Goal: Task Accomplishment & Management: Use online tool/utility

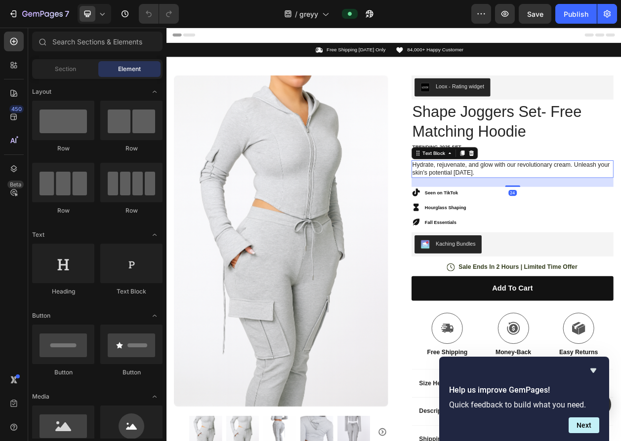
click at [529, 216] on p "Hydrate, rejuvenate, and glow with our revolutionary cream. Unleash your skin's…" at bounding box center [617, 212] width 261 height 21
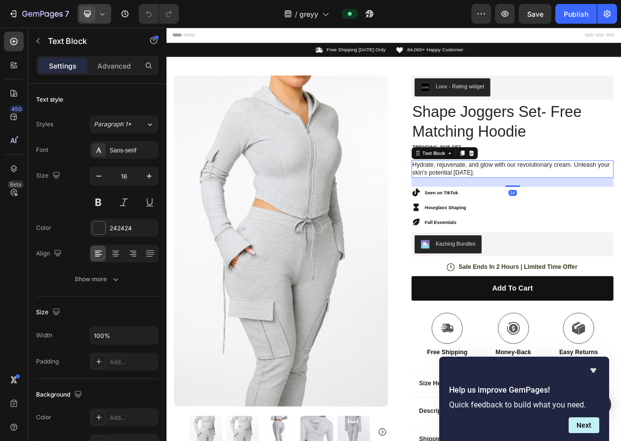
click at [105, 14] on icon at bounding box center [102, 14] width 10 height 10
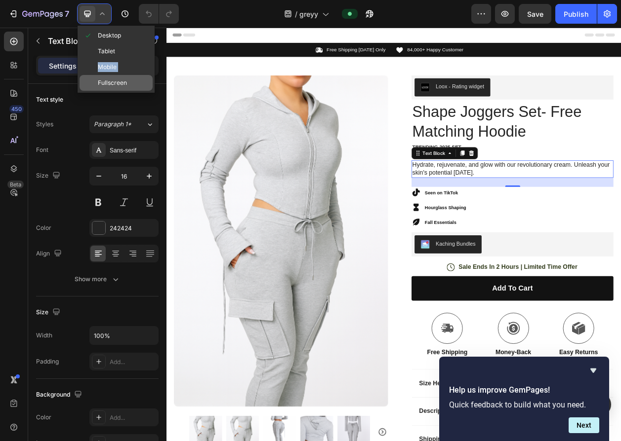
drag, startPoint x: 133, startPoint y: 51, endPoint x: 128, endPoint y: 75, distance: 24.2
click at [128, 75] on div "Desktop Tablet Mobile Fullscreen" at bounding box center [116, 59] width 77 height 67
click at [127, 66] on div "Mobile" at bounding box center [116, 67] width 73 height 16
type input "14"
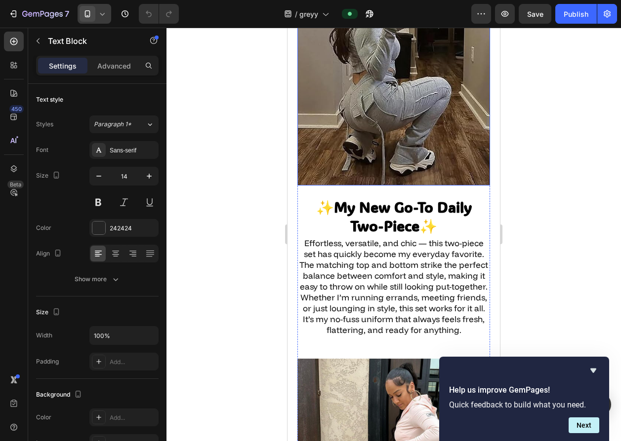
scroll to position [1384, 0]
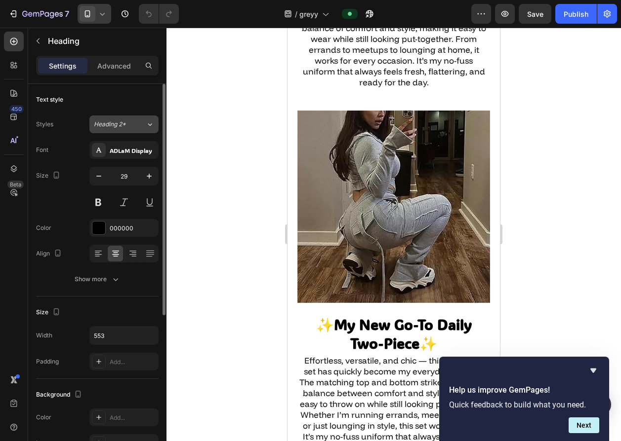
click at [127, 127] on div "Heading 2*" at bounding box center [114, 124] width 40 height 9
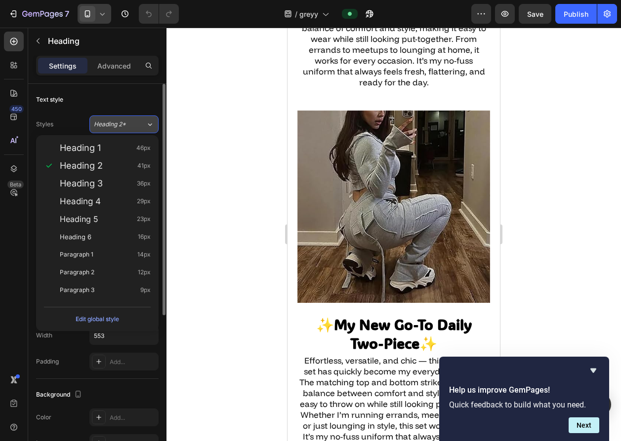
click at [127, 127] on div "Heading 2*" at bounding box center [114, 124] width 40 height 9
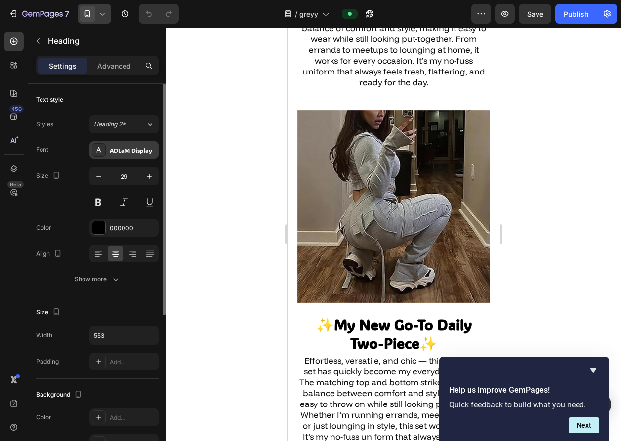
click at [131, 147] on div "ADLaM Display" at bounding box center [133, 150] width 46 height 9
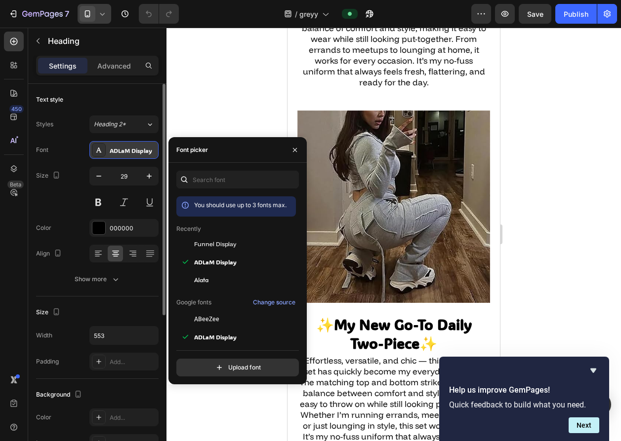
click at [131, 147] on div "ADLaM Display" at bounding box center [133, 150] width 46 height 9
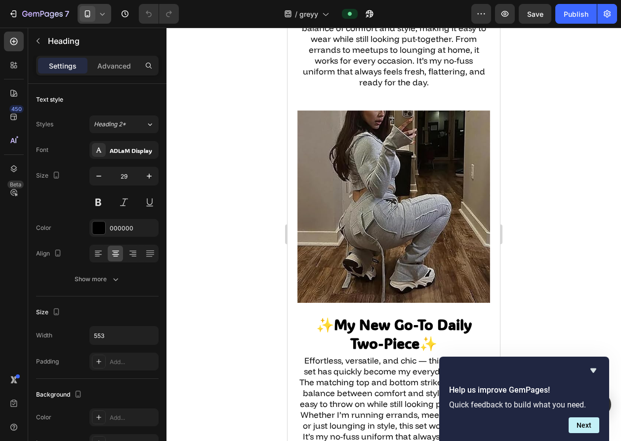
scroll to position [1382, 0]
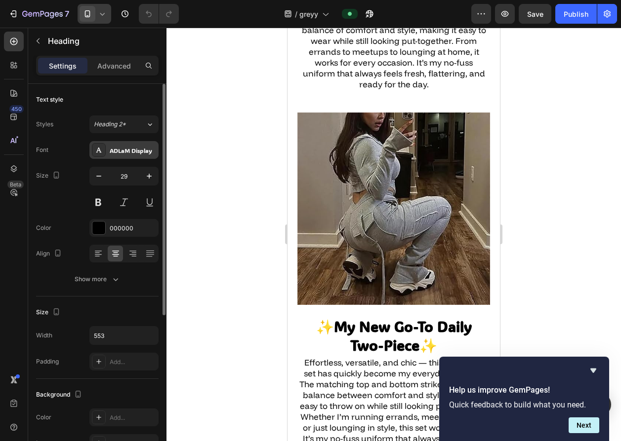
click at [124, 144] on div "ADLaM Display" at bounding box center [123, 150] width 69 height 18
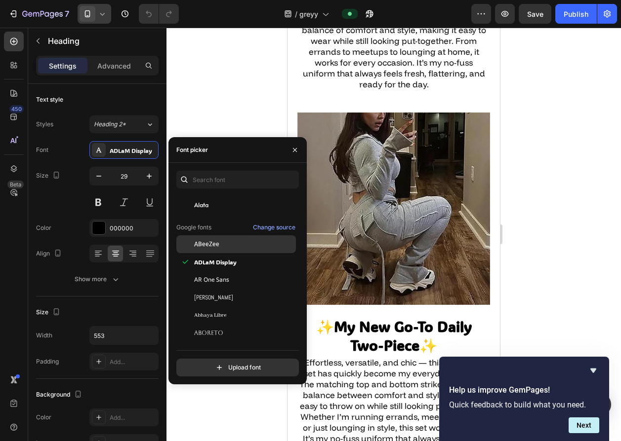
scroll to position [114, 0]
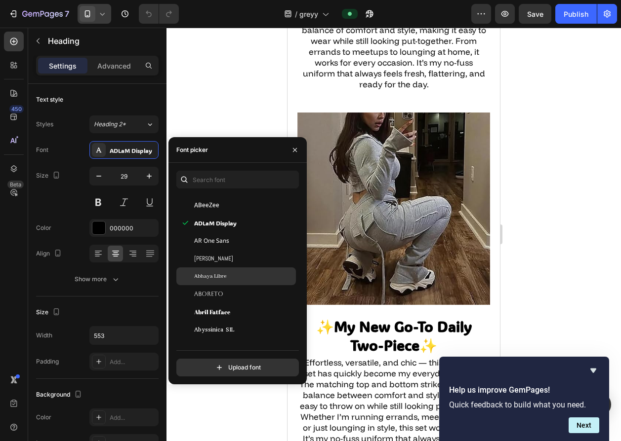
click at [231, 268] on div "Abhaya Libre" at bounding box center [236, 277] width 120 height 18
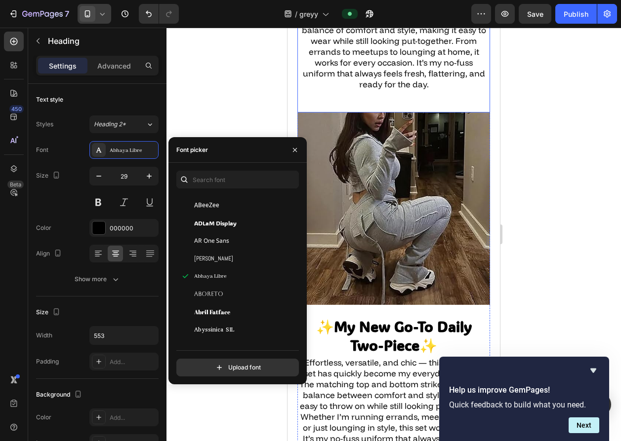
click at [404, 90] on p "Effortless, chic, and versatile — this two-piece set has become my everyday sta…" at bounding box center [393, 41] width 191 height 98
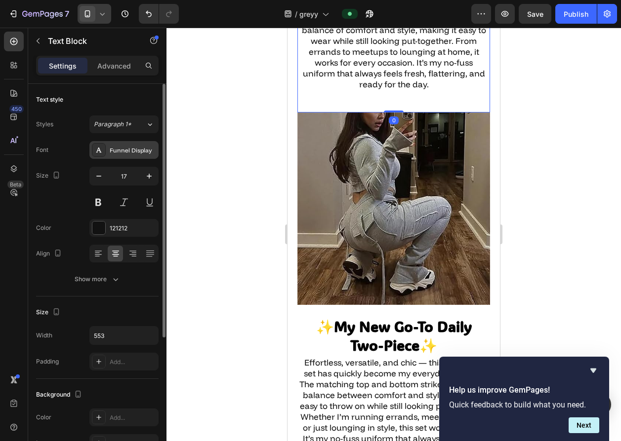
click at [140, 148] on div "Funnel Display" at bounding box center [133, 150] width 46 height 9
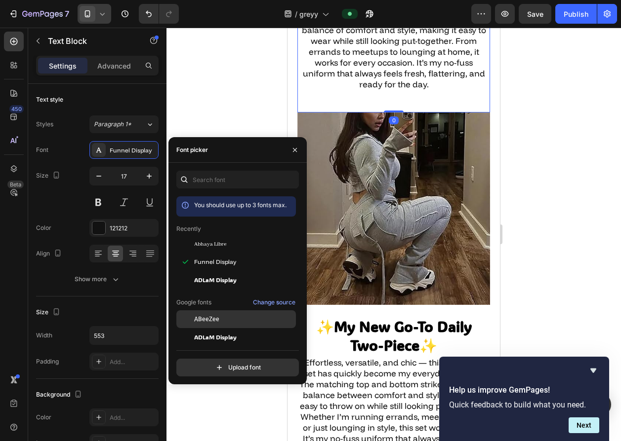
scroll to position [202, 0]
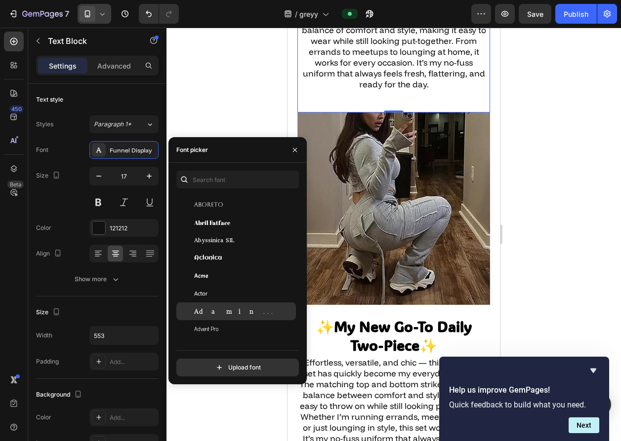
click at [252, 315] on div "Adamina" at bounding box center [244, 311] width 100 height 9
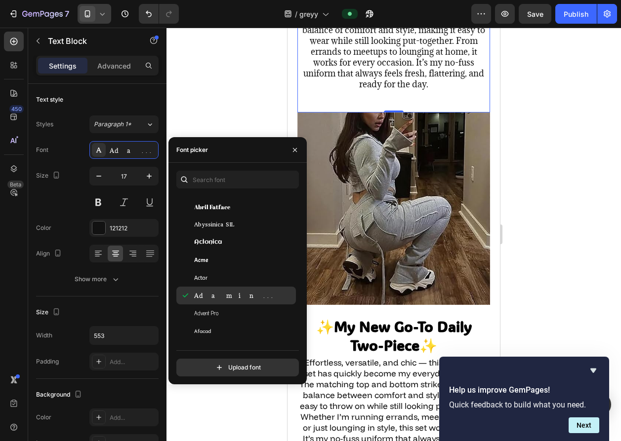
click at [252, 315] on div "Advent Pro" at bounding box center [244, 313] width 100 height 9
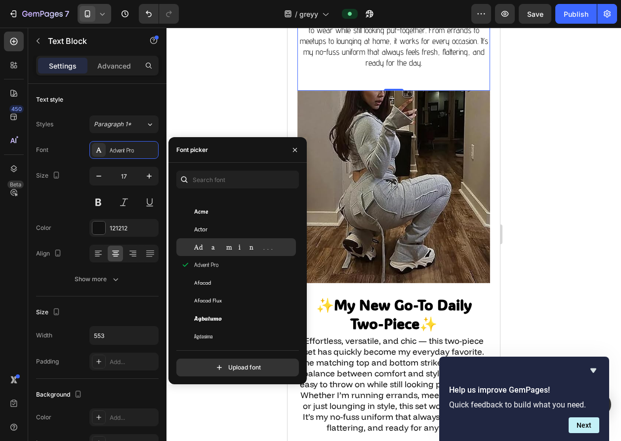
scroll to position [280, 0]
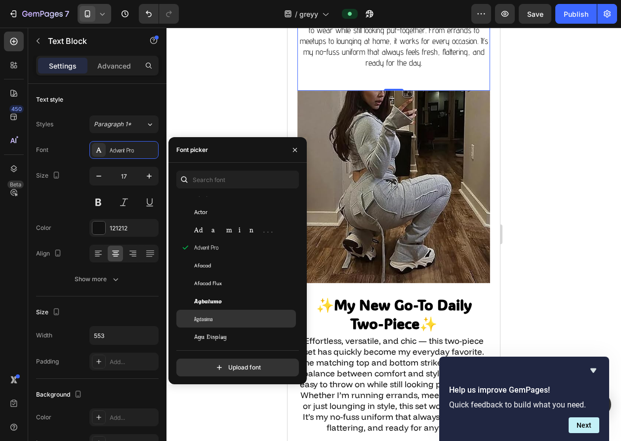
click at [241, 313] on div "Agdasima" at bounding box center [236, 319] width 120 height 18
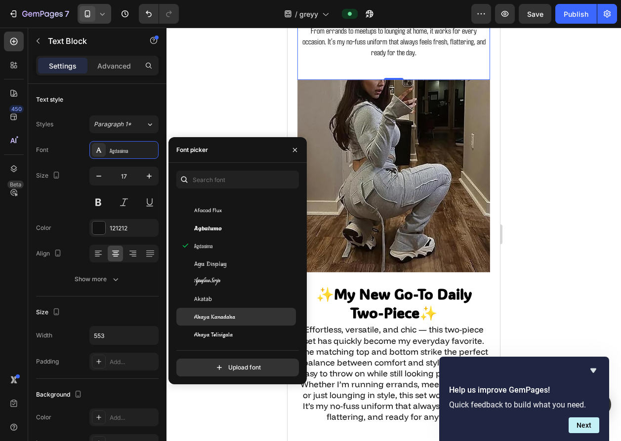
scroll to position [357, 0]
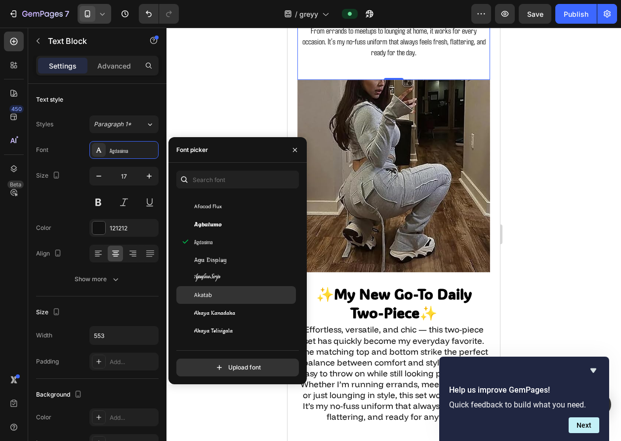
click at [233, 302] on div "Akatab" at bounding box center [236, 295] width 120 height 18
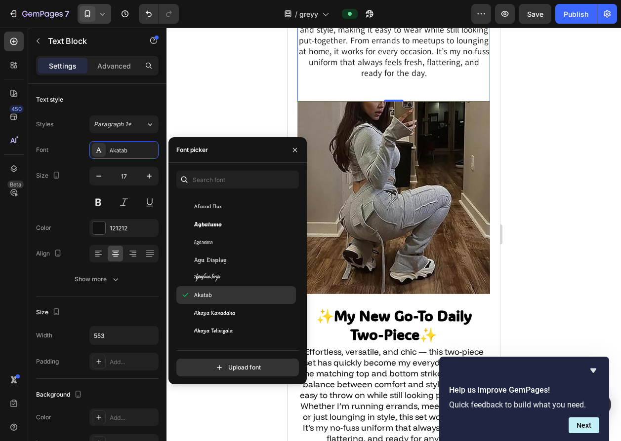
scroll to position [376, 0]
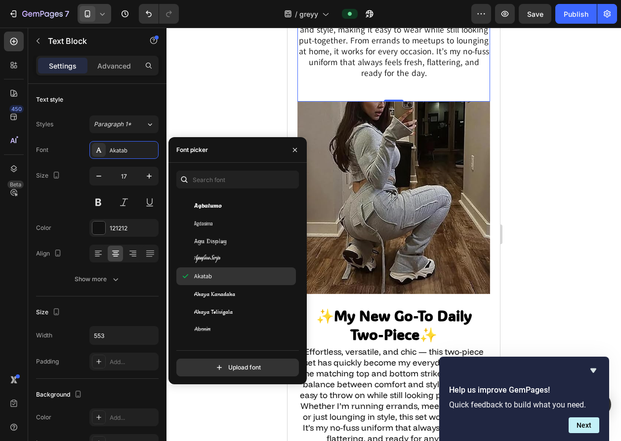
click at [233, 302] on div "Akaya Kanadaka" at bounding box center [236, 294] width 120 height 18
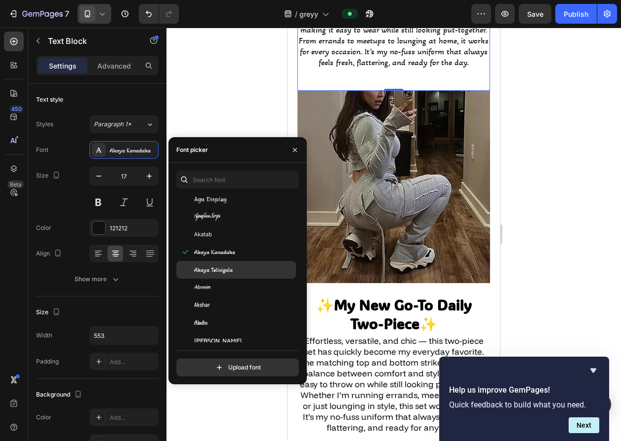
scroll to position [459, 0]
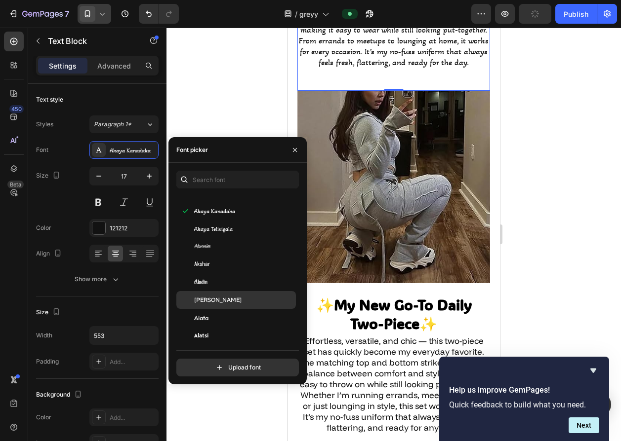
click at [231, 305] on div "[PERSON_NAME]" at bounding box center [236, 300] width 120 height 18
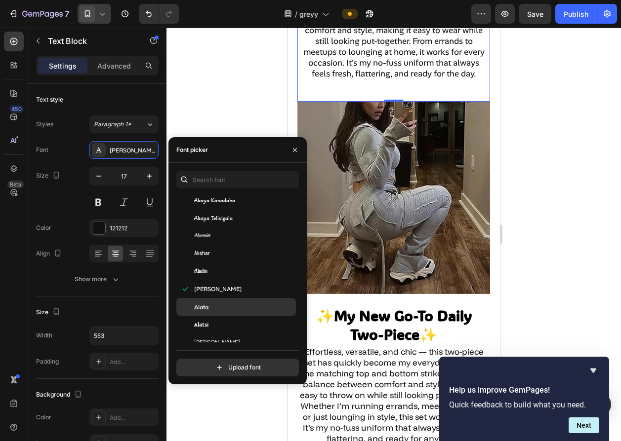
scroll to position [476, 0]
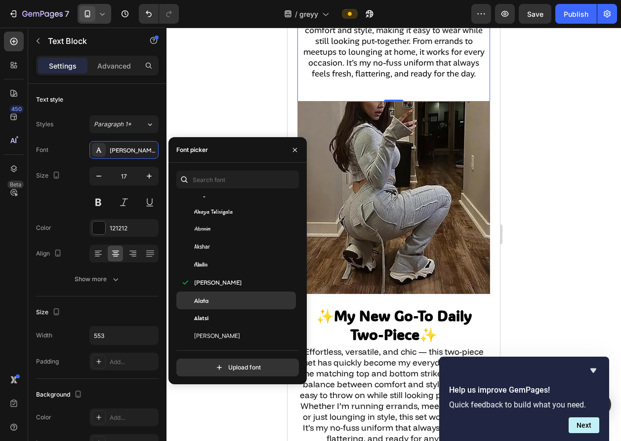
click at [230, 310] on div "Alatsi" at bounding box center [236, 319] width 120 height 18
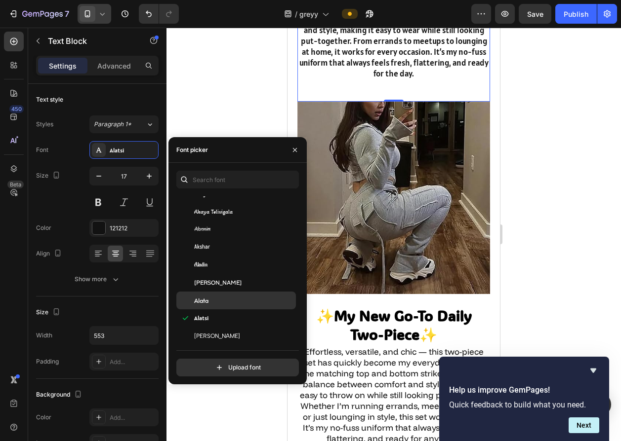
click at [229, 303] on div "Alata" at bounding box center [244, 300] width 100 height 9
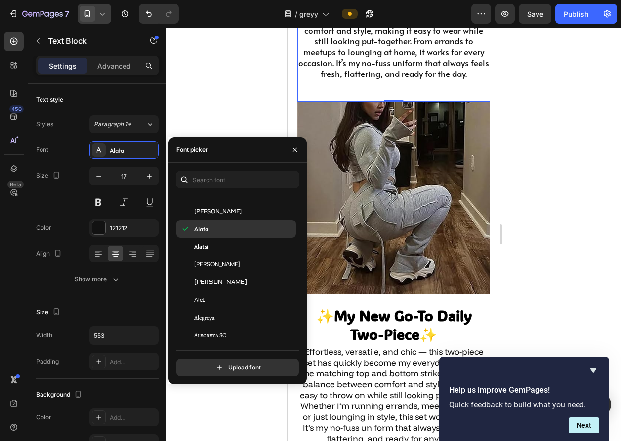
scroll to position [557, 0]
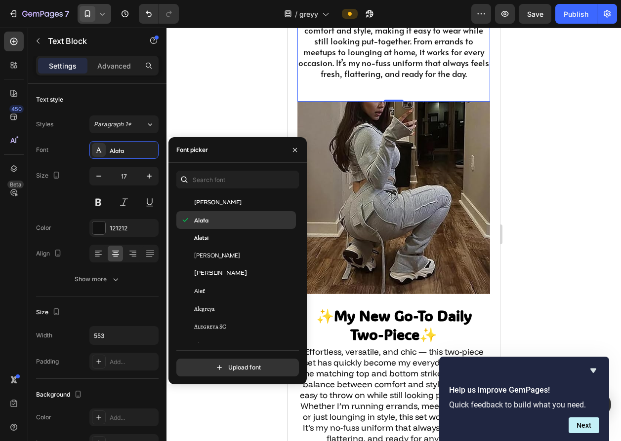
click at [229, 303] on div "Alegreya" at bounding box center [236, 309] width 120 height 18
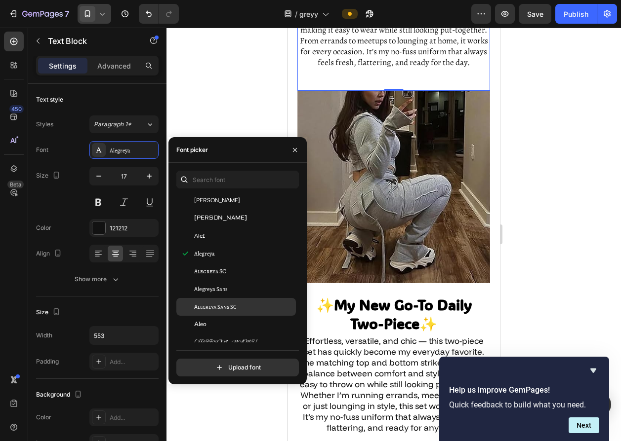
click at [230, 314] on div "Alegreya Sans SC" at bounding box center [236, 307] width 120 height 18
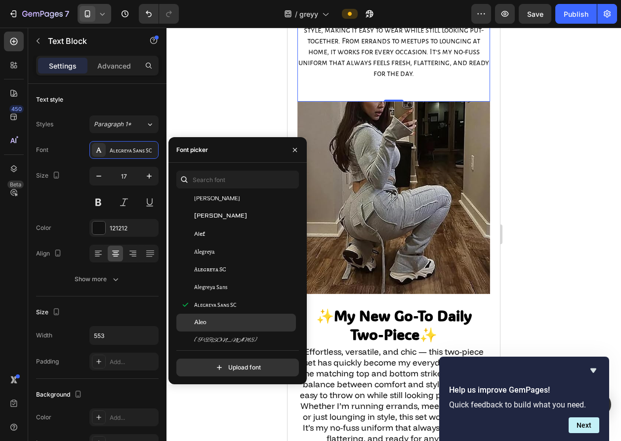
click at [229, 315] on div "Aleo" at bounding box center [236, 323] width 120 height 18
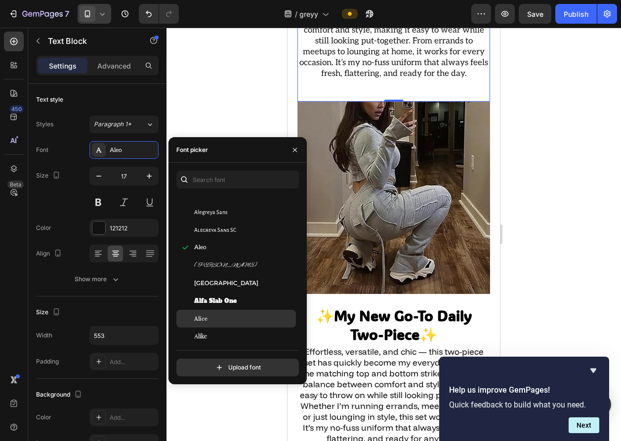
scroll to position [692, 0]
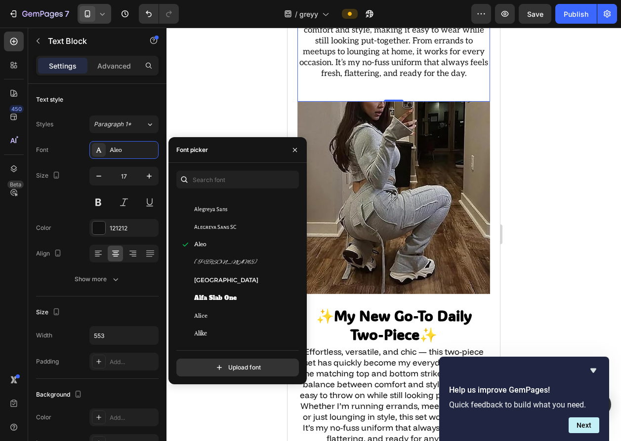
click at [250, 107] on div at bounding box center [393, 235] width 454 height 414
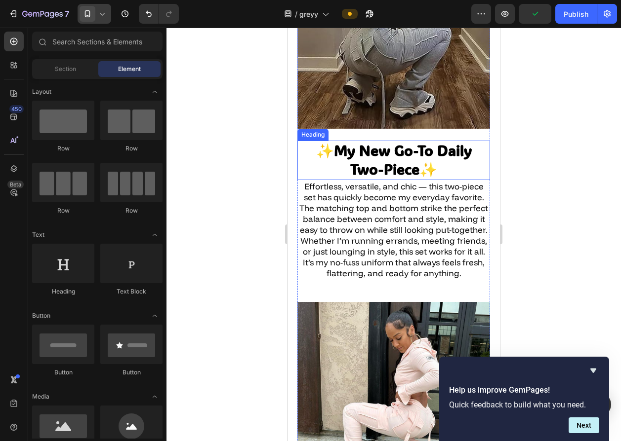
scroll to position [1447, 0]
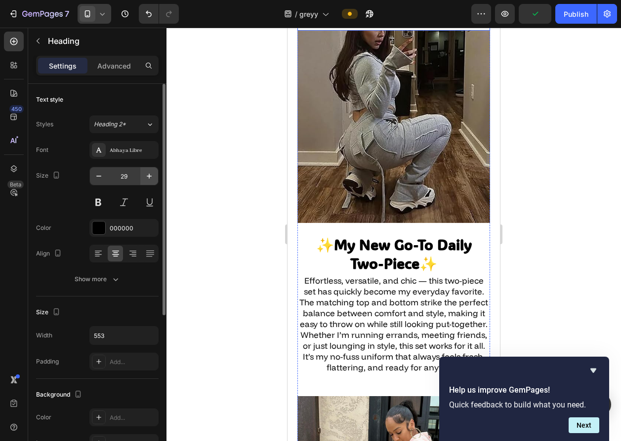
scroll to position [1464, 0]
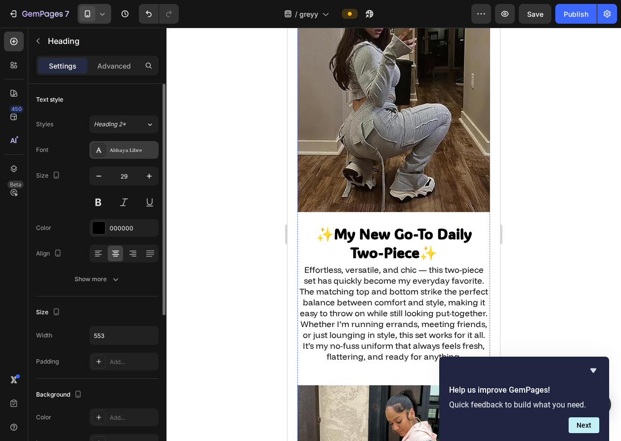
click at [140, 157] on div "Abhaya Libre" at bounding box center [123, 150] width 69 height 18
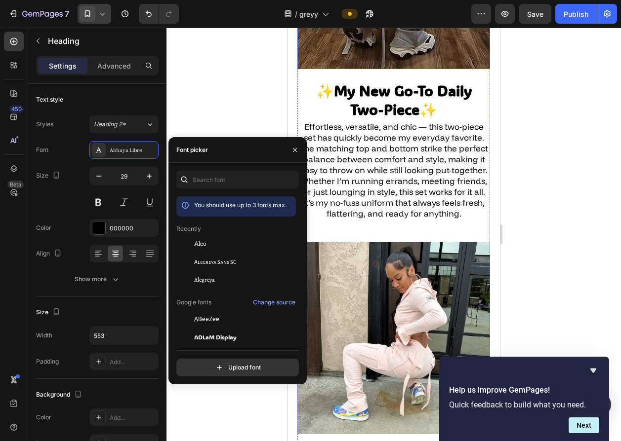
scroll to position [1627, 0]
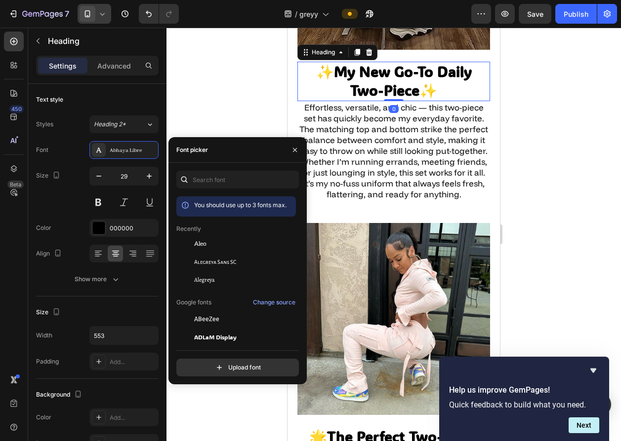
click at [359, 100] on strong "My New Go-To Daily Two-Piece" at bounding box center [403, 81] width 138 height 38
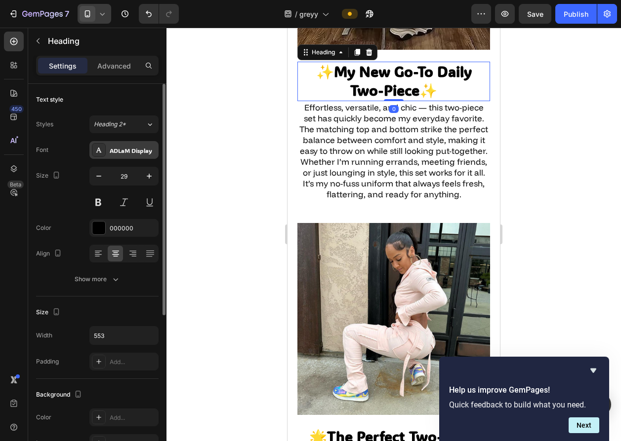
click at [143, 151] on div "ADLaM Display" at bounding box center [133, 150] width 46 height 9
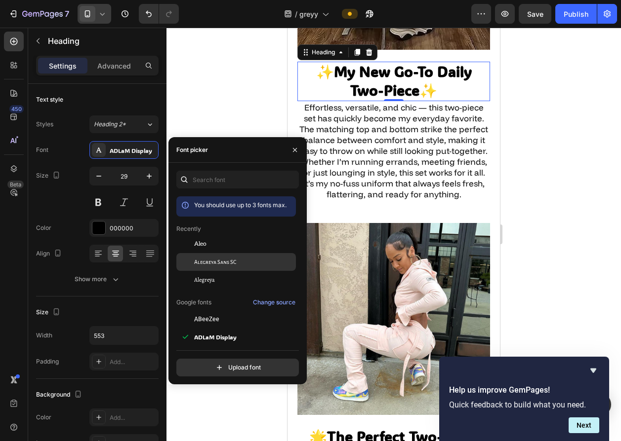
click at [239, 259] on div "Alegreya Sans SC" at bounding box center [244, 262] width 100 height 9
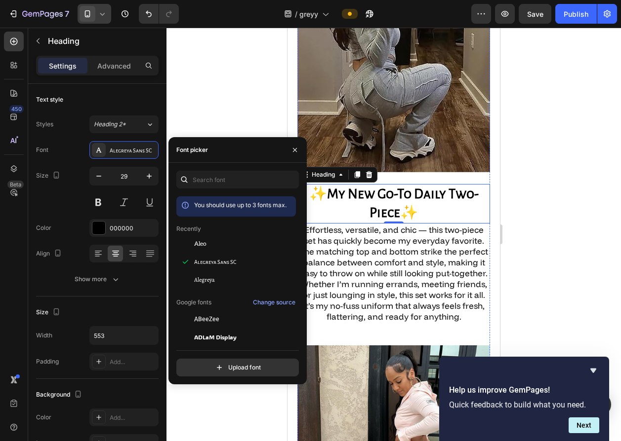
scroll to position [1634, 0]
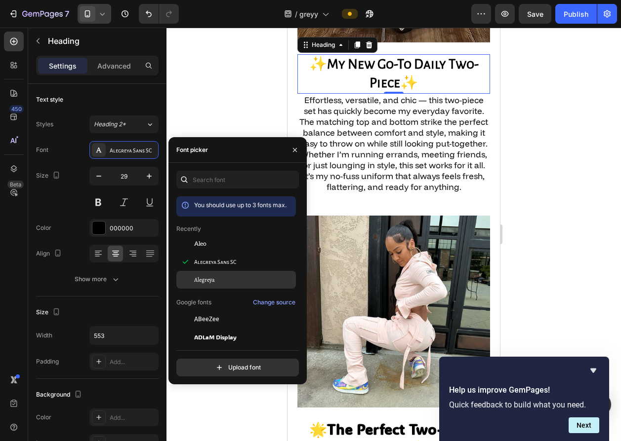
click at [227, 276] on div "Alegreya" at bounding box center [244, 280] width 100 height 9
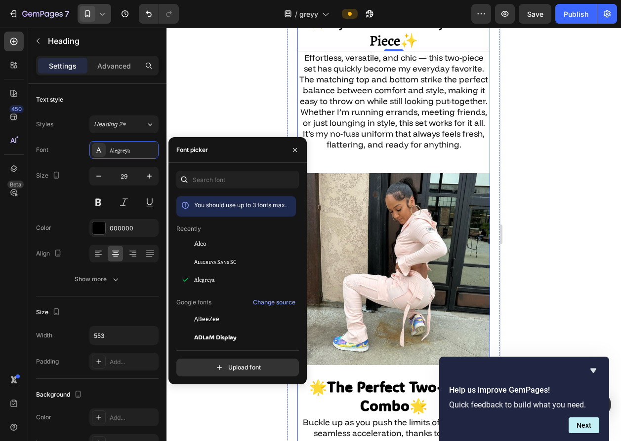
scroll to position [1676, 0]
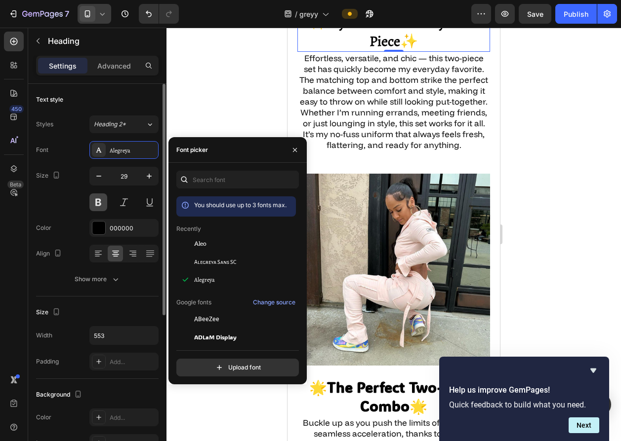
click at [91, 200] on button at bounding box center [98, 203] width 18 height 18
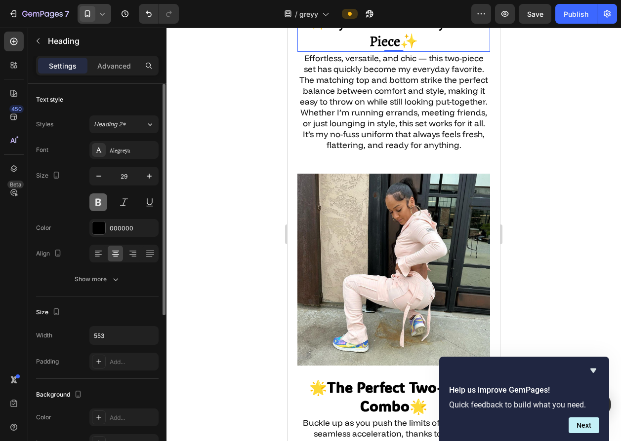
click at [91, 200] on button at bounding box center [98, 203] width 18 height 18
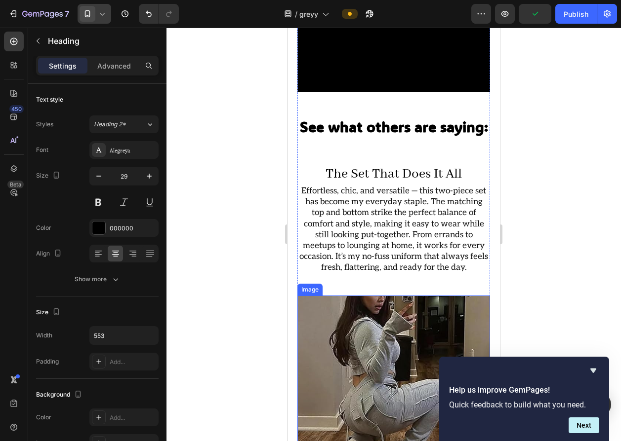
scroll to position [1188, 0]
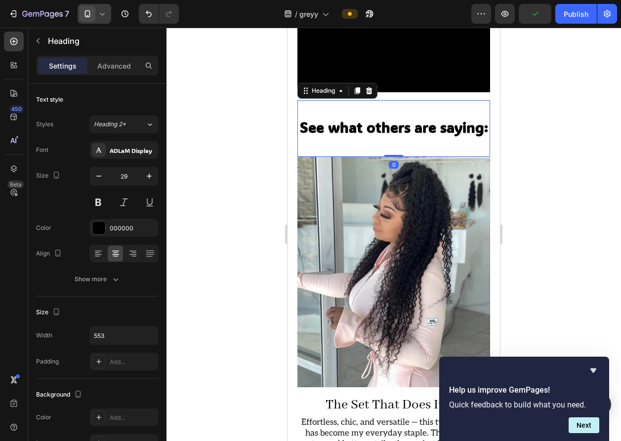
click at [373, 132] on strong "See what others are saying:" at bounding box center [394, 127] width 188 height 19
click at [135, 160] on div "Font [PERSON_NAME] Display Size 29 Color 000000 Align Show more" at bounding box center [97, 214] width 122 height 147
click at [133, 151] on div "ADLaM Display" at bounding box center [133, 150] width 46 height 9
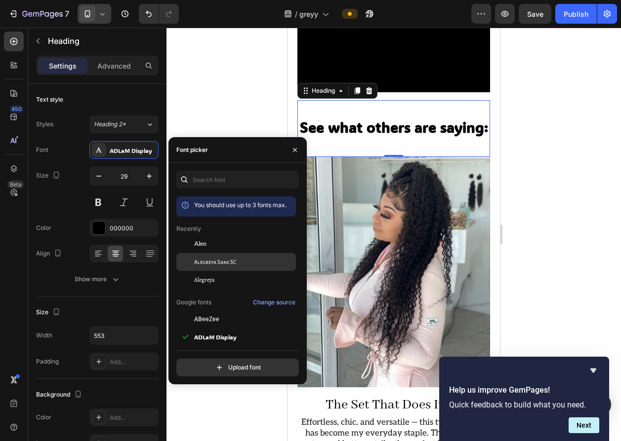
click at [212, 267] on div "Alegreya Sans SC" at bounding box center [236, 262] width 120 height 18
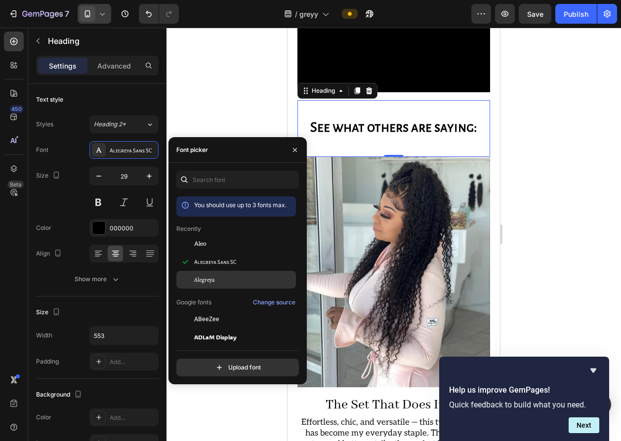
click at [216, 276] on div "Alegreya" at bounding box center [244, 280] width 100 height 9
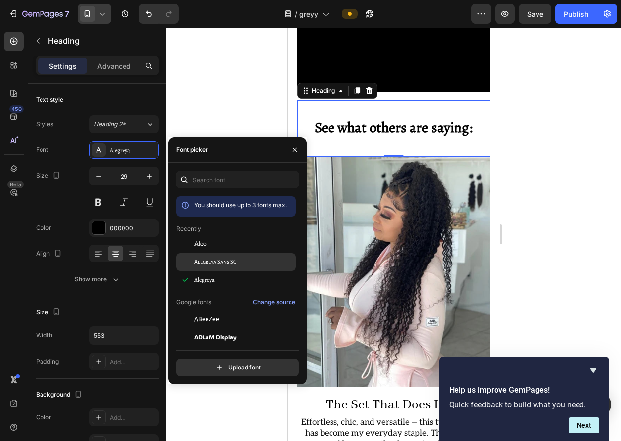
click at [212, 261] on span "Alegreya Sans SC" at bounding box center [215, 262] width 42 height 9
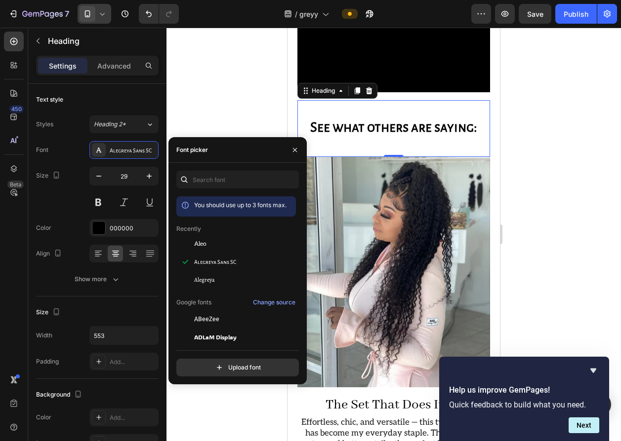
click at [248, 112] on div at bounding box center [393, 235] width 454 height 414
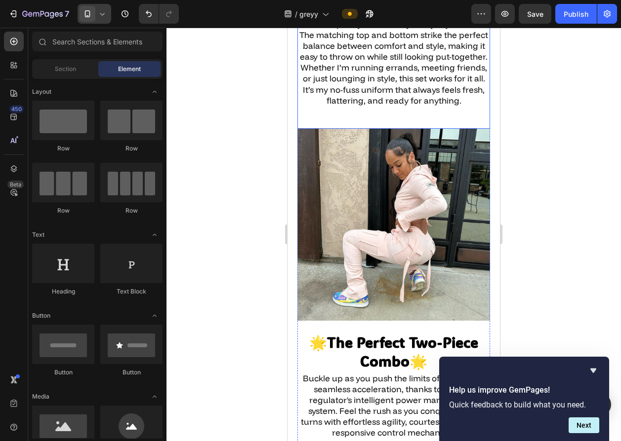
scroll to position [1952, 0]
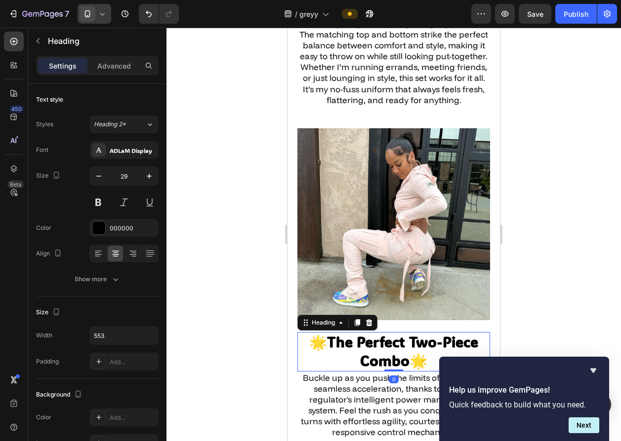
click at [377, 338] on strong "The Perfect Two-Piece Combo" at bounding box center [402, 352] width 151 height 38
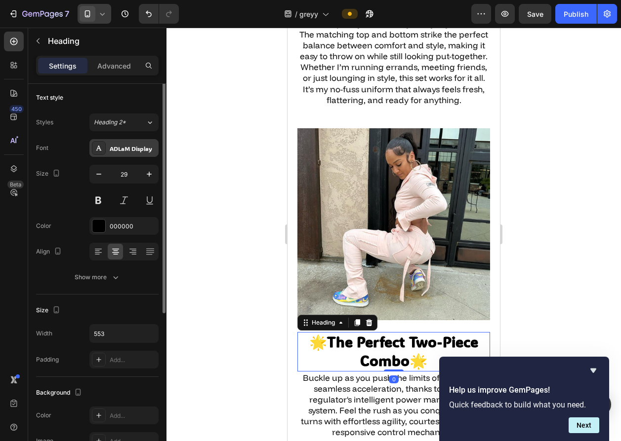
click at [123, 149] on div "ADLaM Display" at bounding box center [133, 148] width 46 height 9
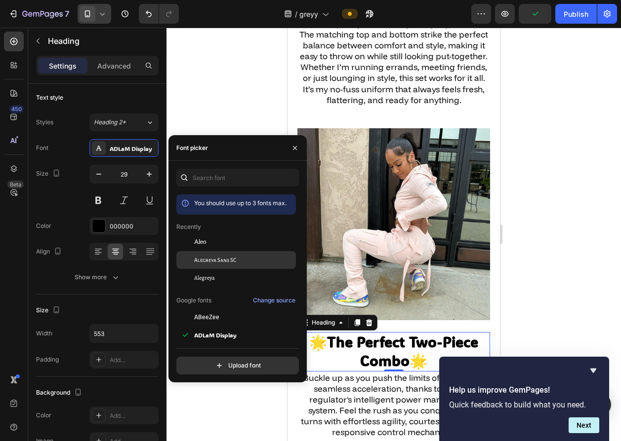
click at [223, 257] on span "Alegreya Sans SC" at bounding box center [215, 260] width 42 height 9
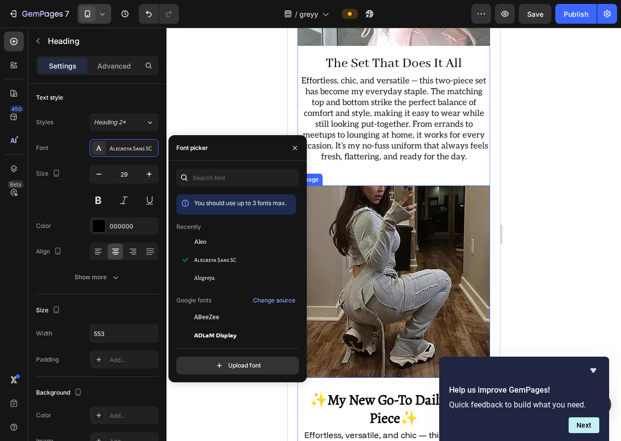
scroll to position [1523, 0]
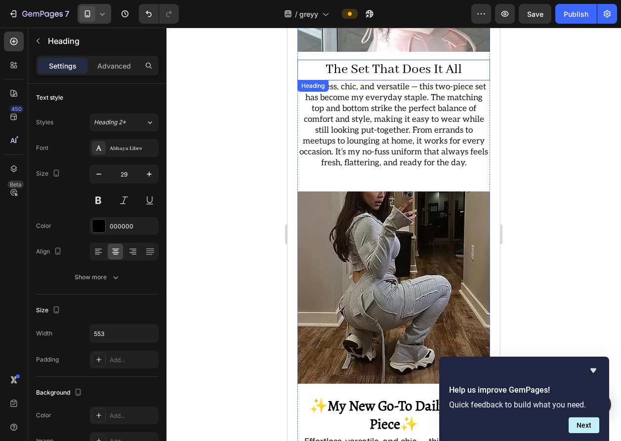
click at [379, 60] on h2 "The Set That Does It All" at bounding box center [393, 70] width 193 height 21
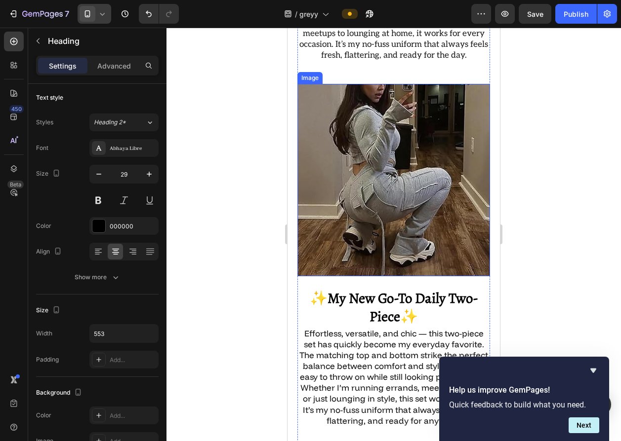
scroll to position [1632, 0]
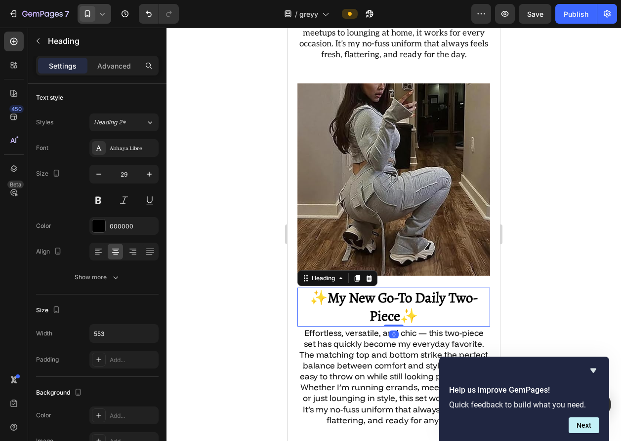
click at [364, 288] on strong "My New Go-To Daily Two-Piece" at bounding box center [402, 307] width 151 height 38
click at [119, 145] on div "Alegreya" at bounding box center [133, 148] width 46 height 9
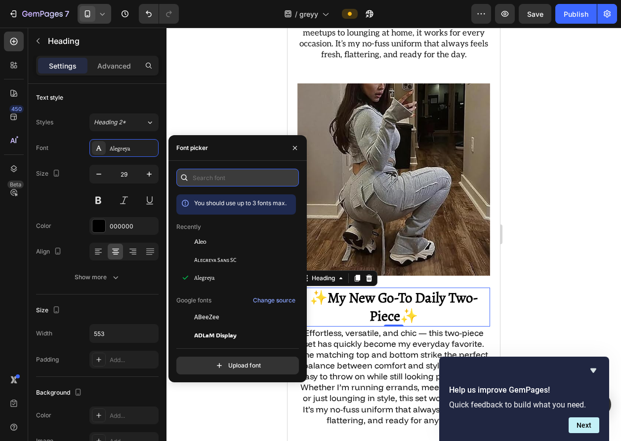
click at [216, 174] on input "text" at bounding box center [237, 178] width 122 height 18
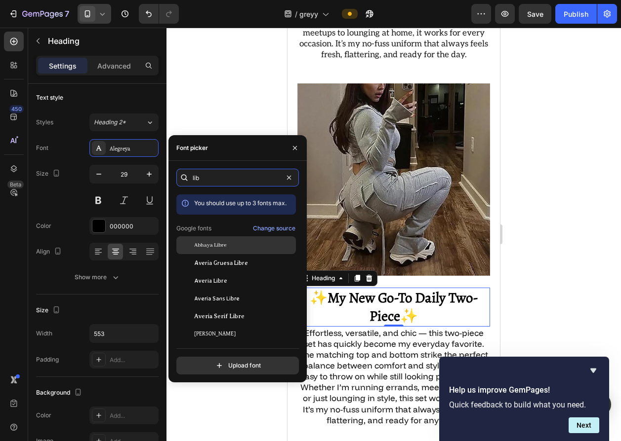
type input "lib"
click at [223, 243] on span "Abhaya Libre" at bounding box center [210, 245] width 32 height 9
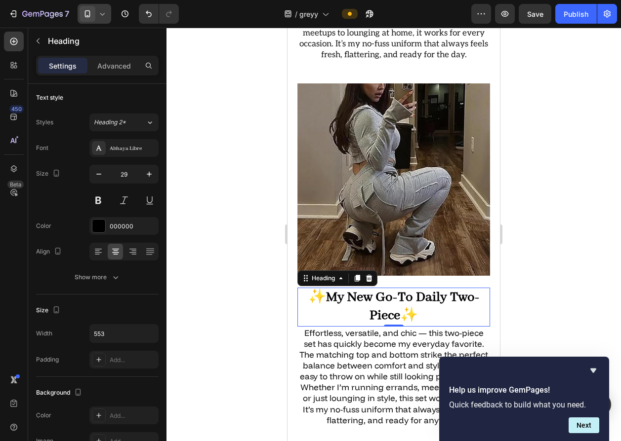
click at [253, 109] on div at bounding box center [393, 235] width 454 height 414
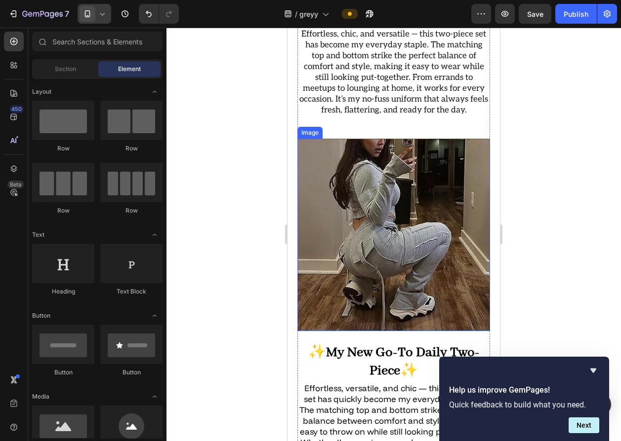
scroll to position [1583, 0]
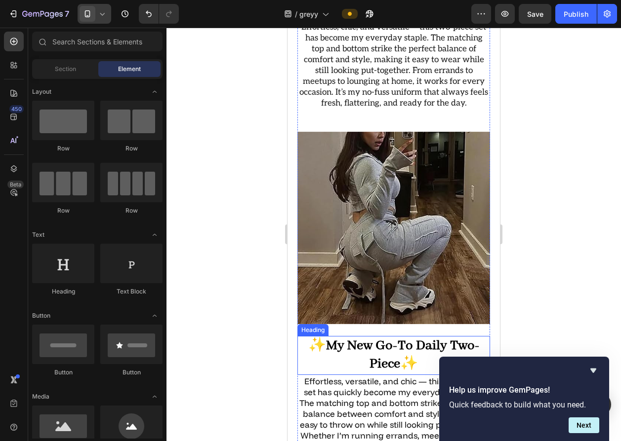
click at [367, 338] on strong "My New Go-To Daily Two-Piece" at bounding box center [403, 356] width 154 height 36
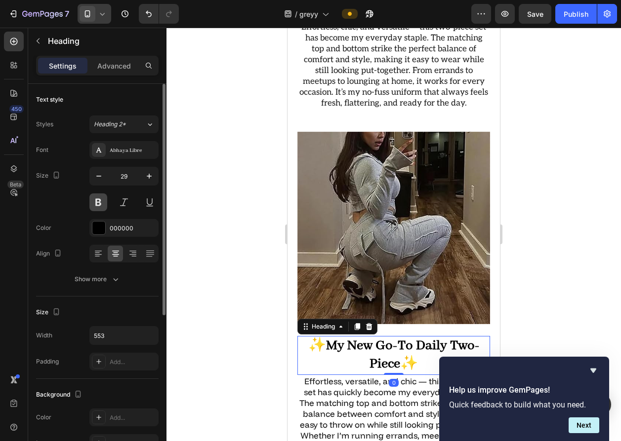
click at [99, 203] on button at bounding box center [98, 203] width 18 height 18
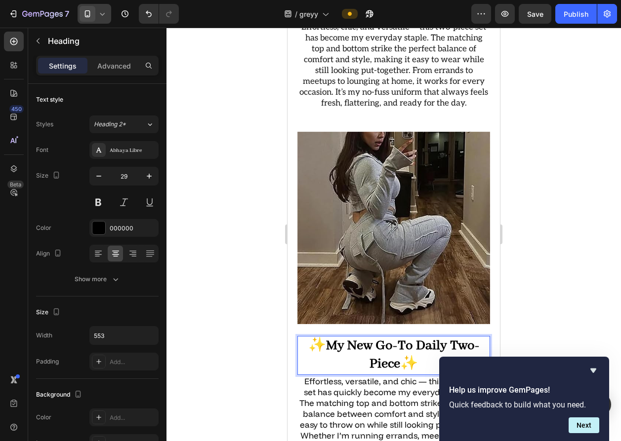
click at [369, 349] on strong "My New Go-To Daily Two-Piece" at bounding box center [403, 356] width 154 height 36
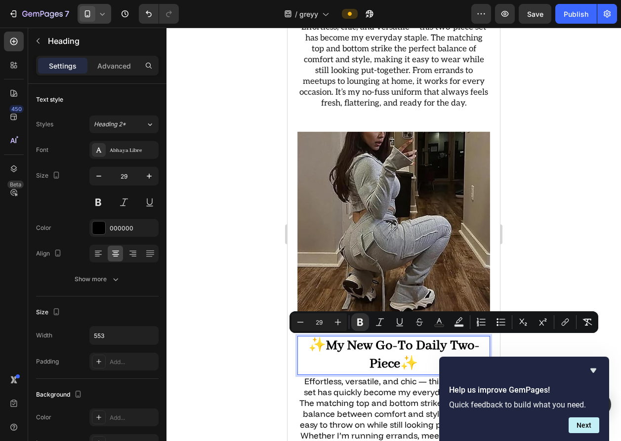
click at [369, 349] on strong "My New Go-To Daily Two-Piece" at bounding box center [403, 356] width 154 height 36
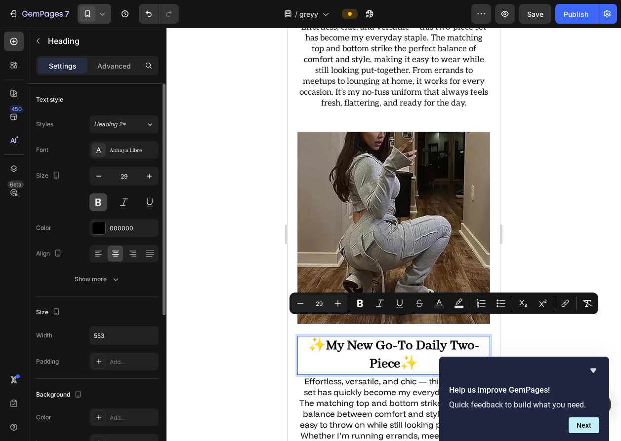
click at [99, 203] on button at bounding box center [98, 203] width 18 height 18
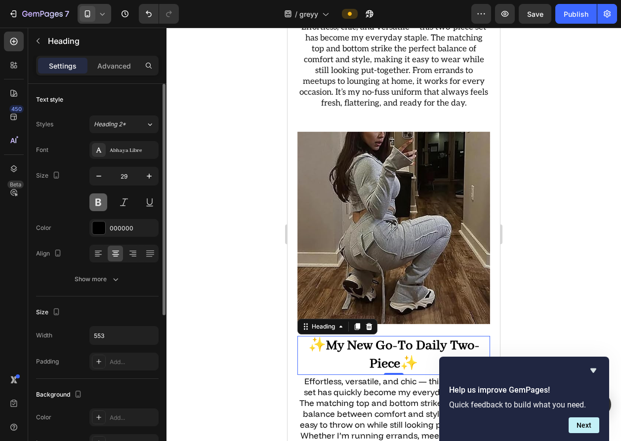
click at [99, 203] on button at bounding box center [98, 203] width 18 height 18
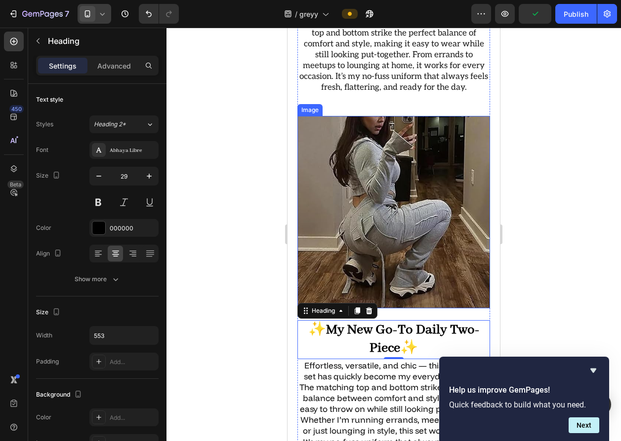
scroll to position [1599, 0]
click at [346, 71] on p "Effortless, chic, and versatile — this two-piece set has become my everyday sta…" at bounding box center [393, 49] width 191 height 87
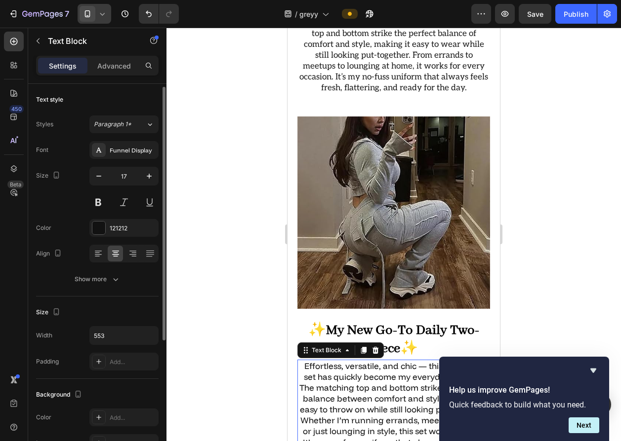
drag, startPoint x: 360, startPoint y: 386, endPoint x: 337, endPoint y: 353, distance: 40.1
click at [360, 386] on p "Effortless, versatile, and chic — this two-piece set has quickly become my ever…" at bounding box center [393, 410] width 191 height 98
click at [104, 145] on div at bounding box center [99, 148] width 14 height 14
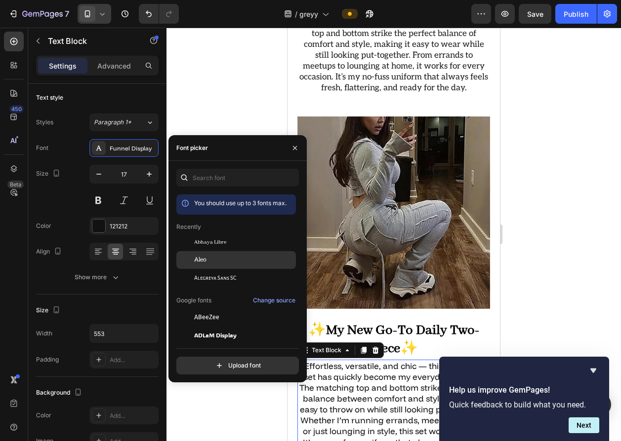
click at [234, 263] on div "Aleo" at bounding box center [244, 260] width 100 height 9
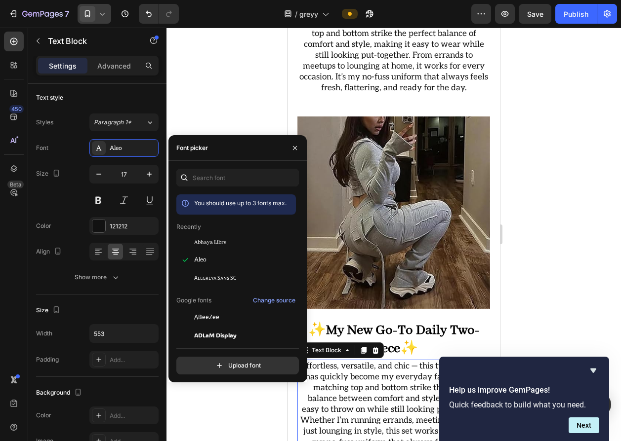
click at [249, 100] on div at bounding box center [393, 235] width 454 height 414
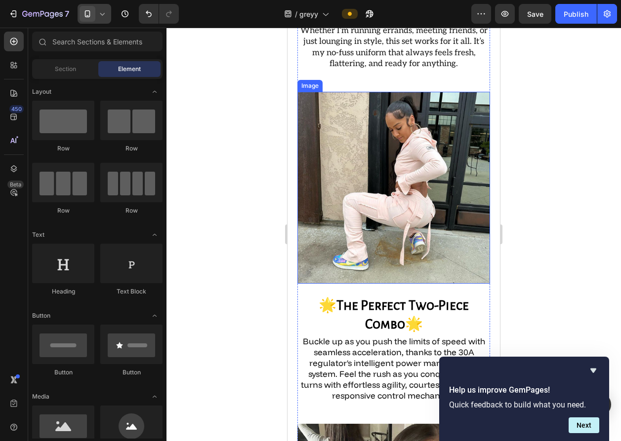
scroll to position [1994, 0]
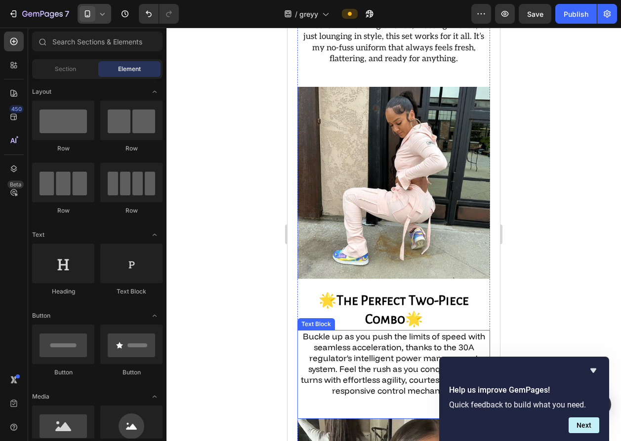
click at [327, 331] on p "Buckle up as you push the limits of speed with seamless acceleration, thanks to…" at bounding box center [393, 364] width 191 height 66
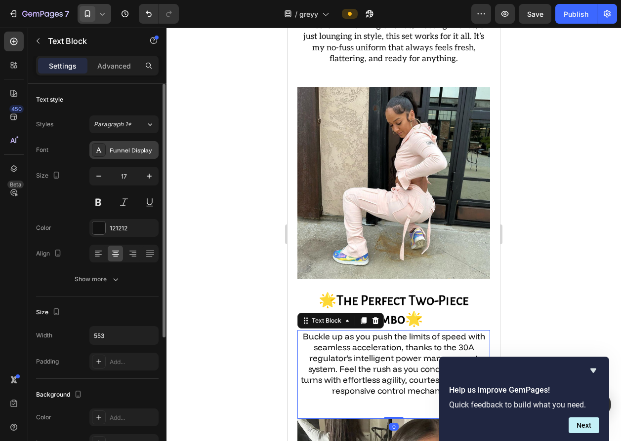
click at [120, 150] on div "Funnel Display" at bounding box center [133, 150] width 46 height 9
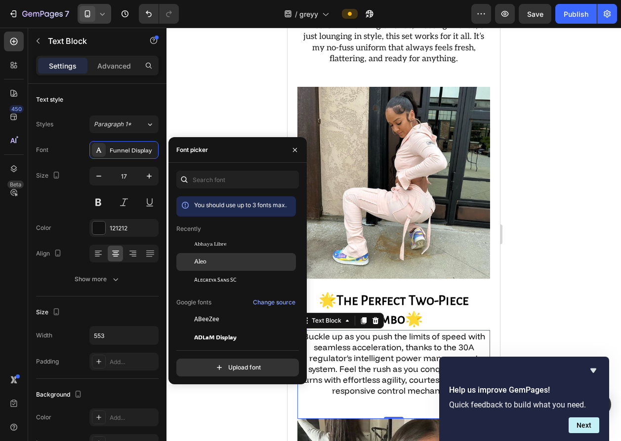
click at [207, 265] on div "Aleo" at bounding box center [244, 262] width 100 height 9
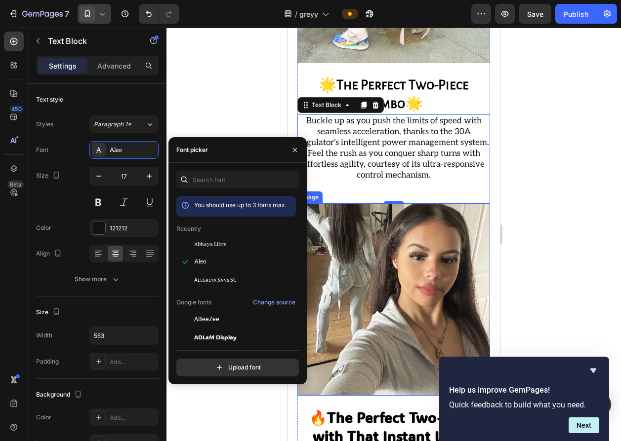
scroll to position [2420, 0]
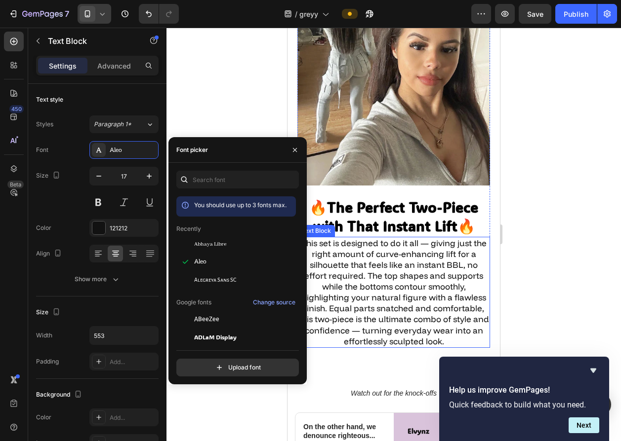
click at [386, 238] on p "This set is designed to do it all — giving just the right amount of curve-enhan…" at bounding box center [393, 292] width 191 height 109
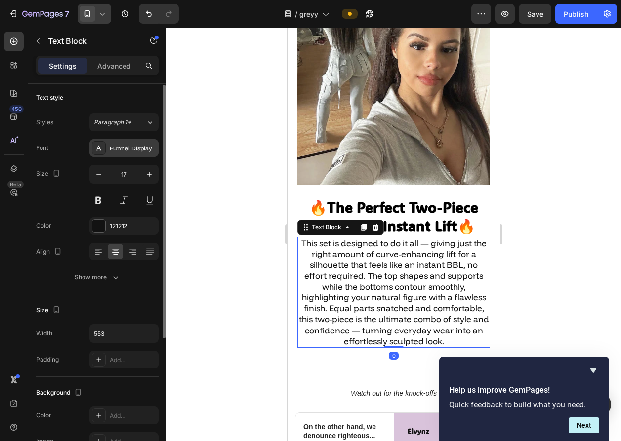
click at [120, 148] on div "Funnel Display" at bounding box center [133, 148] width 46 height 9
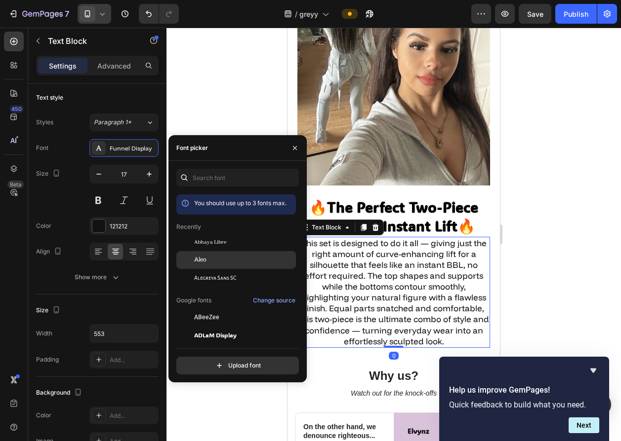
click at [220, 254] on div "Aleo" at bounding box center [236, 260] width 120 height 18
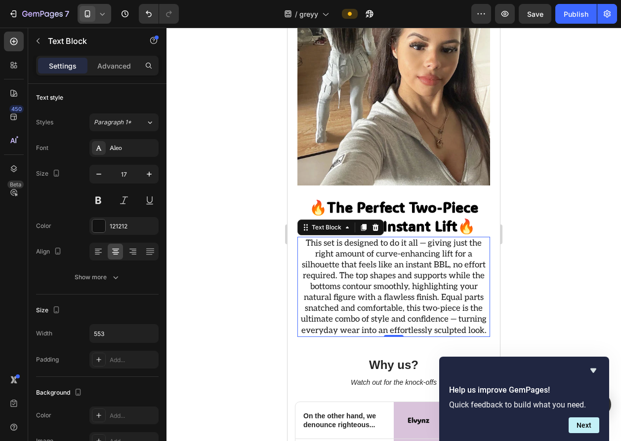
click at [241, 110] on div at bounding box center [393, 235] width 454 height 414
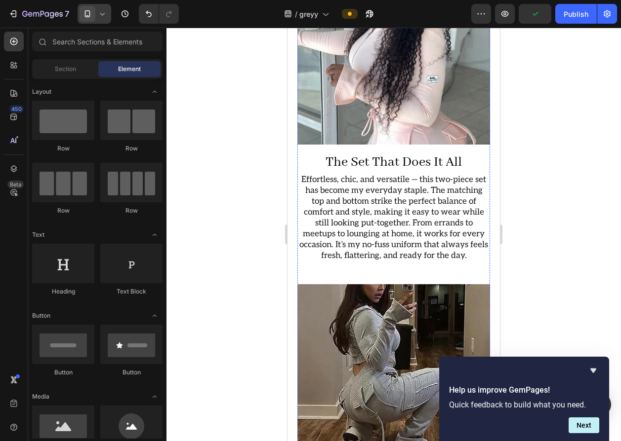
scroll to position [1407, 0]
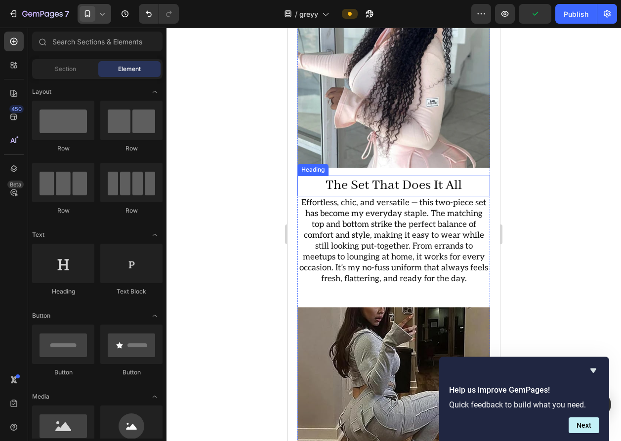
click at [373, 176] on h2 "The Set That Does It All" at bounding box center [393, 186] width 193 height 21
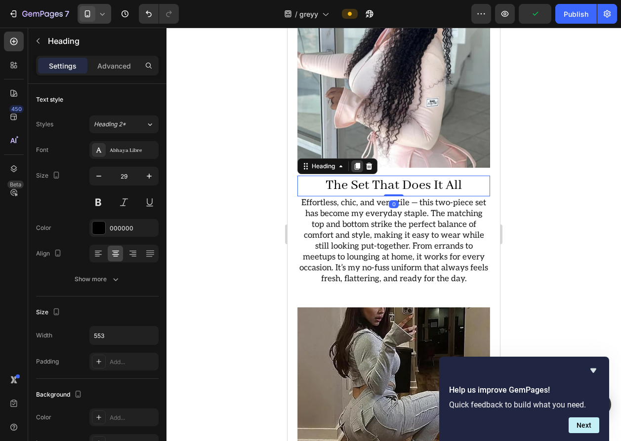
click at [354, 162] on icon at bounding box center [357, 166] width 8 height 8
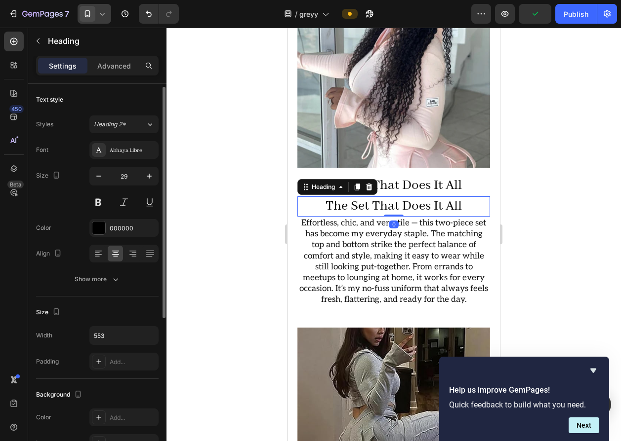
scroll to position [2, 0]
click at [355, 181] on div at bounding box center [357, 187] width 12 height 12
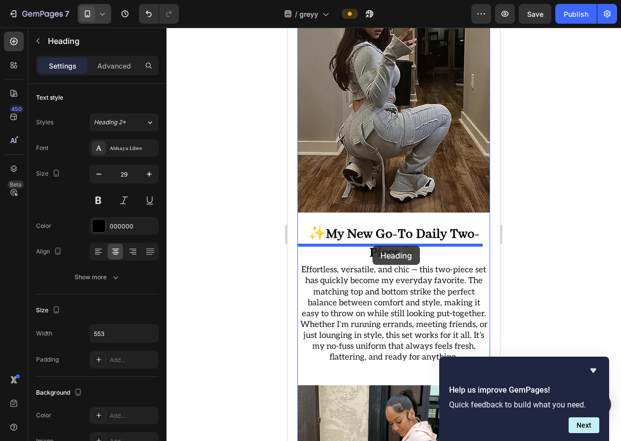
drag, startPoint x: 315, startPoint y: 189, endPoint x: 372, endPoint y: 246, distance: 80.7
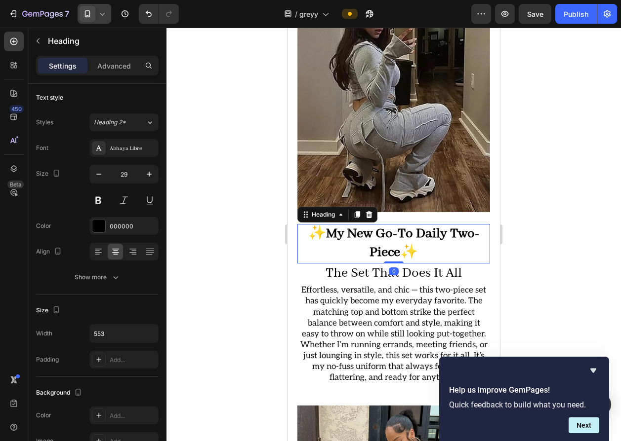
click at [383, 226] on strong "My New Go-To Daily Two-Piece" at bounding box center [403, 244] width 154 height 36
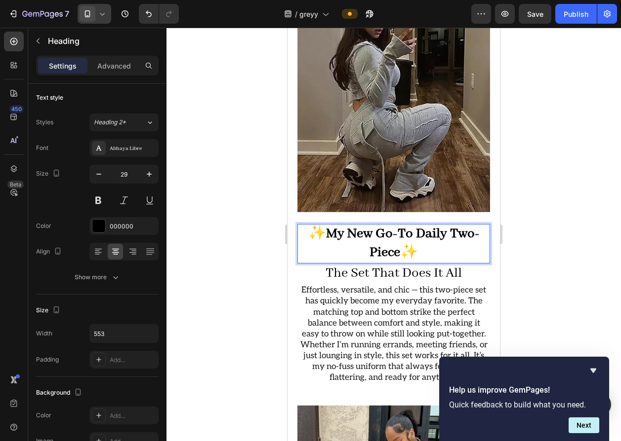
click at [387, 233] on strong "My New Go-To Daily Two-Piece" at bounding box center [403, 244] width 154 height 36
click at [398, 237] on p "✨ My New Go-To Daily Two-Piece ✨" at bounding box center [393, 243] width 191 height 37
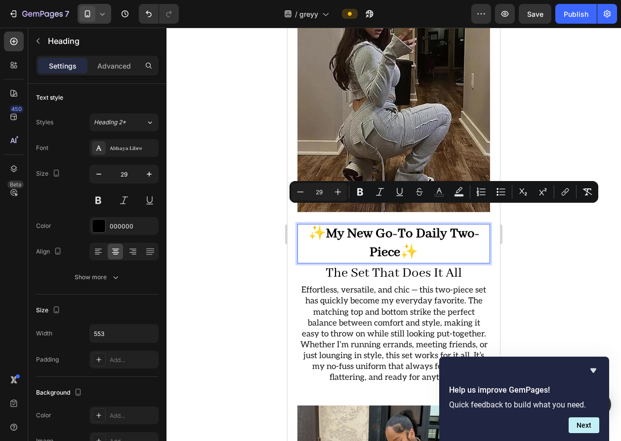
drag, startPoint x: 414, startPoint y: 234, endPoint x: 310, endPoint y: 212, distance: 106.4
click at [310, 225] on p "✨ My New Go-To Daily Two-Piece ✨" at bounding box center [393, 243] width 191 height 37
copy p "✨ My New Go-To Daily Two-Piece ✨"
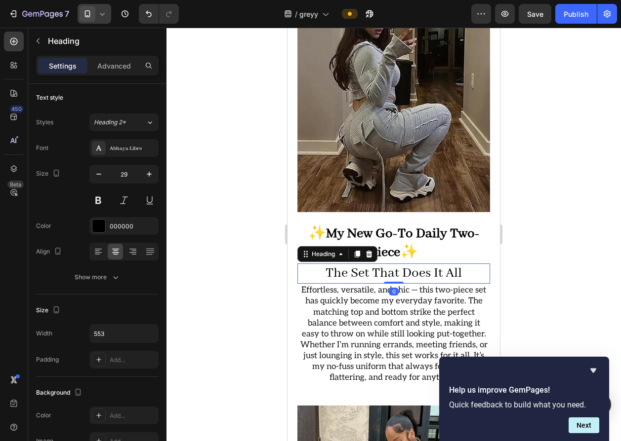
click at [346, 264] on h2 "The Set That Does It All" at bounding box center [393, 274] width 193 height 21
click at [345, 264] on h2 "The Set That Does It All" at bounding box center [393, 274] width 193 height 21
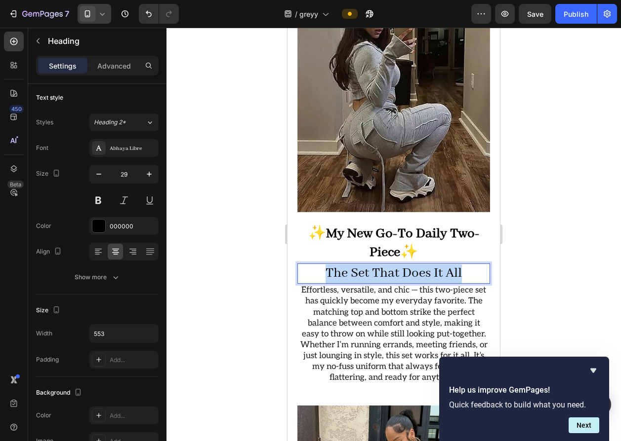
click at [345, 265] on p "The Set That Does It All" at bounding box center [393, 274] width 191 height 19
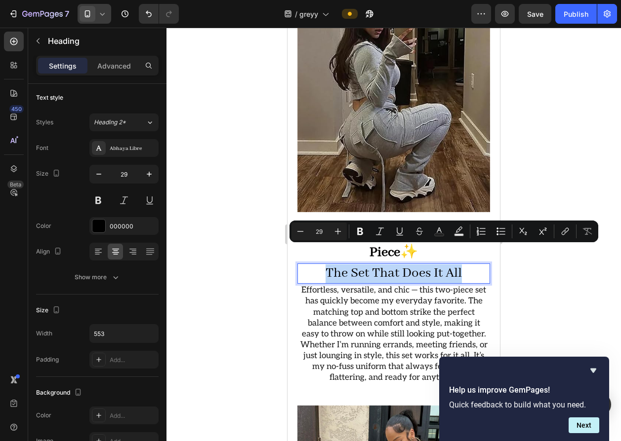
click at [371, 265] on p "The Set That Does It All" at bounding box center [393, 274] width 191 height 19
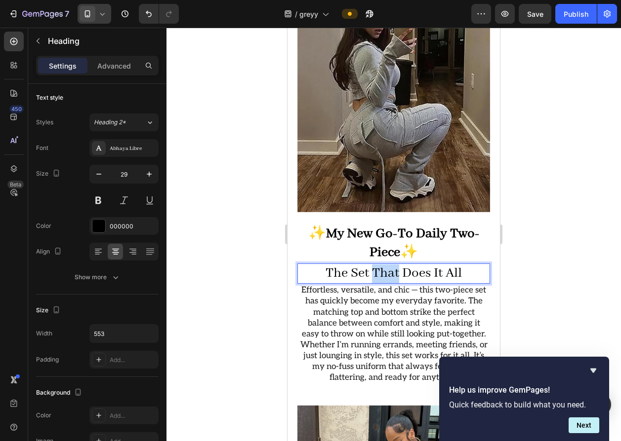
click at [371, 265] on p "The Set That Does It All" at bounding box center [393, 274] width 191 height 19
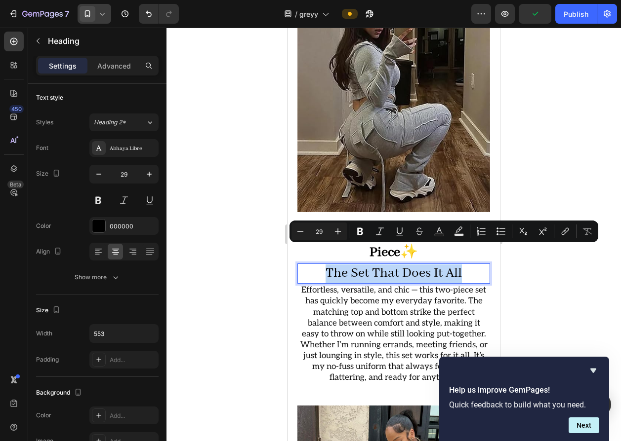
click at [322, 265] on p "The Set That Does It All" at bounding box center [393, 274] width 191 height 19
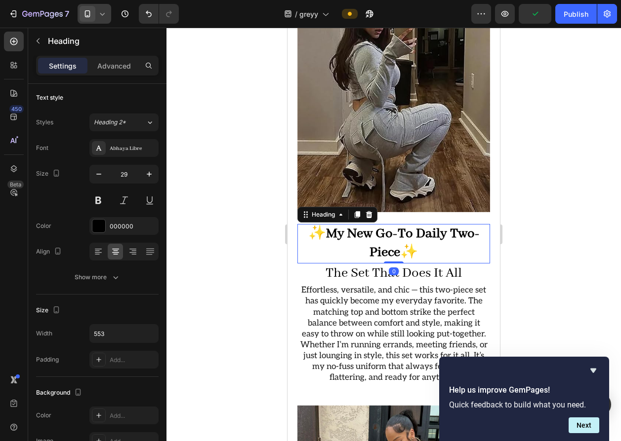
click at [310, 225] on p "✨ My New Go-To Daily Two-Piece ✨" at bounding box center [393, 243] width 191 height 37
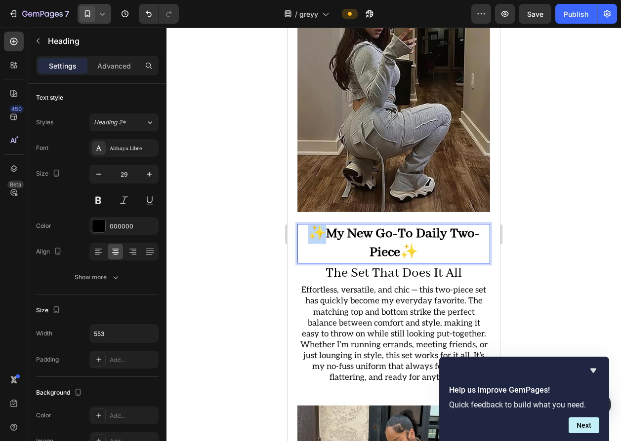
drag, startPoint x: 317, startPoint y: 215, endPoint x: 308, endPoint y: 215, distance: 8.9
click at [308, 225] on p "✨ My New Go-To Daily Two-Piece ✨" at bounding box center [393, 243] width 191 height 37
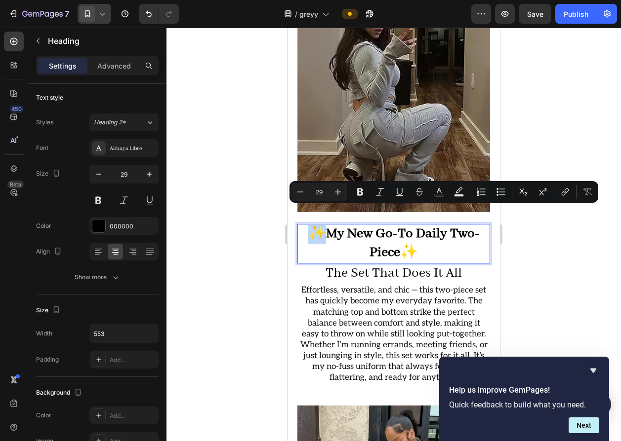
copy p "✨"
click at [320, 265] on p "The Set That Does It All" at bounding box center [393, 274] width 191 height 19
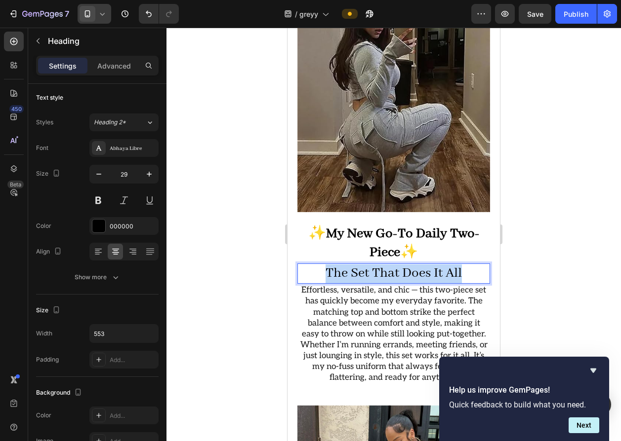
click at [320, 265] on p "The Set That Does It All" at bounding box center [393, 274] width 191 height 19
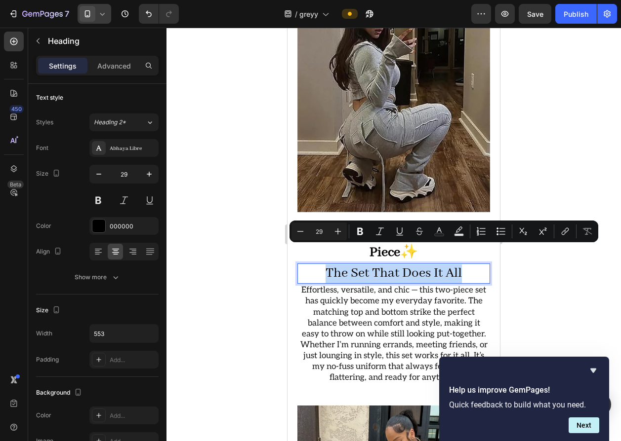
click at [316, 265] on p "The Set That Does It All" at bounding box center [393, 274] width 191 height 19
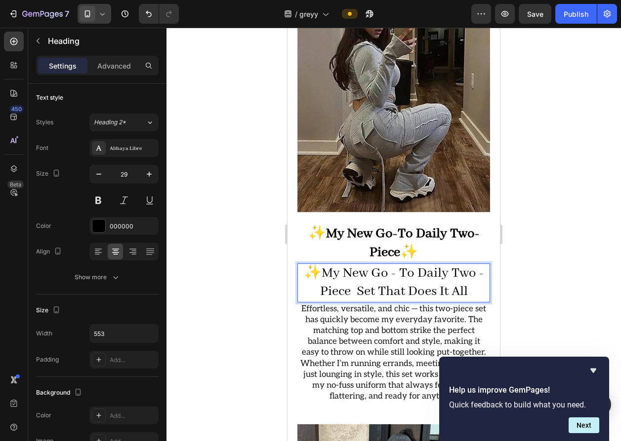
click at [303, 265] on p "✨My New Go - To Daily Two - Piece Set That Does It All" at bounding box center [393, 283] width 191 height 37
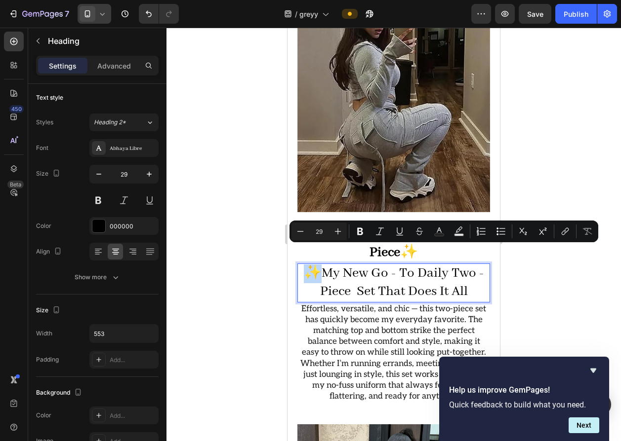
copy p "✨"
click at [346, 276] on p "✨My New Go - To Daily Two - Piece Set That Does It All" at bounding box center [393, 283] width 191 height 37
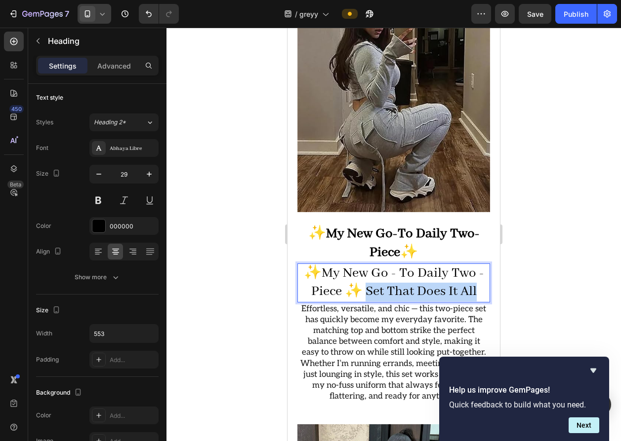
drag, startPoint x: 361, startPoint y: 274, endPoint x: 487, endPoint y: 280, distance: 126.1
click at [488, 280] on div "Title Line Video See what others are saying: Heading Image The Set That Does It…" at bounding box center [393, 172] width 212 height 1926
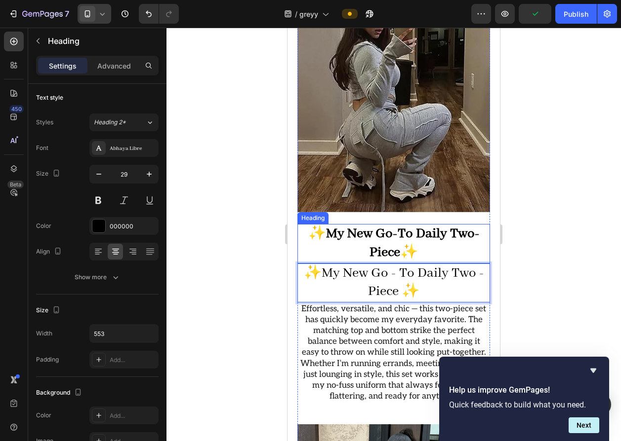
click at [414, 226] on strong "My New Go-To Daily Two-Piece" at bounding box center [403, 244] width 154 height 36
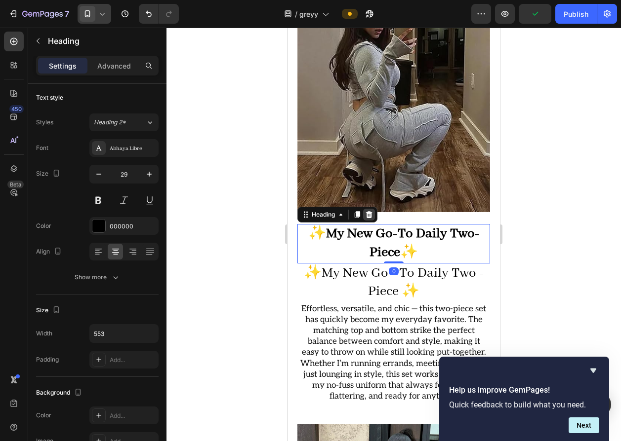
click at [363, 209] on div at bounding box center [369, 215] width 12 height 12
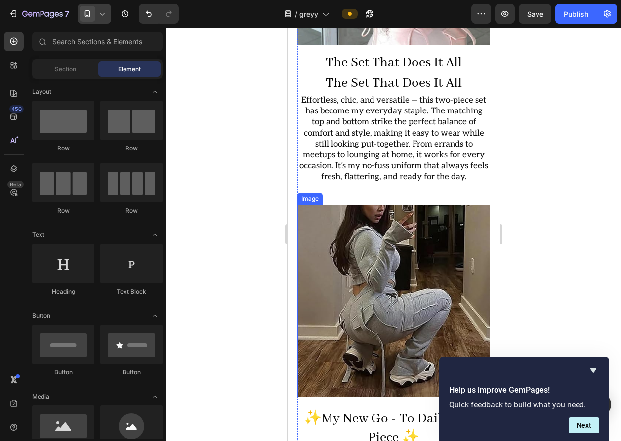
scroll to position [1411, 0]
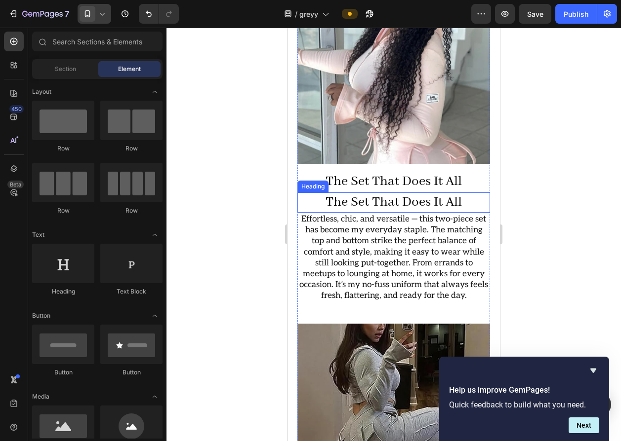
click at [374, 193] on h2 "The Set That Does It All" at bounding box center [393, 203] width 193 height 21
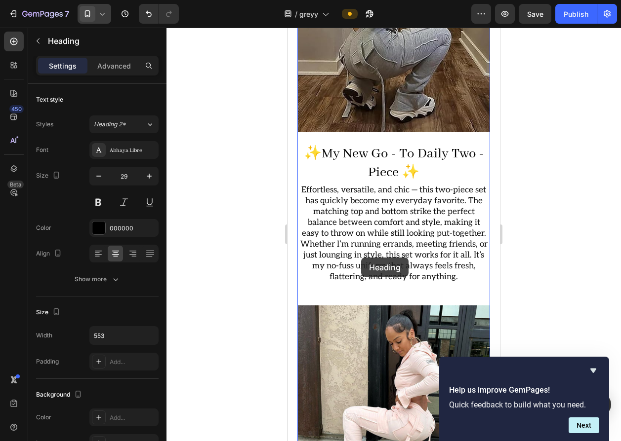
scroll to position [2137, 0]
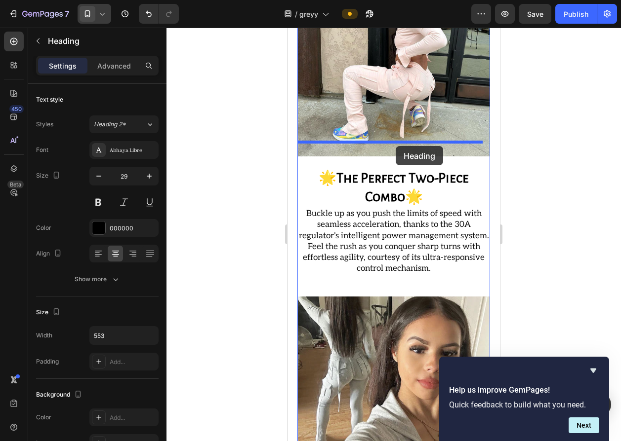
drag, startPoint x: 311, startPoint y: 164, endPoint x: 396, endPoint y: 146, distance: 86.8
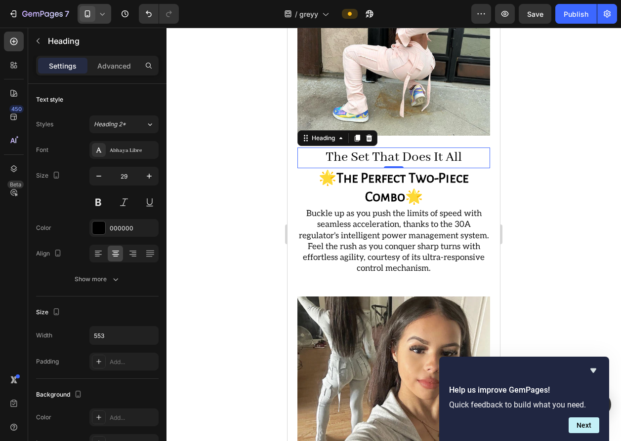
scroll to position [2116, 0]
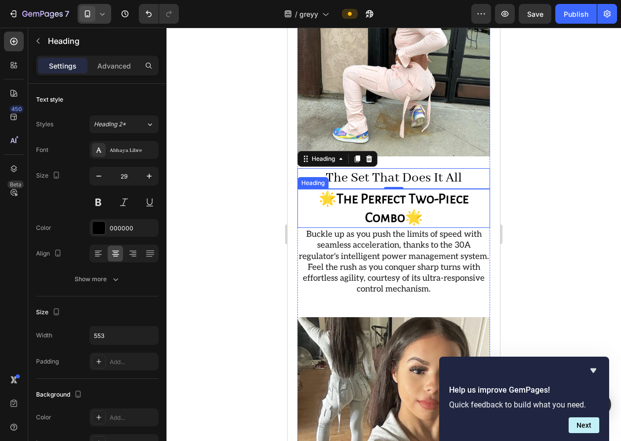
click at [402, 190] on h2 "🌟 The Perfect Two-Piece Combo 🌟" at bounding box center [393, 208] width 193 height 39
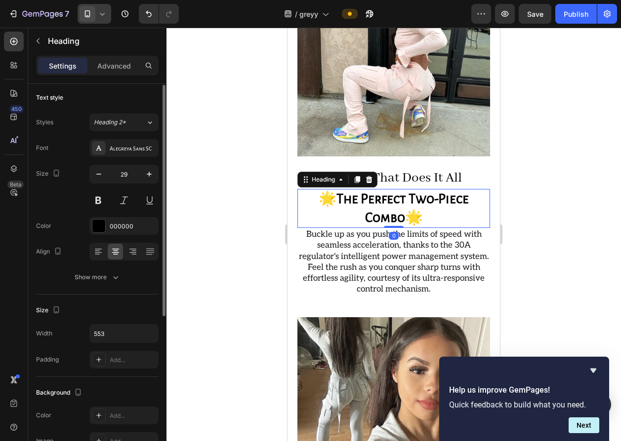
click at [402, 190] on h2 "🌟 The Perfect Two-Piece Combo 🌟" at bounding box center [393, 208] width 193 height 39
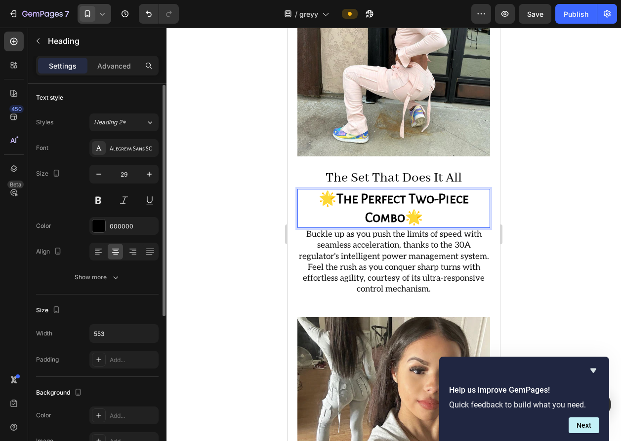
click at [402, 190] on p "🌟 The Perfect Two-Piece Combo 🌟" at bounding box center [393, 208] width 191 height 37
click at [400, 194] on strong "The Perfect Two-Piece Combo" at bounding box center [402, 208] width 132 height 33
click at [363, 168] on h2 "The Set That Does It All" at bounding box center [393, 178] width 193 height 21
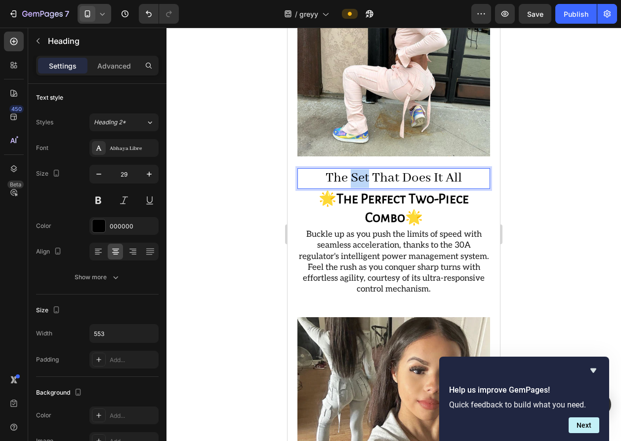
click at [363, 168] on h2 "The Set That Does It All" at bounding box center [393, 178] width 193 height 21
click at [363, 169] on p "The Set That Does It All" at bounding box center [393, 178] width 191 height 19
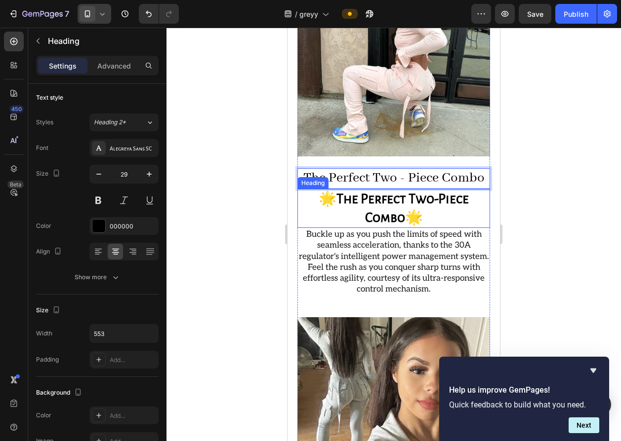
click at [316, 190] on p "🌟 The Perfect Two-Piece Combo 🌟" at bounding box center [393, 208] width 191 height 37
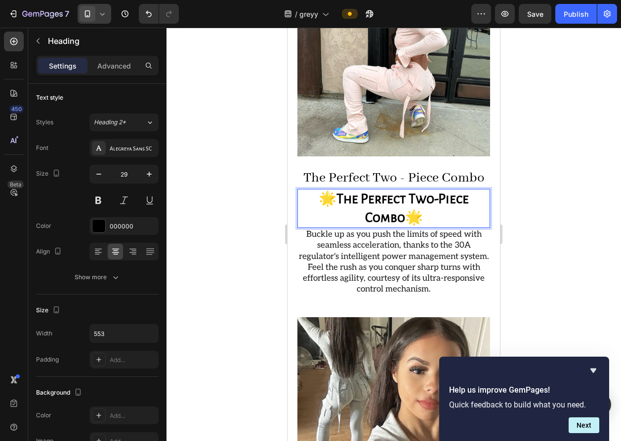
click at [327, 190] on p "🌟 The Perfect Two-Piece Combo 🌟" at bounding box center [393, 208] width 191 height 37
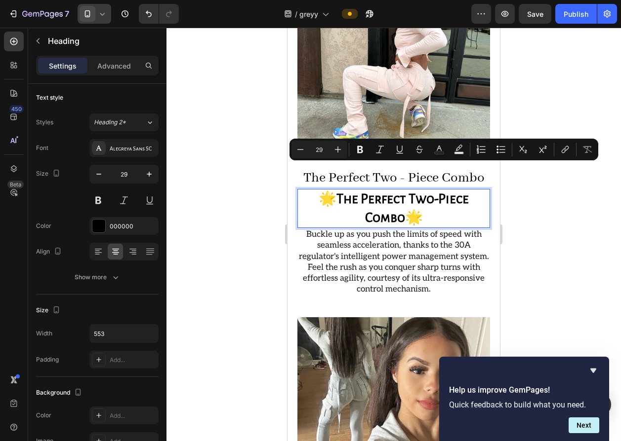
drag, startPoint x: 326, startPoint y: 174, endPoint x: 316, endPoint y: 169, distance: 11.5
click at [312, 190] on p "🌟 The Perfect Two-Piece Combo 🌟" at bounding box center [393, 208] width 191 height 37
click at [320, 190] on p "🌟 The Perfect Two-Piece Combo 🌟" at bounding box center [393, 208] width 191 height 37
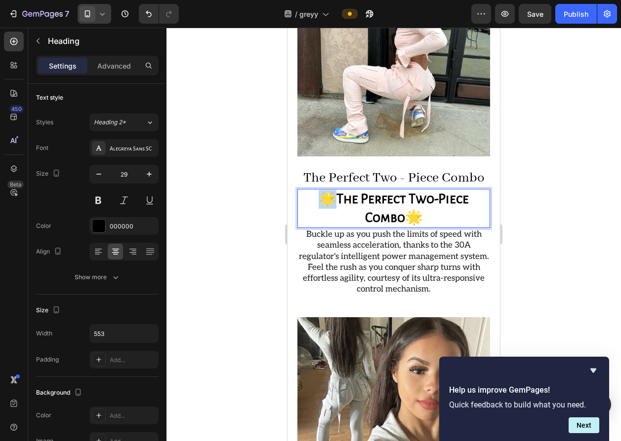
click at [320, 190] on p "🌟 The Perfect Two-Piece Combo 🌟" at bounding box center [393, 208] width 191 height 37
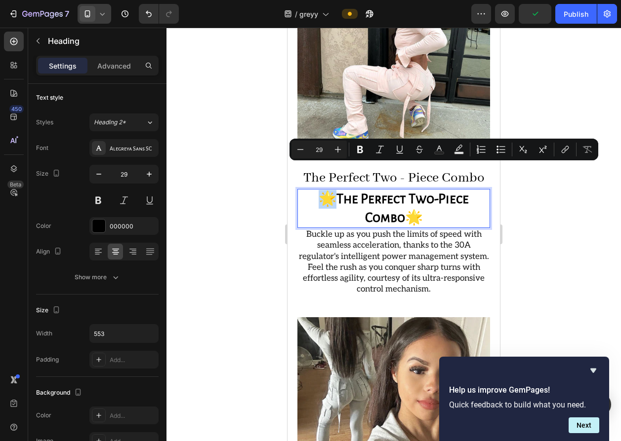
copy p "🌟"
drag, startPoint x: 320, startPoint y: 168, endPoint x: 292, endPoint y: 183, distance: 31.6
click at [424, 198] on p "🌟 The Perfect Two-Piece Combo 🌟" at bounding box center [393, 208] width 191 height 37
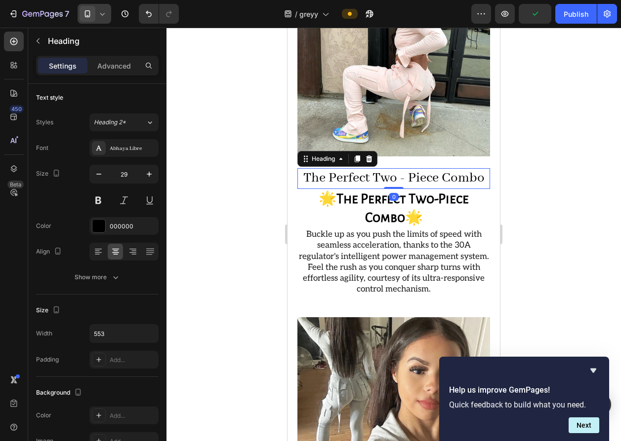
click at [382, 169] on p "The Perfect Two - Piece Combo" at bounding box center [393, 178] width 191 height 19
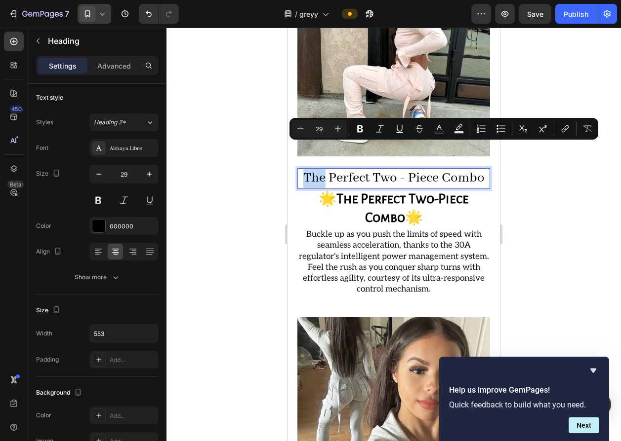
click at [298, 169] on p "The Perfect Two - Piece Combo" at bounding box center [393, 178] width 191 height 19
click at [299, 169] on p "The Perfect Two - Piece Combo" at bounding box center [393, 178] width 191 height 19
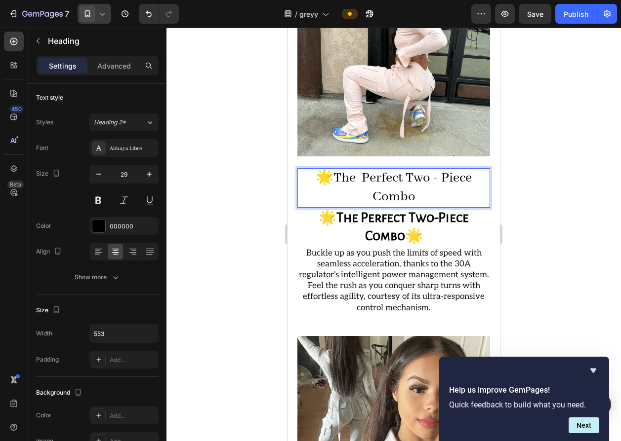
click at [423, 171] on p "🌟The Perfect Two - Piece Combo" at bounding box center [393, 187] width 191 height 37
click at [442, 209] on p "🌟 The Perfect Two-Piece Combo 🌟" at bounding box center [393, 227] width 191 height 37
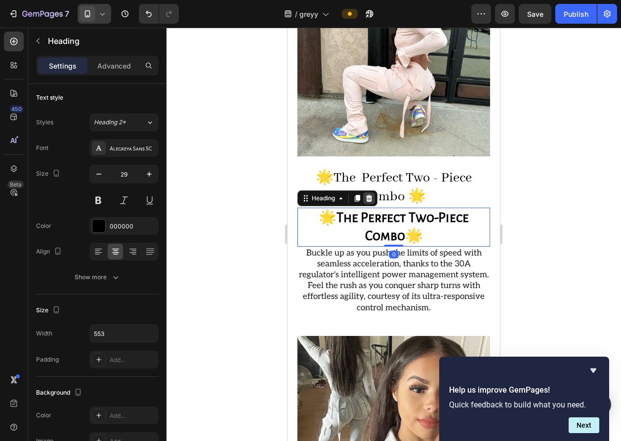
click at [374, 193] on div at bounding box center [369, 199] width 12 height 12
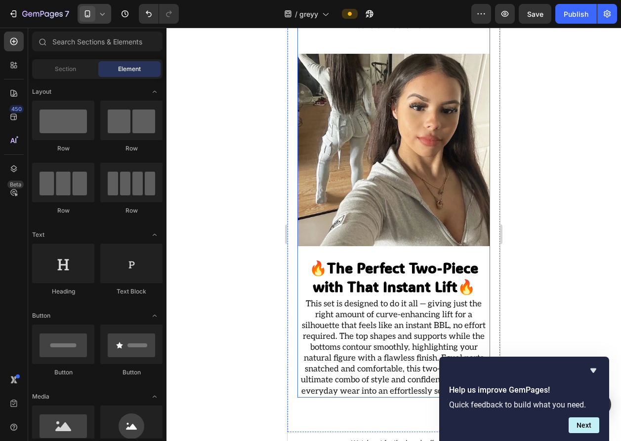
scroll to position [2007, 0]
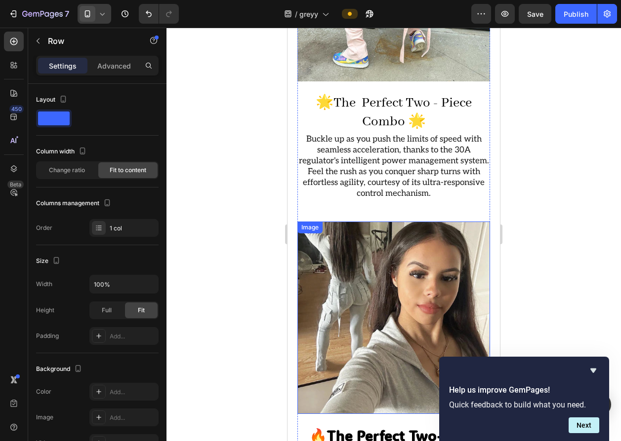
scroll to position [2188, 0]
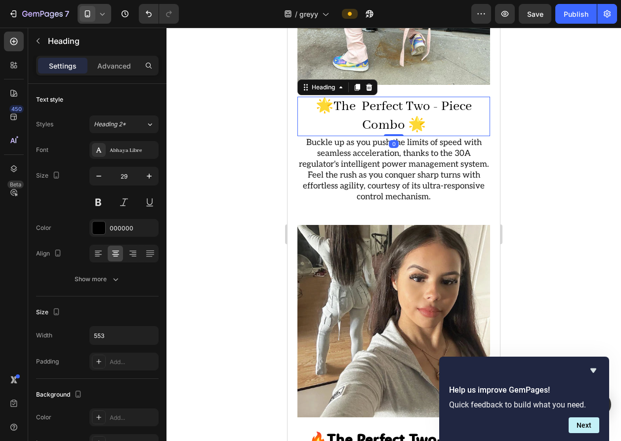
click at [414, 98] on p "🌟The Perfect Two - Piece Combo 🌟" at bounding box center [393, 116] width 191 height 37
click at [358, 84] on icon at bounding box center [357, 87] width 5 height 7
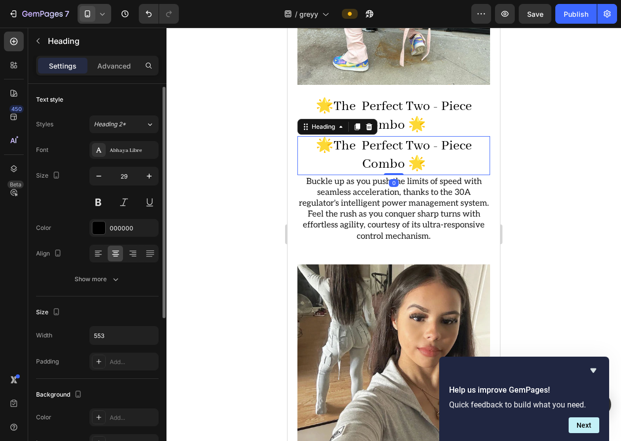
scroll to position [2, 0]
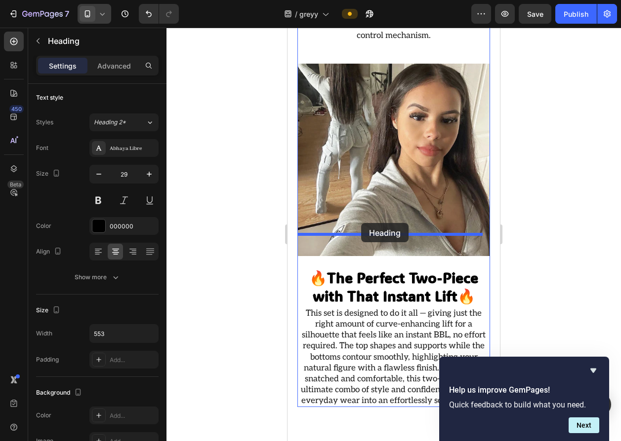
drag, startPoint x: 317, startPoint y: 110, endPoint x: 361, endPoint y: 223, distance: 122.0
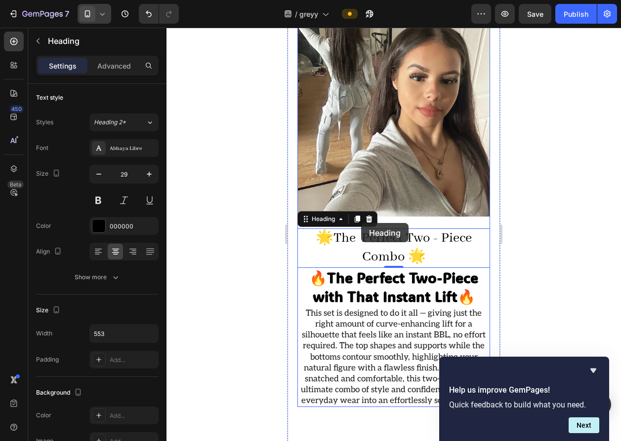
scroll to position [2350, 0]
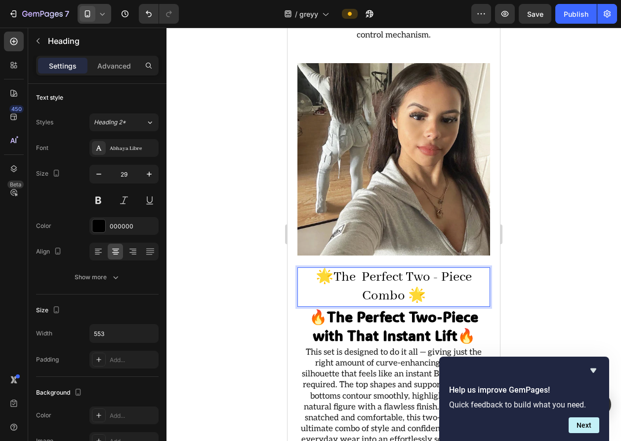
click at [363, 268] on h2 "🌟The Perfect Two - Piece Combo 🌟" at bounding box center [393, 287] width 193 height 39
click at [363, 269] on p "🌟The Perfect Two - Piece Combo 🌟" at bounding box center [393, 287] width 191 height 37
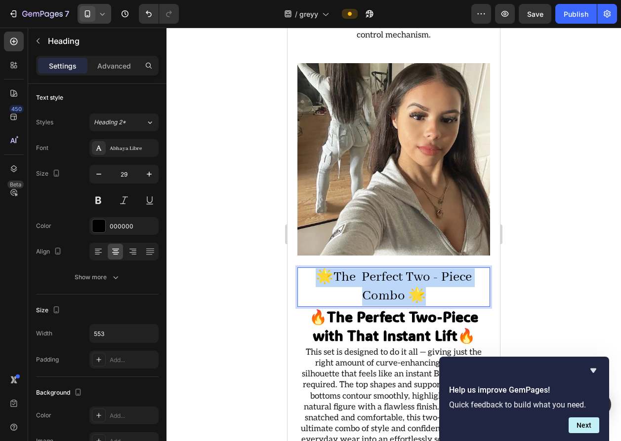
click at [364, 269] on p "🌟The Perfect Two - Piece Combo 🌟" at bounding box center [393, 287] width 191 height 37
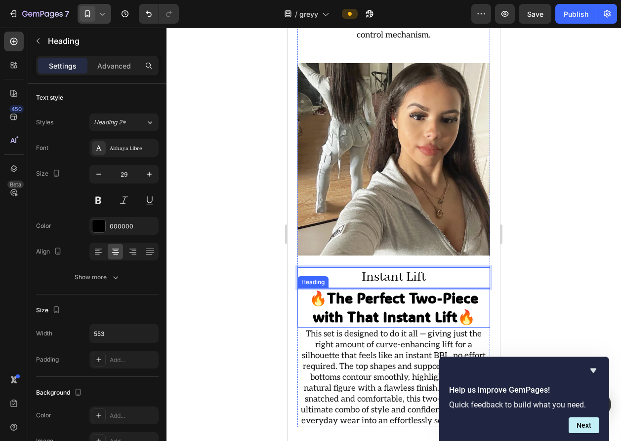
click at [317, 288] on h2 "🔥 The Perfect Two-Piece with That Instant Lift 🔥" at bounding box center [393, 307] width 193 height 39
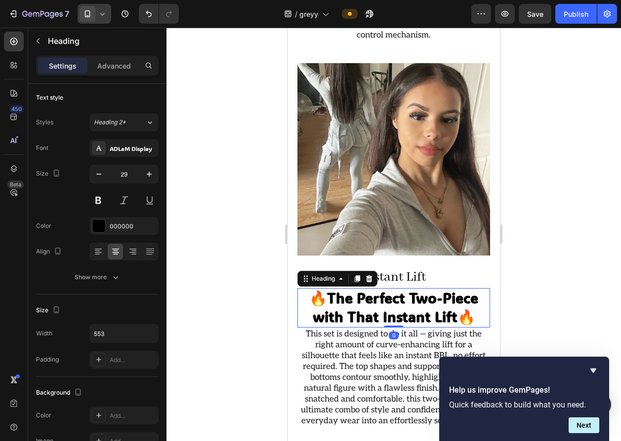
click at [317, 288] on h2 "🔥 The Perfect Two-Piece with That Instant Lift 🔥" at bounding box center [393, 307] width 193 height 39
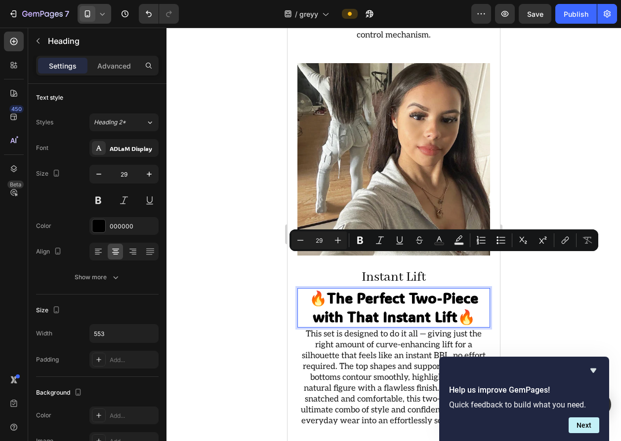
click at [312, 289] on p "🔥 The Perfect Two-Piece with That Instant Lift 🔥" at bounding box center [393, 307] width 191 height 37
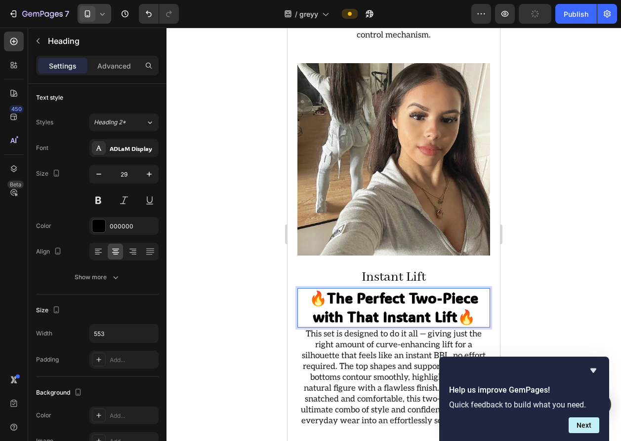
click at [312, 289] on p "🔥 The Perfect Two-Piece with That Instant Lift 🔥" at bounding box center [393, 307] width 191 height 37
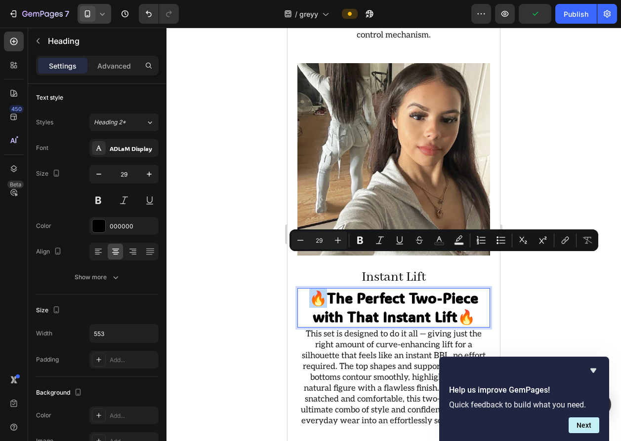
copy p "🔥"
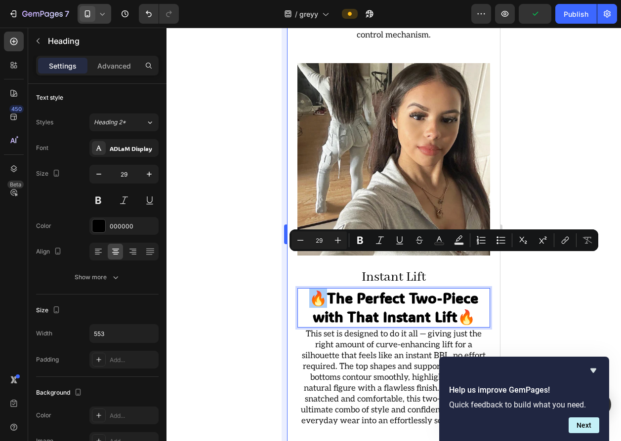
click at [244, 220] on div at bounding box center [393, 235] width 454 height 414
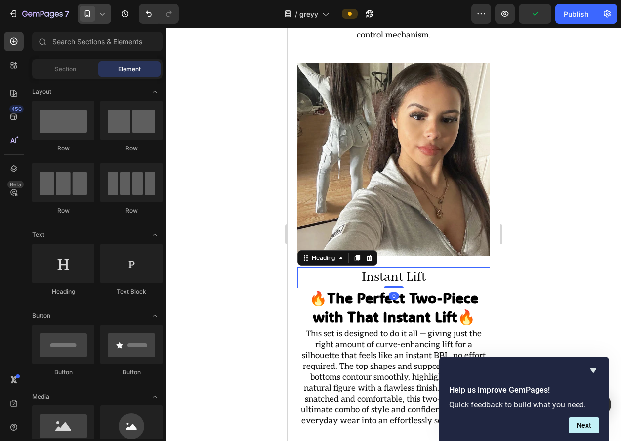
click at [352, 269] on p "Instant Lift" at bounding box center [393, 278] width 191 height 19
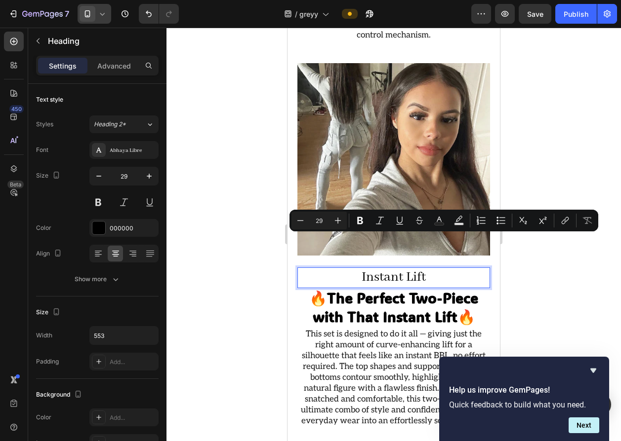
click at [348, 269] on p "Instant Lift" at bounding box center [393, 278] width 191 height 19
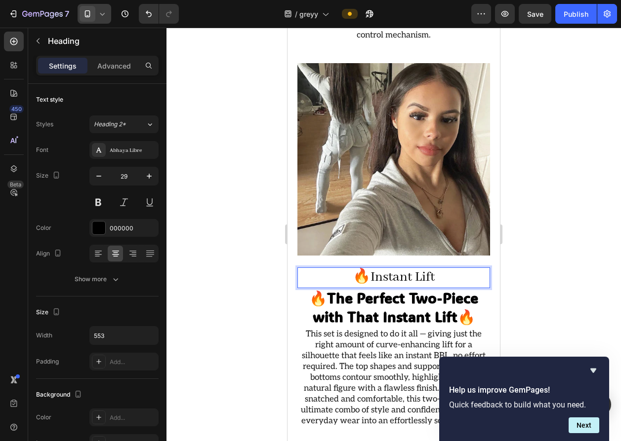
click at [363, 269] on p "🔥Instant Lift" at bounding box center [393, 278] width 191 height 19
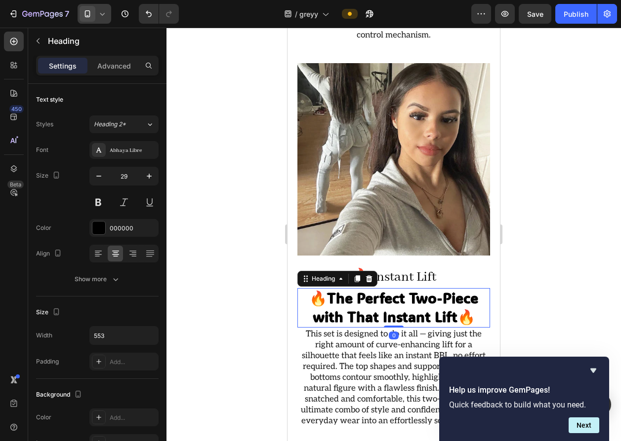
click at [459, 289] on p "🔥 The Perfect Two-Piece with That Instant Lift 🔥" at bounding box center [393, 307] width 191 height 37
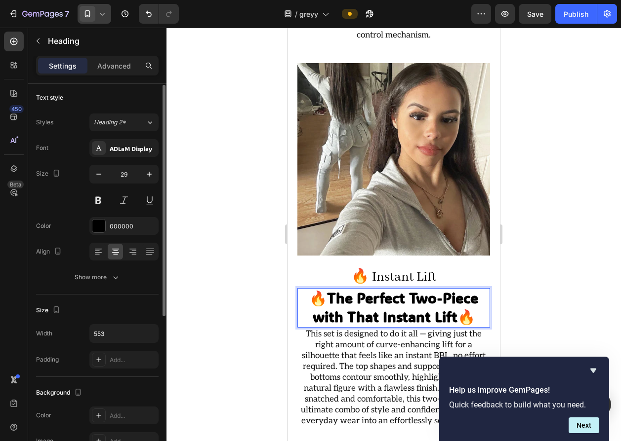
drag, startPoint x: 459, startPoint y: 279, endPoint x: 467, endPoint y: 280, distance: 7.6
click at [467, 289] on p "🔥 The Perfect Two-Piece with That Instant Lift 🔥" at bounding box center [393, 307] width 191 height 37
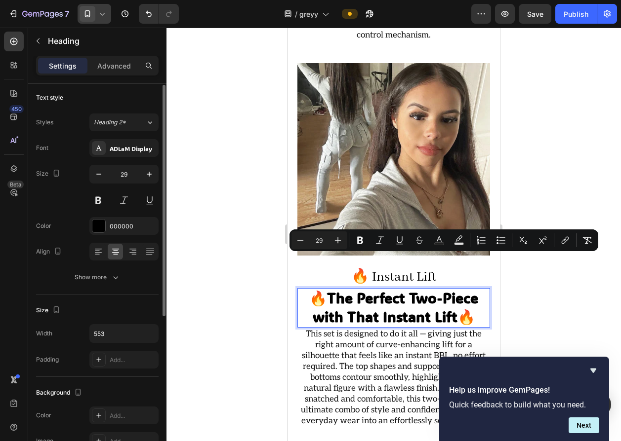
click at [467, 289] on p "🔥 The Perfect Two-Piece with That Instant Lift 🔥" at bounding box center [393, 307] width 191 height 37
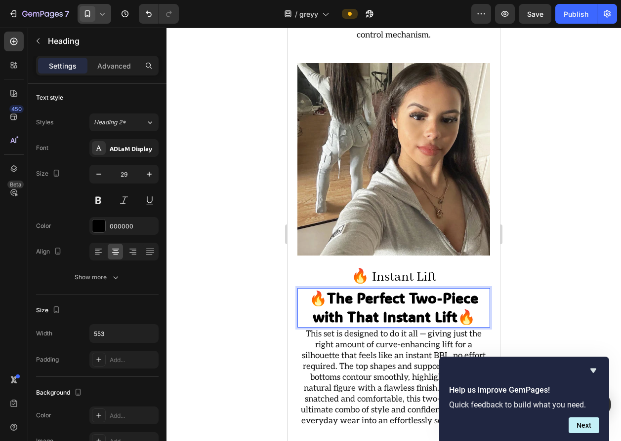
drag, startPoint x: 470, startPoint y: 284, endPoint x: 458, endPoint y: 281, distance: 12.2
click at [458, 289] on p "🔥 The Perfect Two-Piece with That Instant Lift 🔥" at bounding box center [393, 307] width 191 height 37
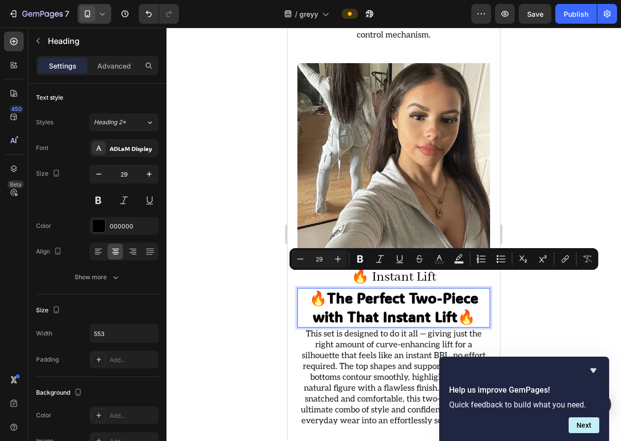
copy p "🔥"
click at [410, 269] on p "🔥 Instant Lift" at bounding box center [393, 278] width 191 height 19
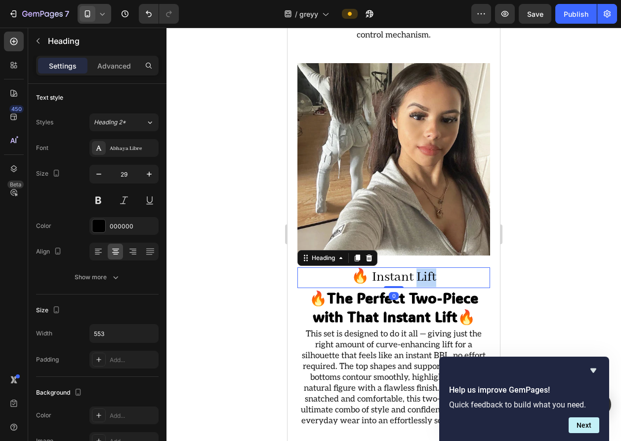
click at [425, 269] on p "🔥 Instant Lift" at bounding box center [393, 278] width 191 height 19
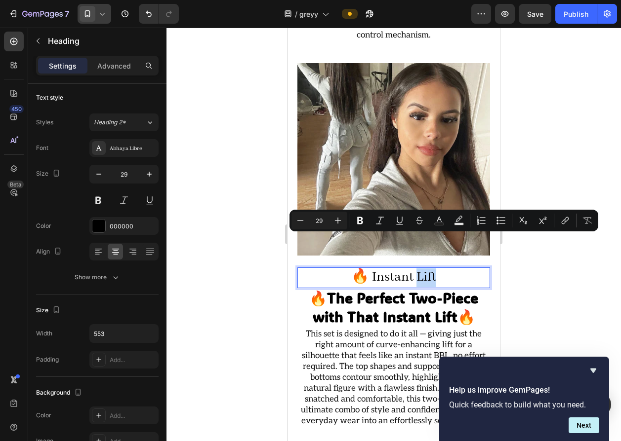
click at [428, 269] on p "🔥 Instant Lift" at bounding box center [393, 278] width 191 height 19
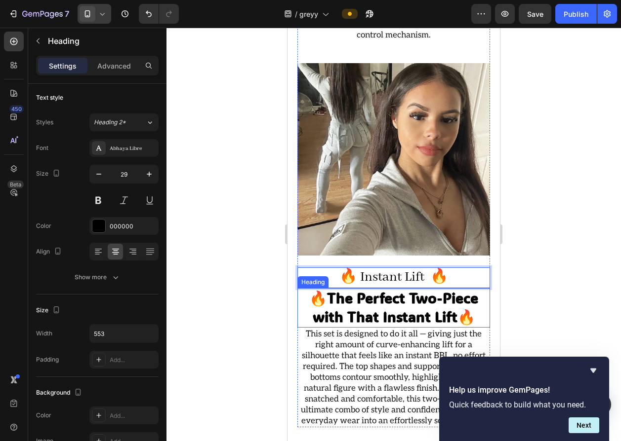
click at [432, 289] on strong "The Perfect Two-Piece with That Instant Lift" at bounding box center [396, 308] width 166 height 38
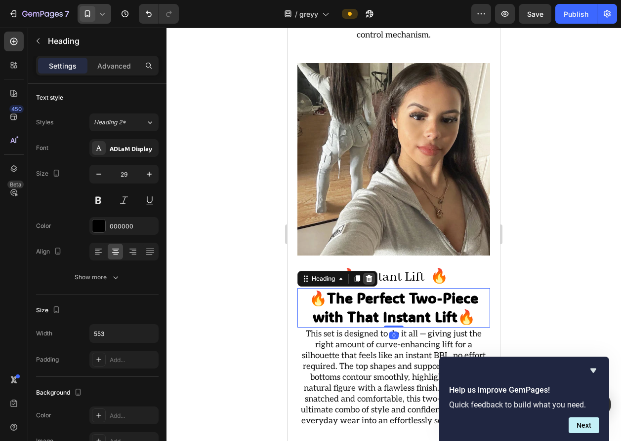
click at [366, 273] on div at bounding box center [369, 279] width 12 height 12
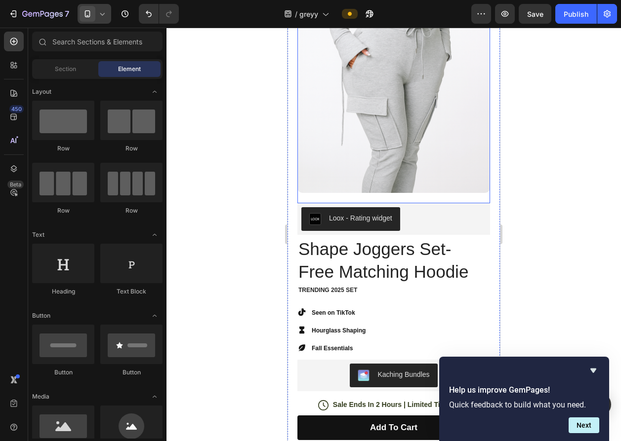
scroll to position [0, 0]
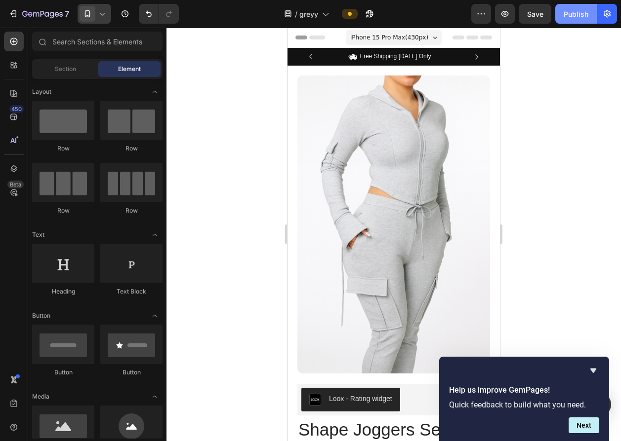
click at [579, 12] on div "Publish" at bounding box center [575, 14] width 25 height 10
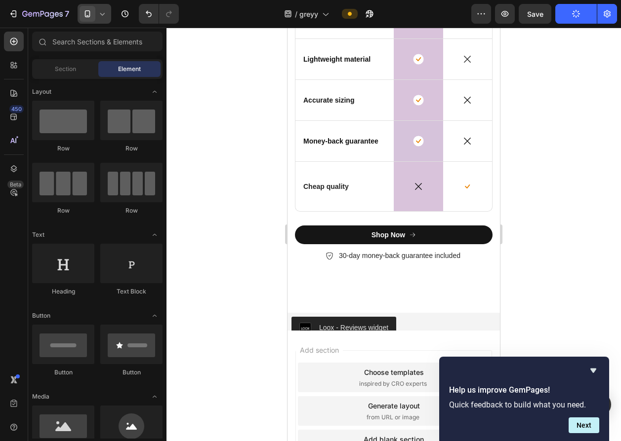
scroll to position [2928, 0]
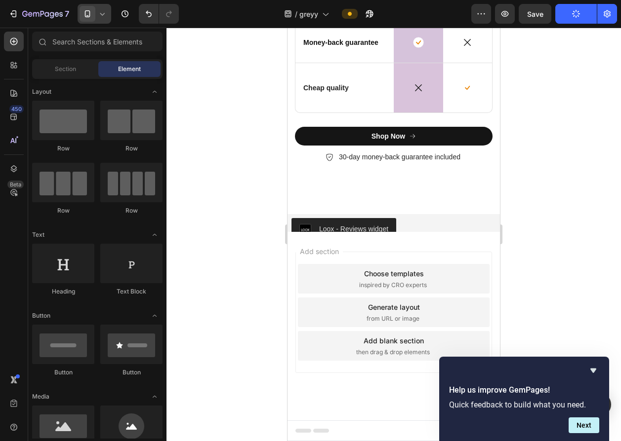
click at [592, 370] on icon "Hide survey" at bounding box center [593, 371] width 12 height 12
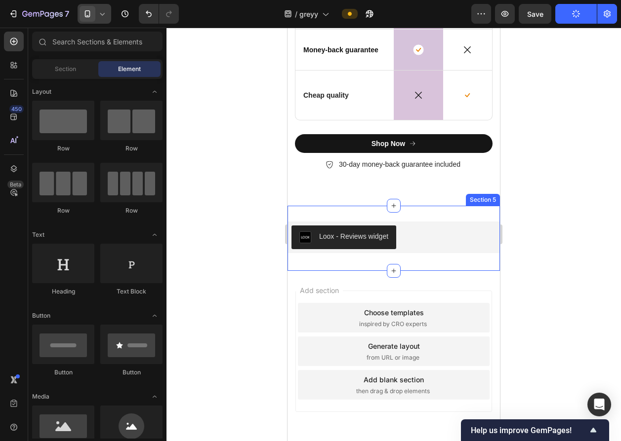
scroll to position [2596, 0]
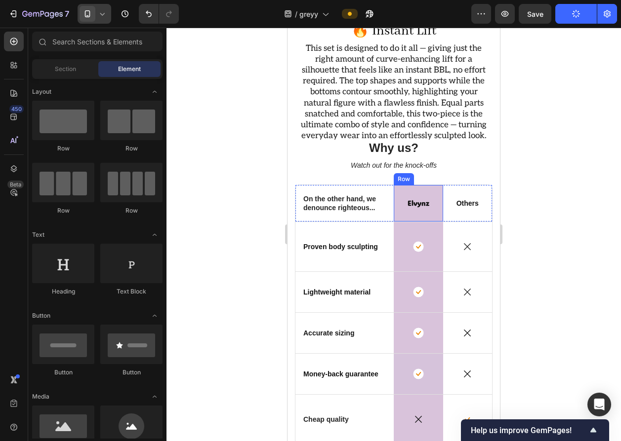
click at [431, 215] on div "Elvynz Text Block Row" at bounding box center [418, 203] width 49 height 37
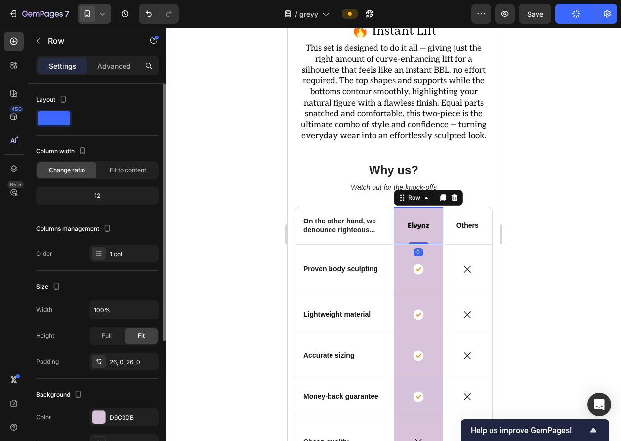
scroll to position [191, 0]
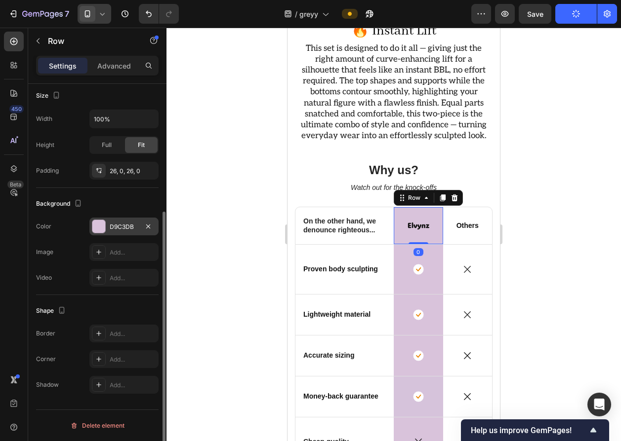
click at [120, 227] on div "D9C3DB" at bounding box center [124, 227] width 29 height 9
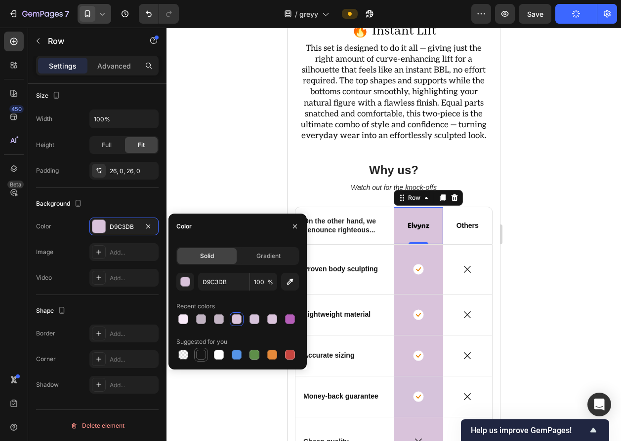
click at [197, 349] on div at bounding box center [201, 355] width 12 height 12
type input "151515"
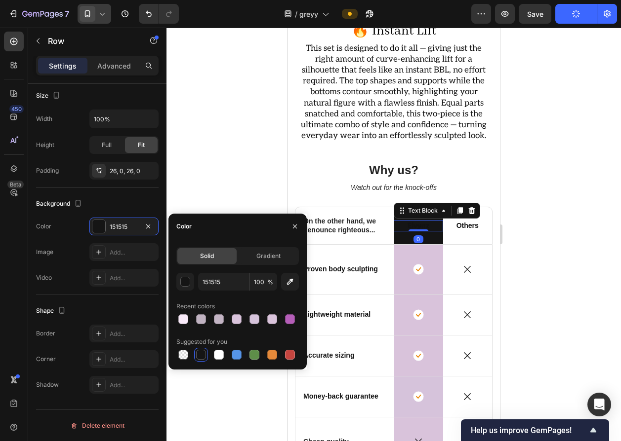
click at [412, 221] on p "Elvynz" at bounding box center [419, 225] width 38 height 9
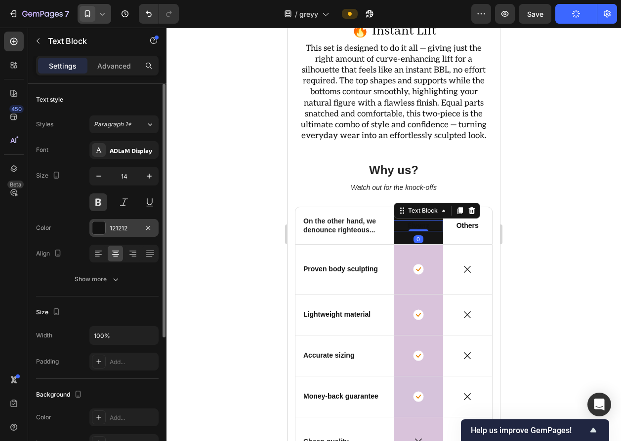
click at [97, 225] on div at bounding box center [98, 228] width 13 height 13
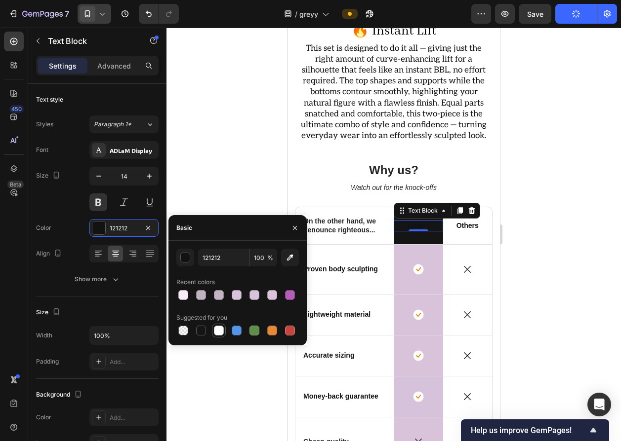
click at [223, 334] on div at bounding box center [219, 331] width 10 height 10
type input "FFFFFF"
click at [225, 215] on div "Basic" at bounding box center [237, 228] width 138 height 26
click at [252, 202] on div at bounding box center [393, 235] width 454 height 414
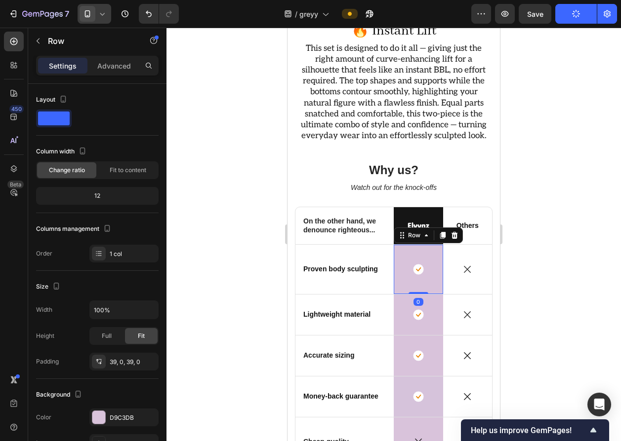
click at [396, 245] on div "Icon Row 0" at bounding box center [418, 269] width 49 height 49
click at [96, 411] on div at bounding box center [99, 418] width 14 height 14
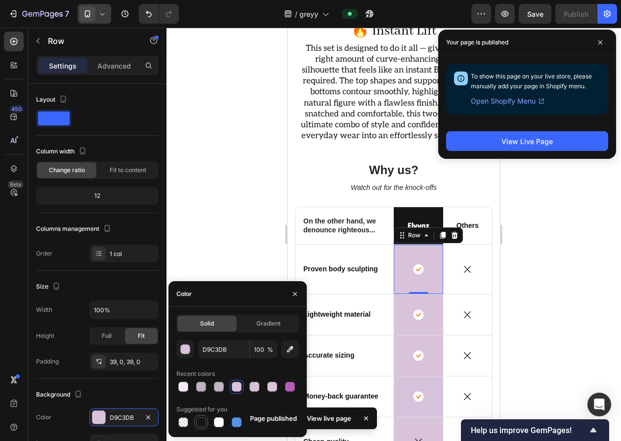
click at [197, 421] on div at bounding box center [201, 423] width 10 height 10
type input "151515"
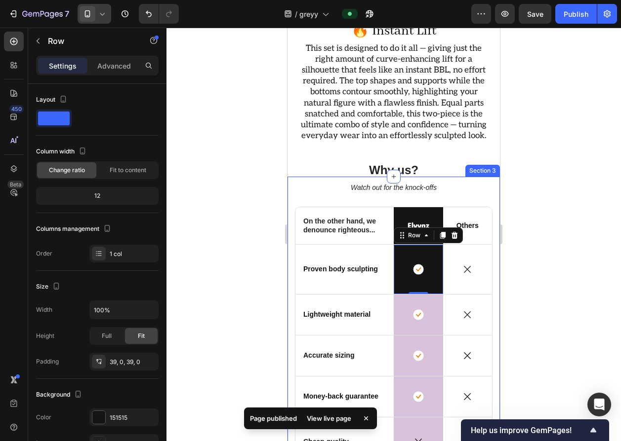
click at [235, 197] on div at bounding box center [393, 235] width 454 height 414
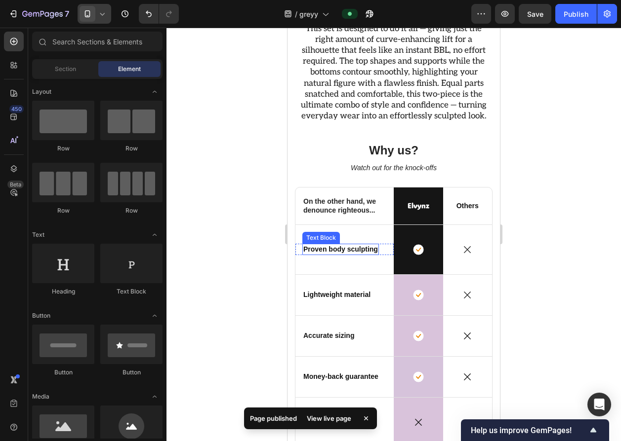
scroll to position [2616, 0]
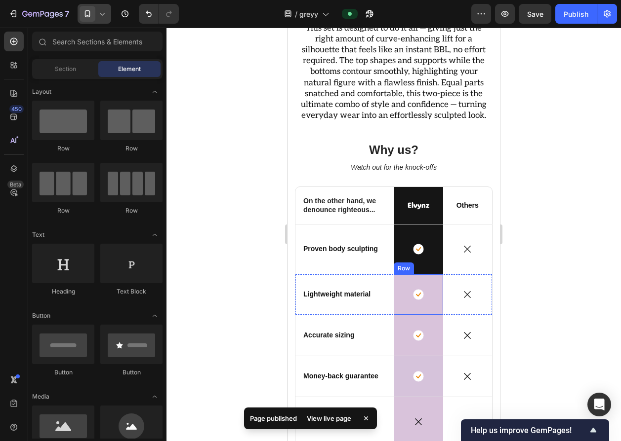
click at [405, 275] on div "Icon Row" at bounding box center [418, 295] width 49 height 40
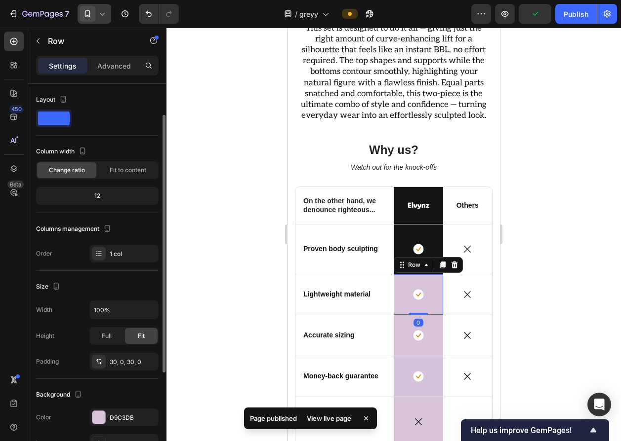
scroll to position [19, 0]
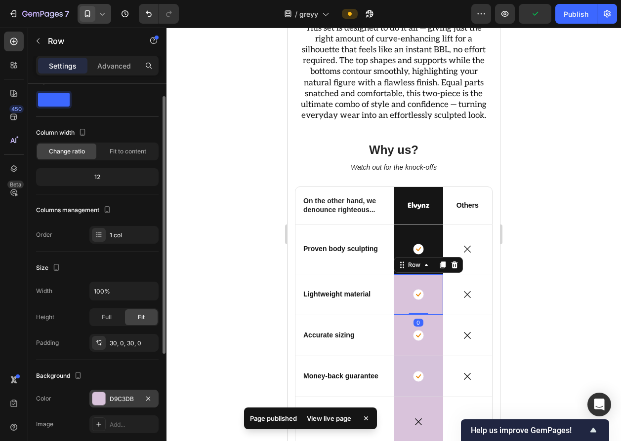
click at [116, 396] on div "D9C3DB" at bounding box center [124, 399] width 29 height 9
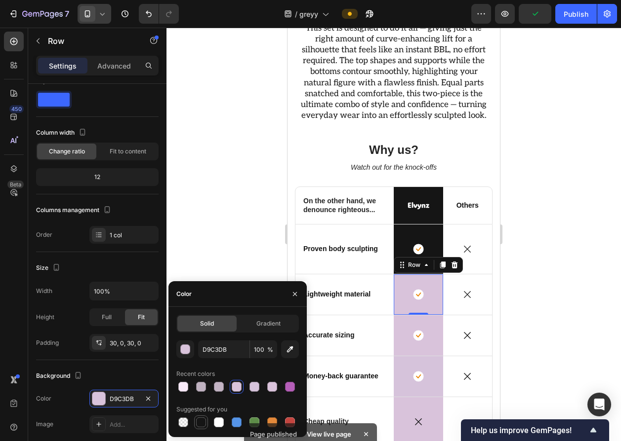
click at [198, 416] on div at bounding box center [201, 423] width 14 height 14
type input "151515"
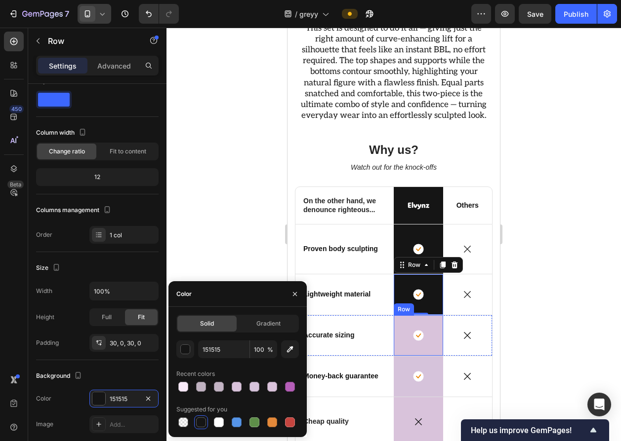
click at [396, 331] on div "Icon Row" at bounding box center [418, 336] width 49 height 40
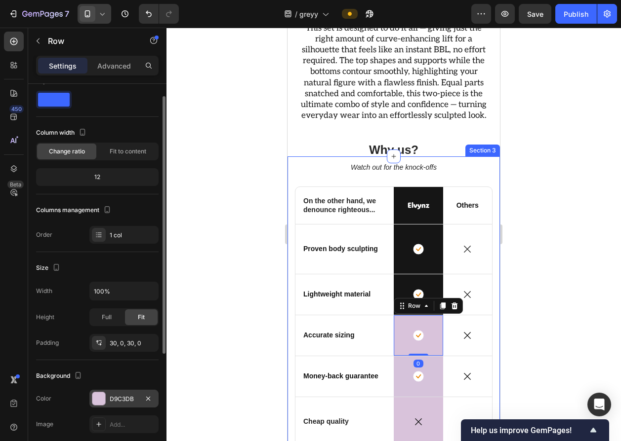
click at [98, 398] on div at bounding box center [98, 399] width 13 height 13
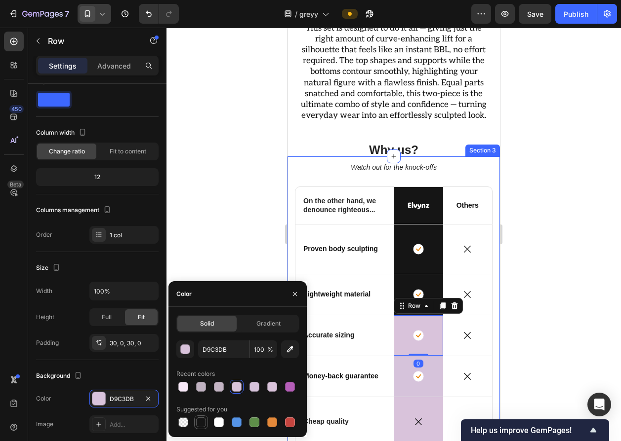
click at [197, 420] on div at bounding box center [201, 423] width 10 height 10
type input "151515"
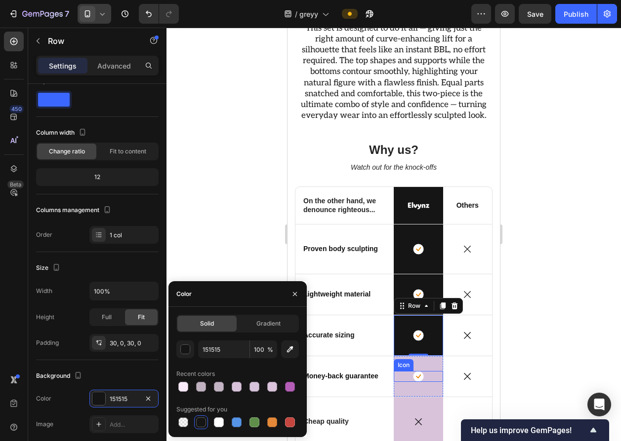
click at [399, 371] on div "Icon" at bounding box center [418, 376] width 49 height 11
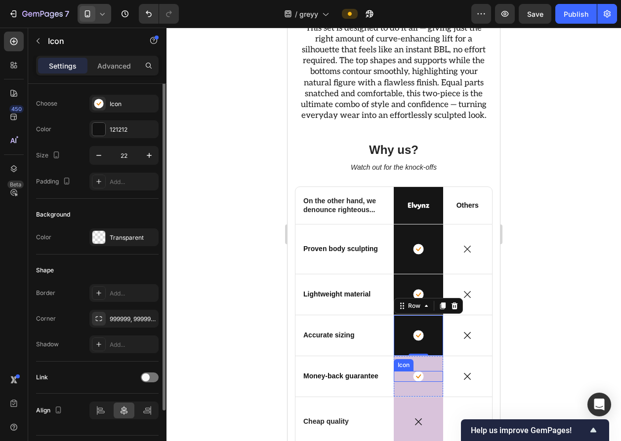
scroll to position [0, 0]
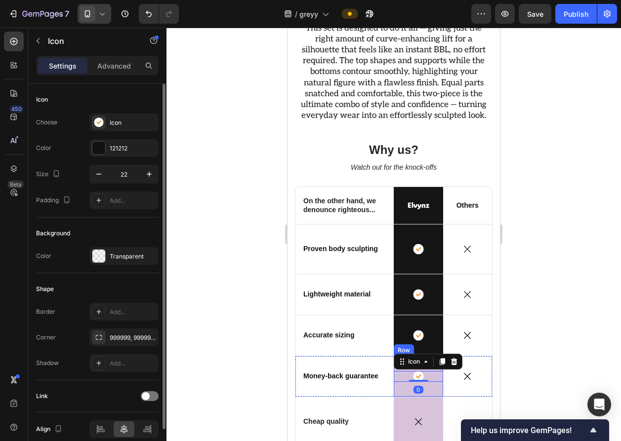
click at [394, 364] on div "Icon 0 Row" at bounding box center [418, 377] width 49 height 40
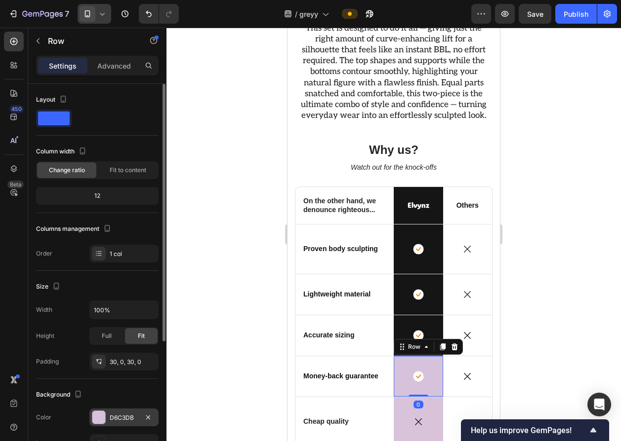
click at [101, 420] on div at bounding box center [98, 417] width 13 height 13
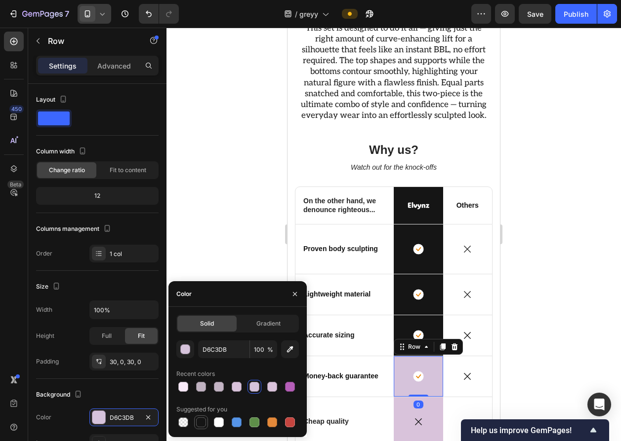
click at [205, 420] on div at bounding box center [201, 423] width 10 height 10
type input "151515"
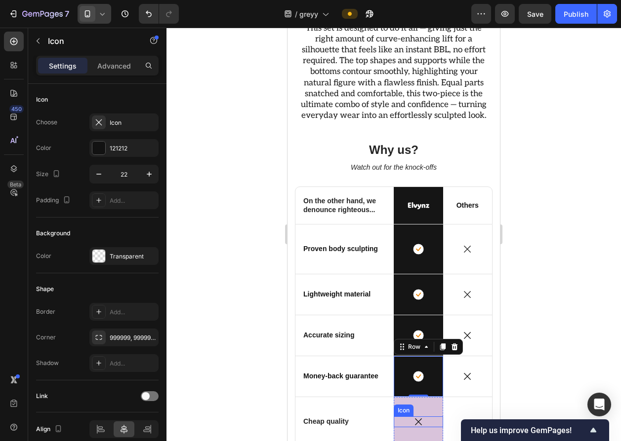
click at [398, 398] on div "Icon Row" at bounding box center [418, 422] width 49 height 49
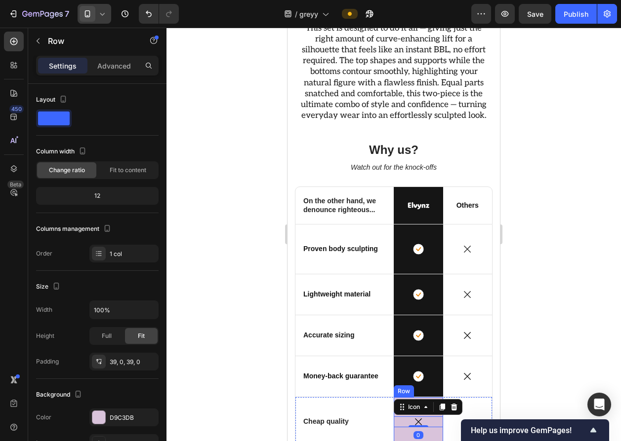
click at [394, 424] on div "Icon 0 Row" at bounding box center [418, 422] width 49 height 49
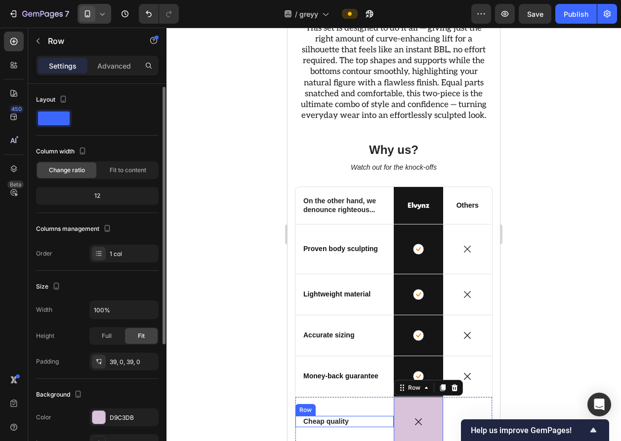
scroll to position [2, 0]
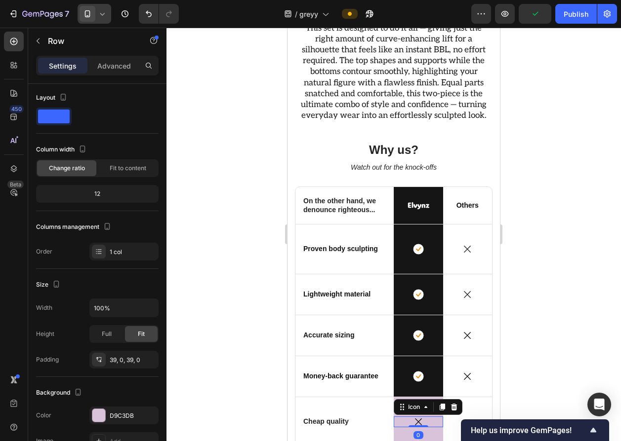
click at [406, 417] on div "Icon 0" at bounding box center [418, 422] width 49 height 11
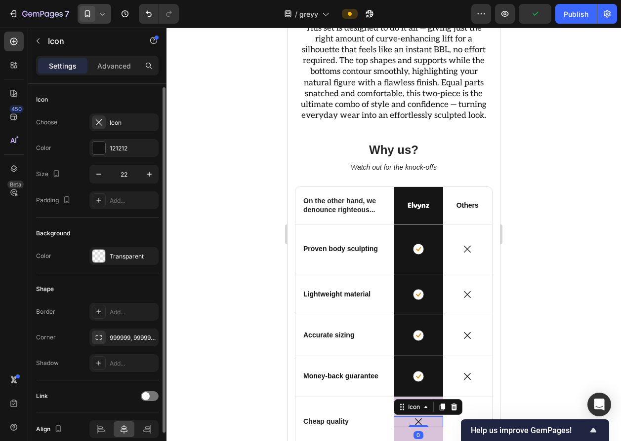
scroll to position [13, 0]
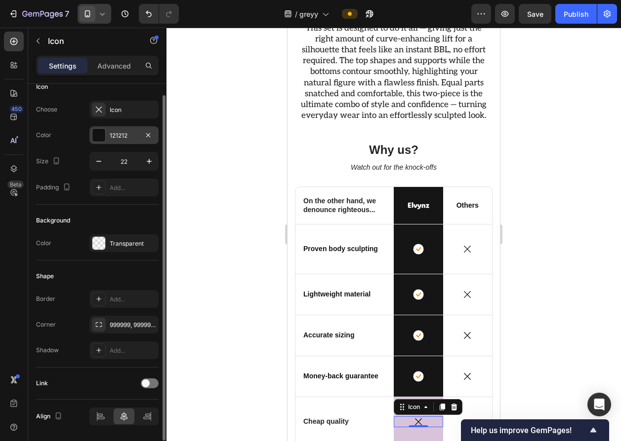
click at [106, 139] on div "121212" at bounding box center [123, 135] width 69 height 18
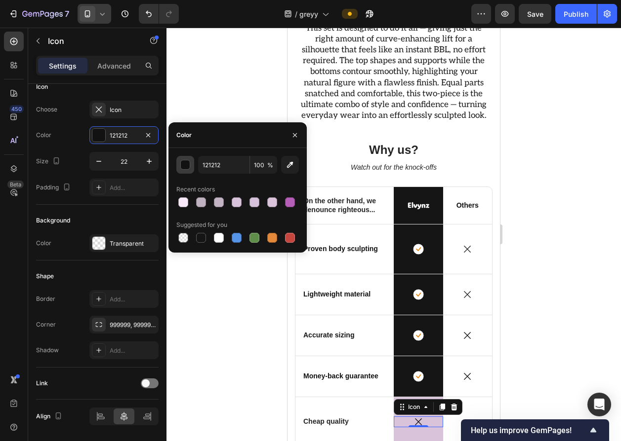
click at [187, 164] on div "button" at bounding box center [186, 165] width 10 height 10
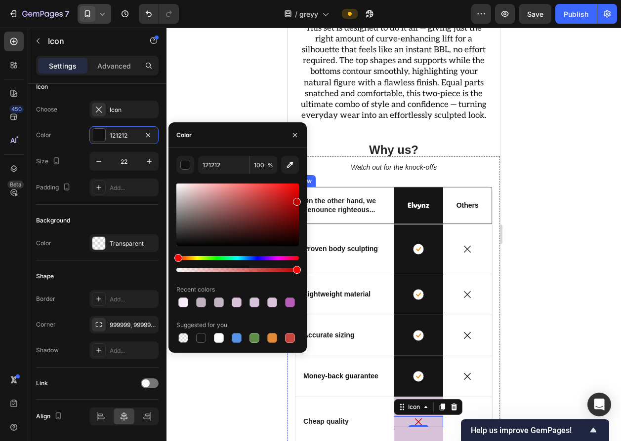
drag, startPoint x: 525, startPoint y: 251, endPoint x: 591, endPoint y: 228, distance: 69.4
type input "BC0000"
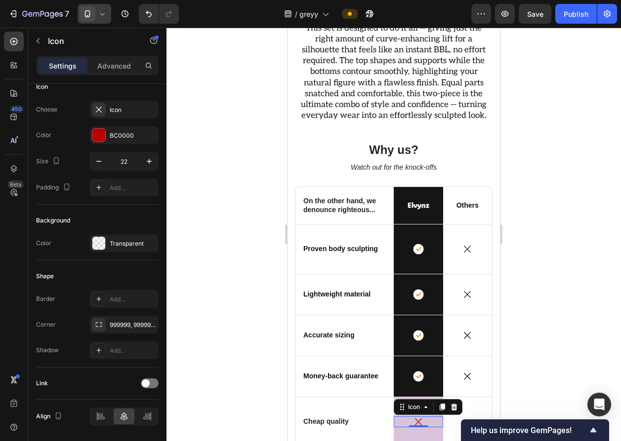
click at [253, 91] on div at bounding box center [393, 235] width 454 height 414
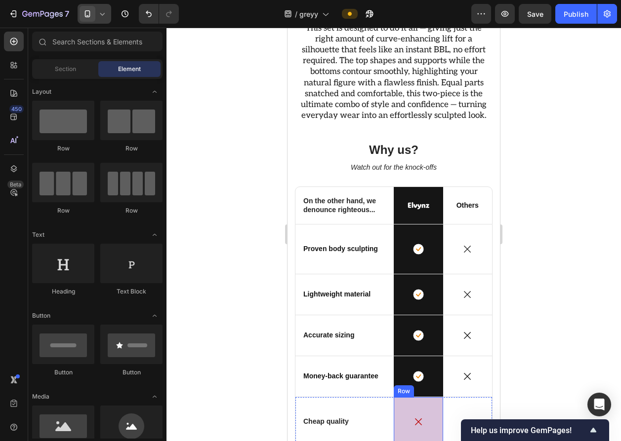
click at [394, 398] on div "Icon Row" at bounding box center [418, 422] width 49 height 49
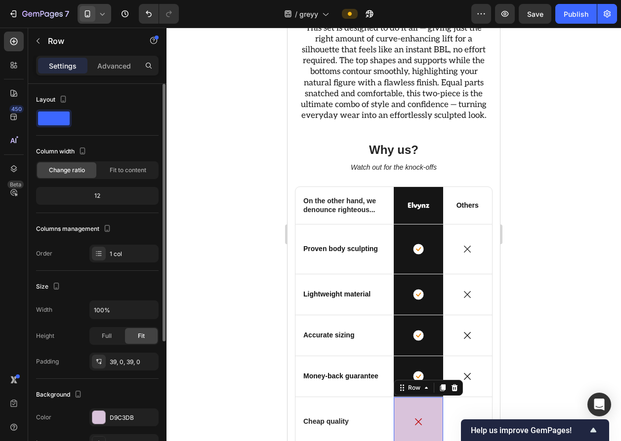
click at [84, 411] on div "Color D9C3DB" at bounding box center [97, 418] width 122 height 18
click at [95, 416] on div at bounding box center [98, 417] width 13 height 13
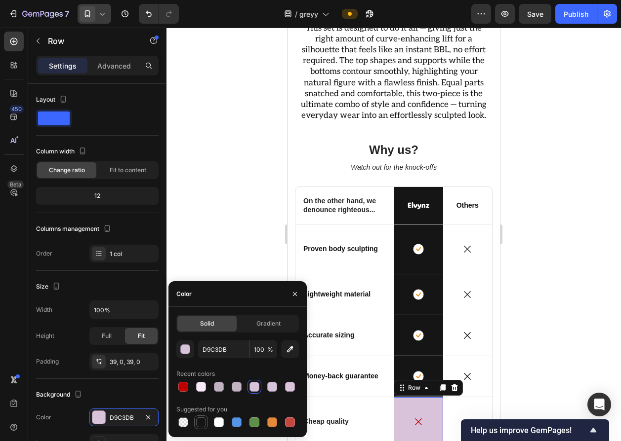
click at [196, 422] on div at bounding box center [201, 423] width 10 height 10
type input "151515"
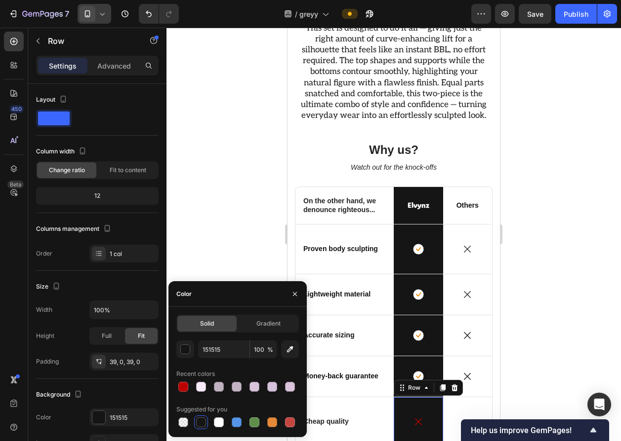
click at [244, 223] on div at bounding box center [393, 235] width 454 height 414
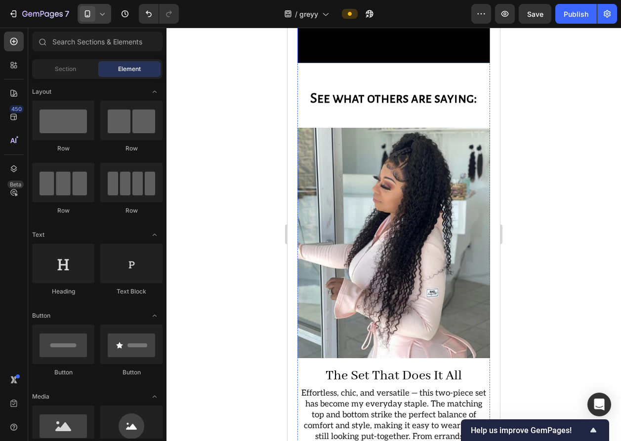
scroll to position [1331, 0]
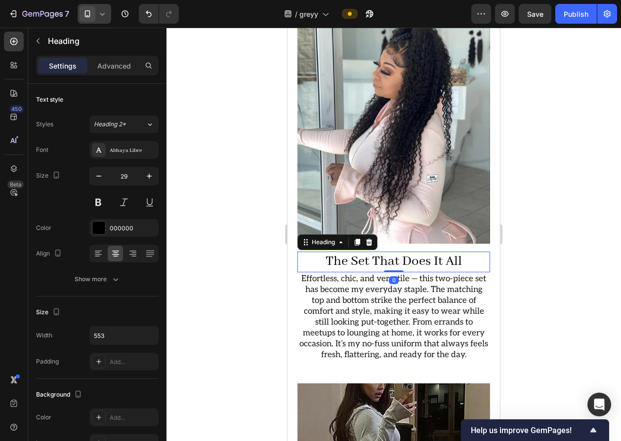
click at [371, 252] on h2 "The Set That Does It All" at bounding box center [393, 262] width 193 height 21
click at [360, 235] on div "Heading" at bounding box center [337, 243] width 80 height 16
click at [358, 239] on icon at bounding box center [357, 242] width 5 height 7
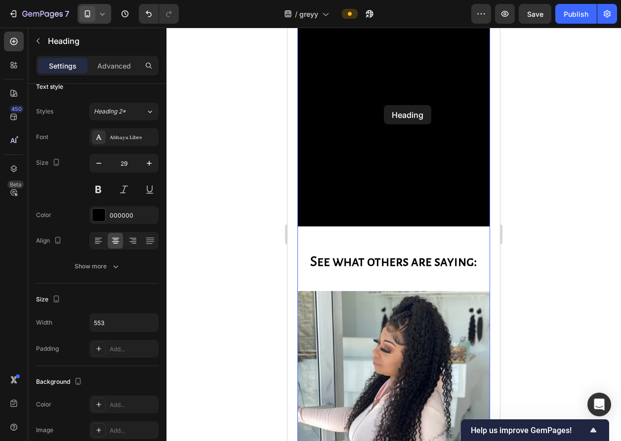
scroll to position [1037, 0]
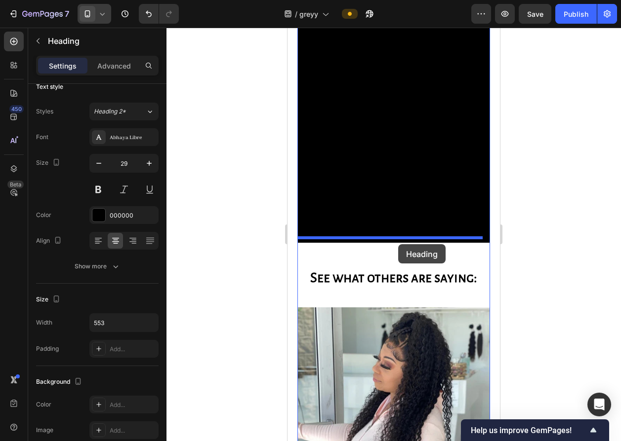
drag, startPoint x: 312, startPoint y: 242, endPoint x: 398, endPoint y: 244, distance: 86.0
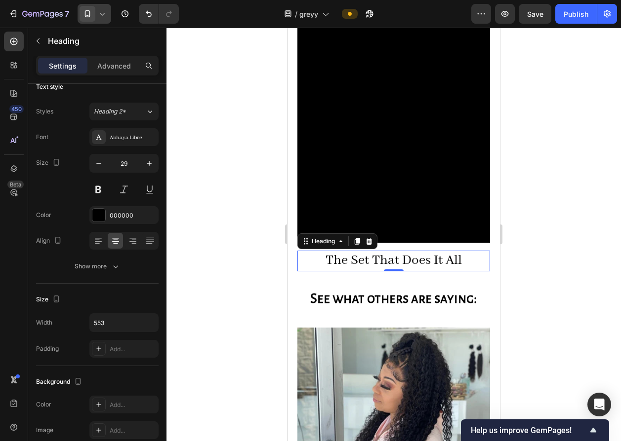
click at [398, 251] on h2 "The Set That Does It All" at bounding box center [393, 261] width 193 height 21
click at [398, 252] on p "The Set That Does It All" at bounding box center [393, 261] width 191 height 19
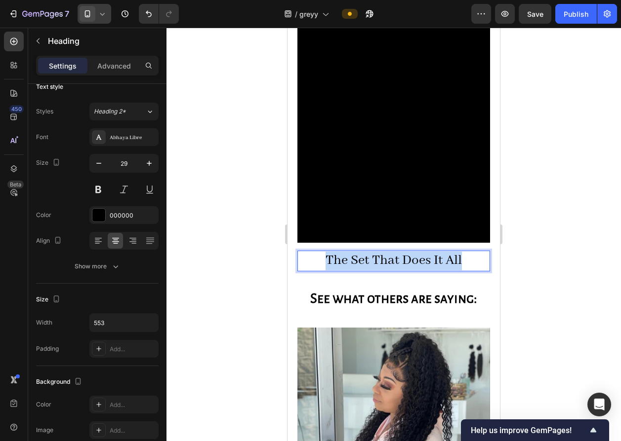
click at [398, 252] on p "The Set That Does It All" at bounding box center [393, 261] width 191 height 19
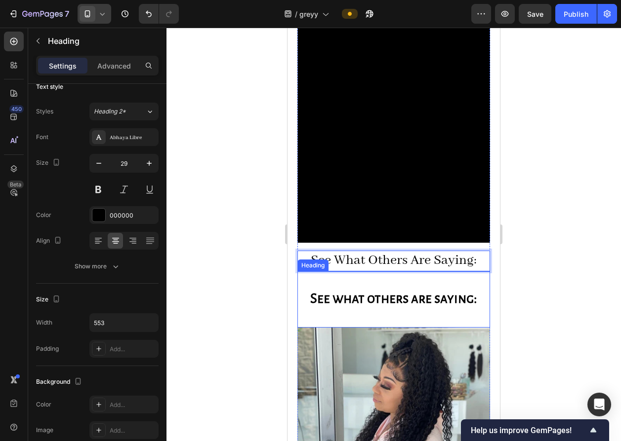
click at [349, 272] on div "See what others are saying: Heading" at bounding box center [393, 300] width 193 height 56
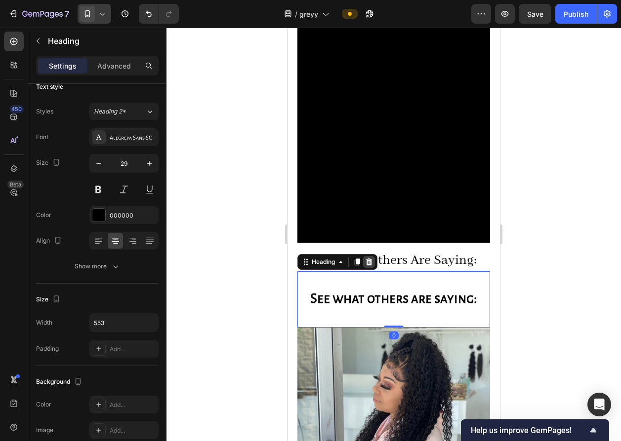
click at [368, 258] on icon at bounding box center [369, 262] width 8 height 8
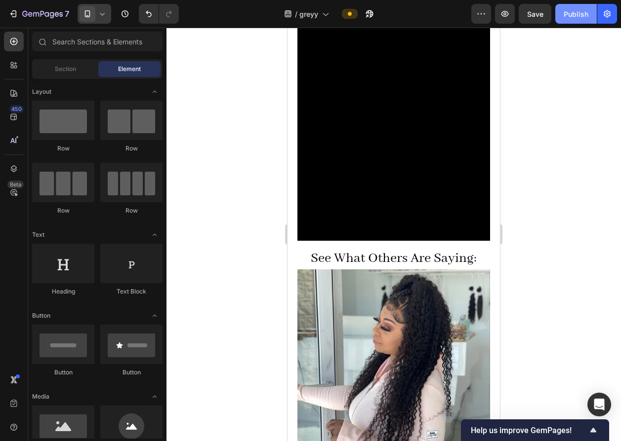
click at [565, 19] on div "Publish" at bounding box center [575, 14] width 25 height 10
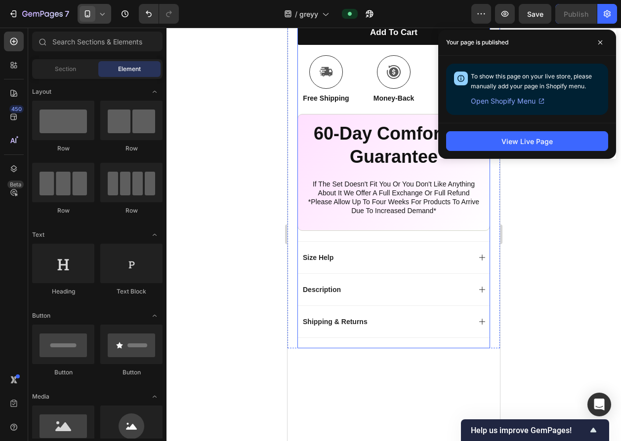
scroll to position [584, 0]
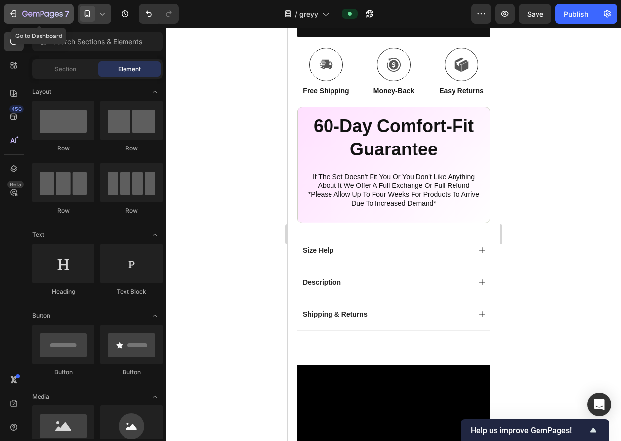
click at [22, 11] on icon "button" at bounding box center [42, 14] width 40 height 8
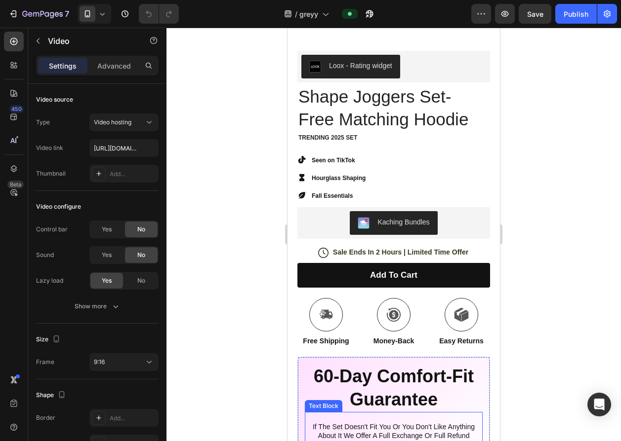
scroll to position [540, 0]
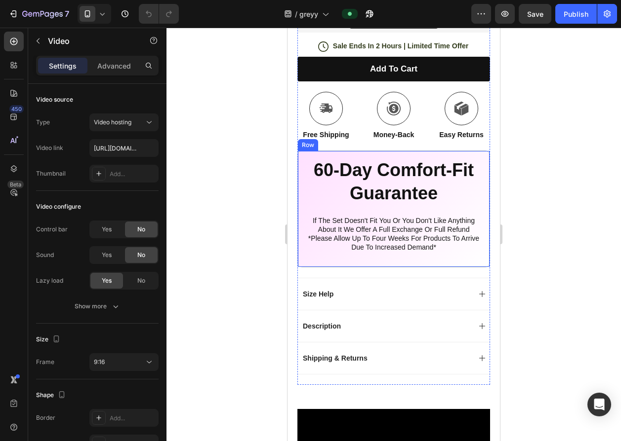
click at [301, 180] on div "60-Day Comfort-Fit Guarantee Heading if the set doesn't fit you or you don't li…" at bounding box center [393, 209] width 193 height 117
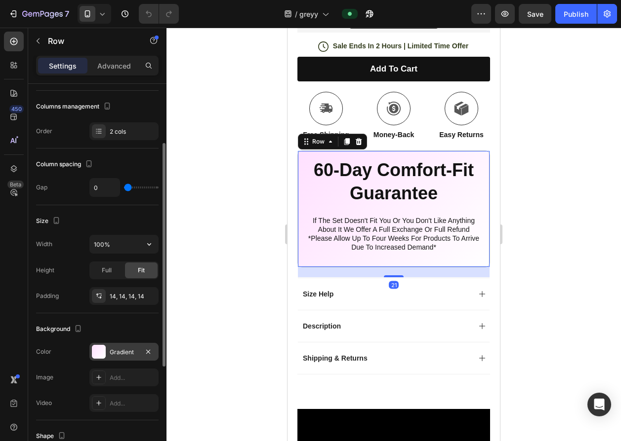
scroll to position [111, 0]
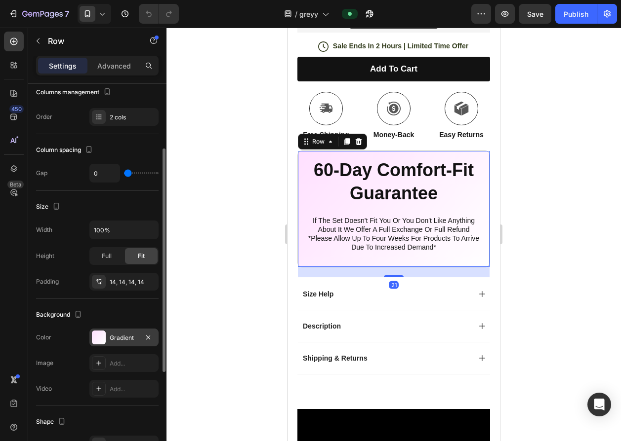
click at [102, 329] on div "Gradient" at bounding box center [123, 338] width 69 height 18
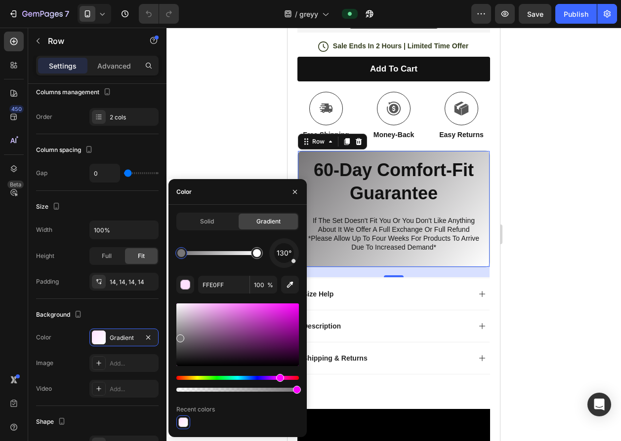
drag, startPoint x: 208, startPoint y: 351, endPoint x: 179, endPoint y: 337, distance: 32.0
click at [179, 337] on div at bounding box center [237, 335] width 122 height 63
type input "777577"
click at [216, 129] on div at bounding box center [393, 235] width 454 height 414
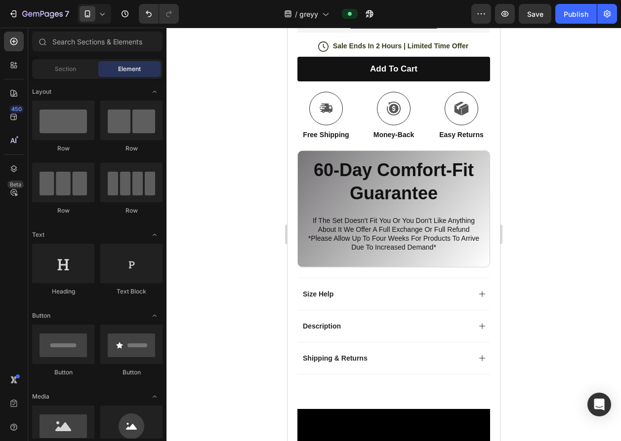
click at [216, 129] on div at bounding box center [393, 235] width 454 height 414
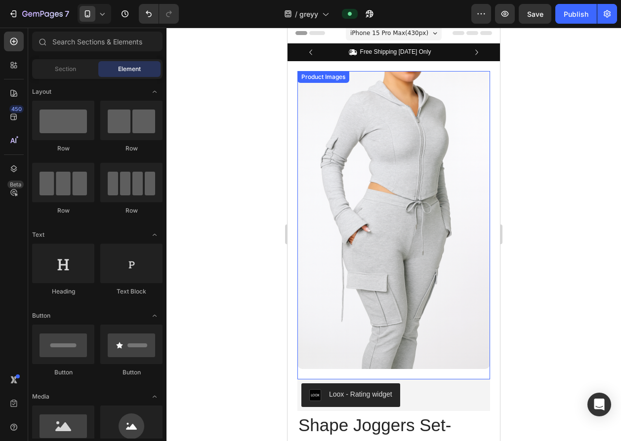
scroll to position [0, 0]
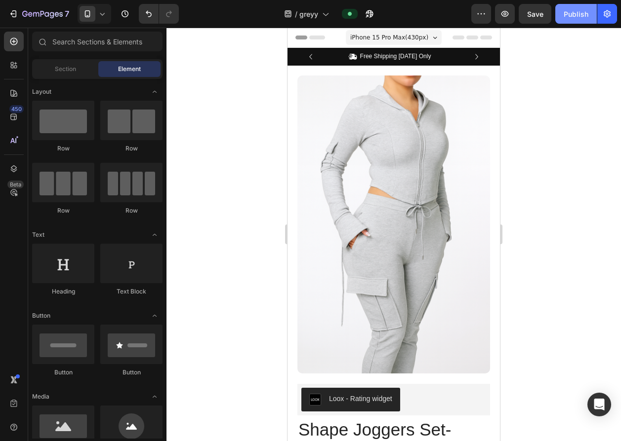
click at [578, 15] on div "Publish" at bounding box center [575, 14] width 25 height 10
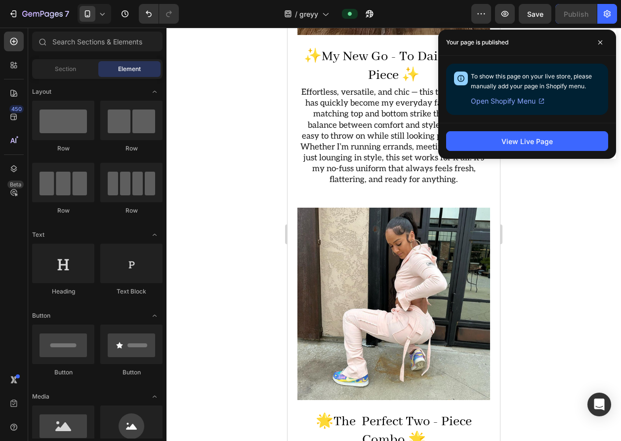
scroll to position [1822, 0]
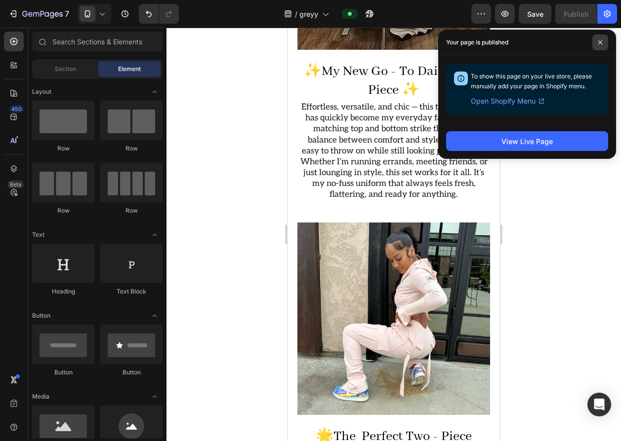
click at [605, 49] on span at bounding box center [600, 43] width 16 height 16
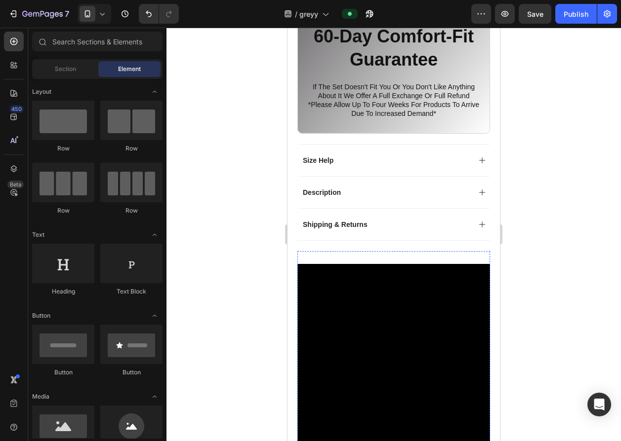
scroll to position [667, 0]
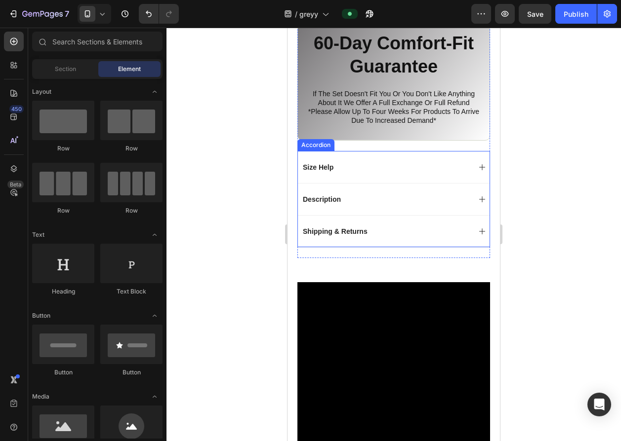
click at [388, 161] on div "Size Help" at bounding box center [385, 167] width 169 height 12
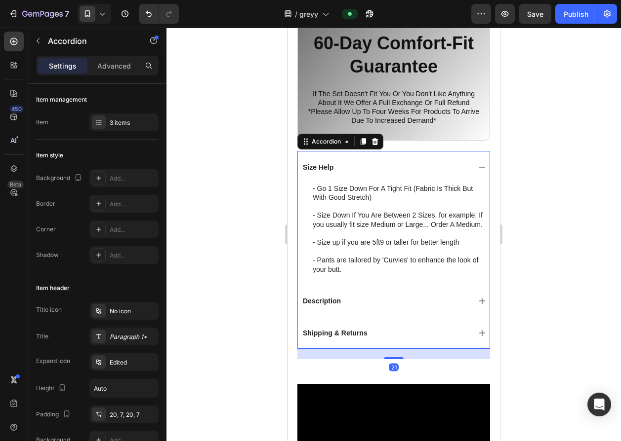
click at [444, 161] on div "Size Help" at bounding box center [385, 167] width 169 height 12
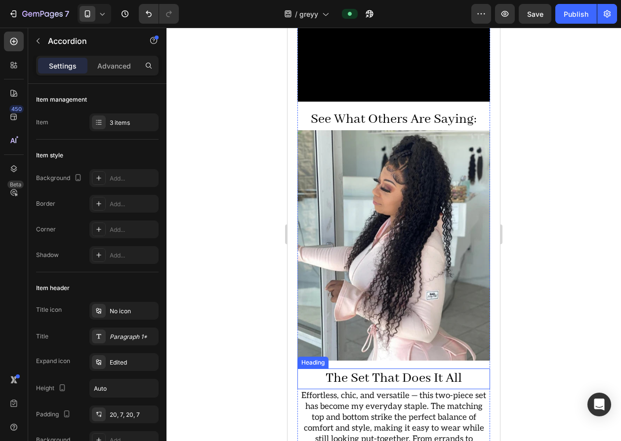
scroll to position [1260, 0]
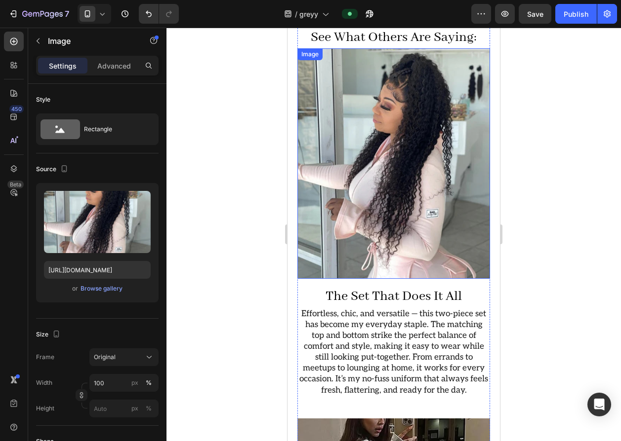
click at [382, 202] on img at bounding box center [393, 163] width 193 height 231
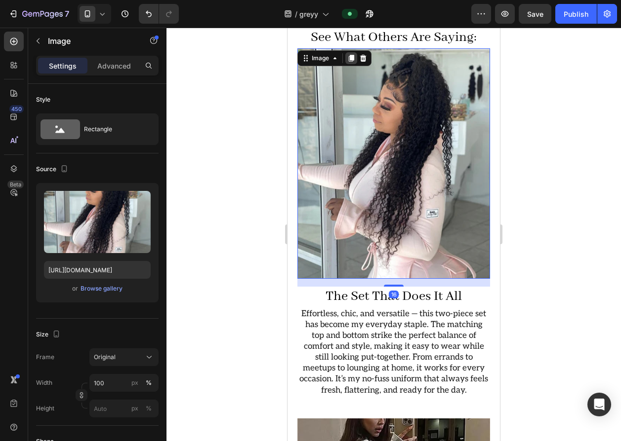
click at [346, 52] on div at bounding box center [351, 58] width 12 height 12
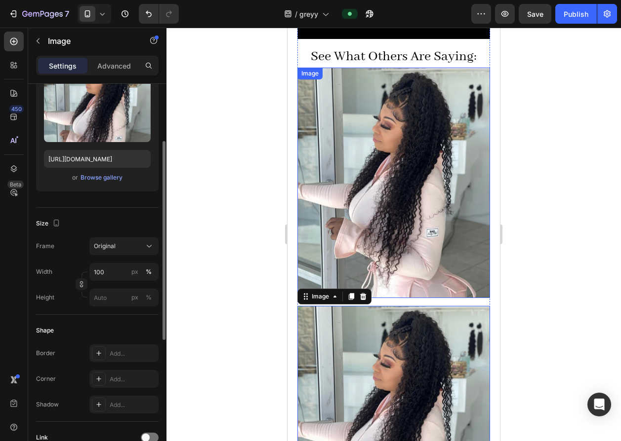
scroll to position [1240, 0]
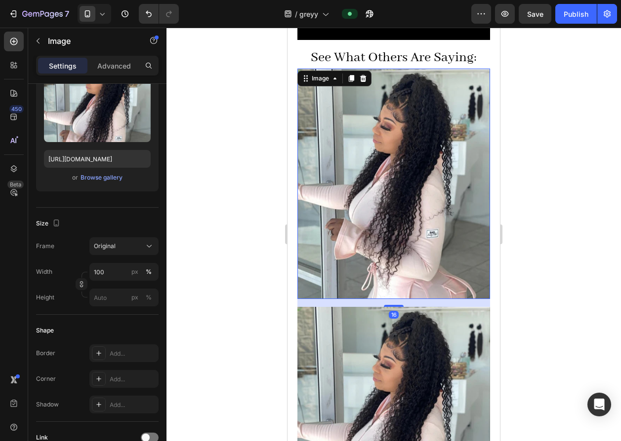
click at [362, 129] on img at bounding box center [393, 184] width 193 height 231
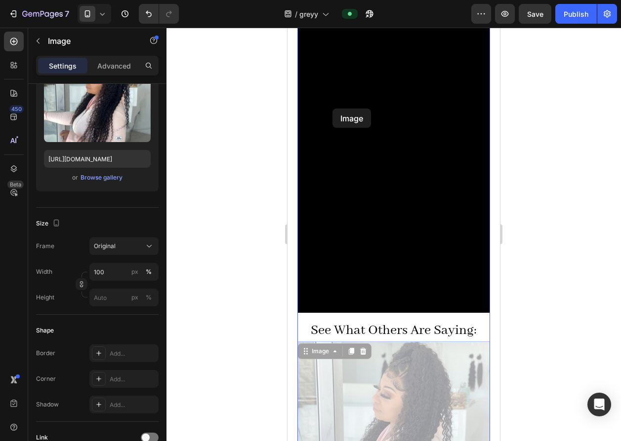
scroll to position [763, 0]
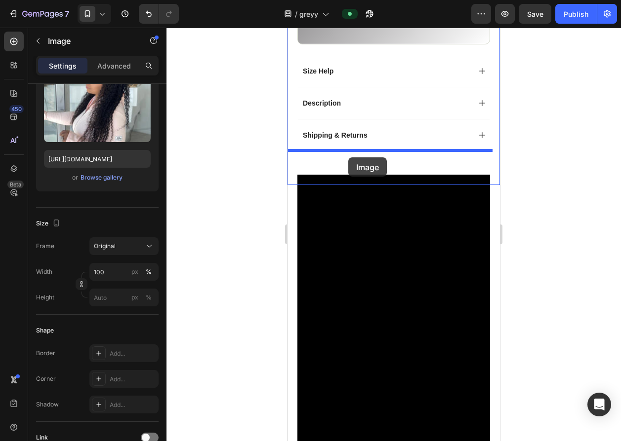
drag, startPoint x: 307, startPoint y: 154, endPoint x: 348, endPoint y: 158, distance: 41.6
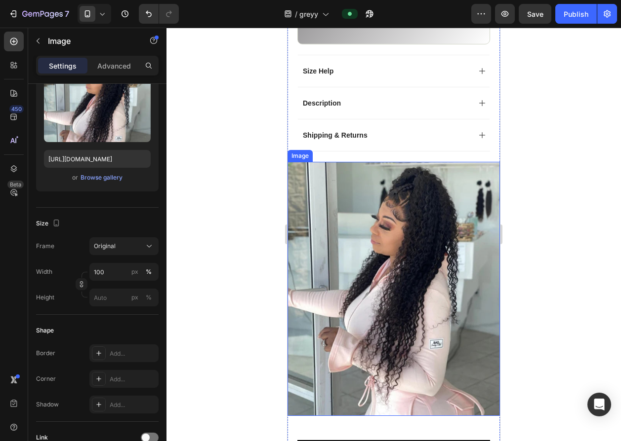
click at [360, 172] on img at bounding box center [393, 289] width 212 height 254
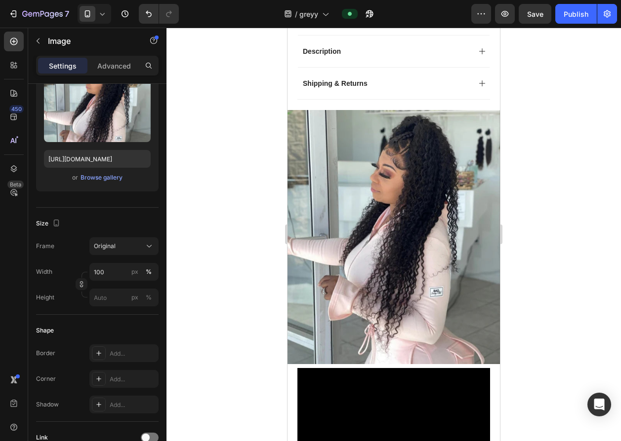
scroll to position [814, 0]
click at [341, 219] on img at bounding box center [393, 238] width 212 height 254
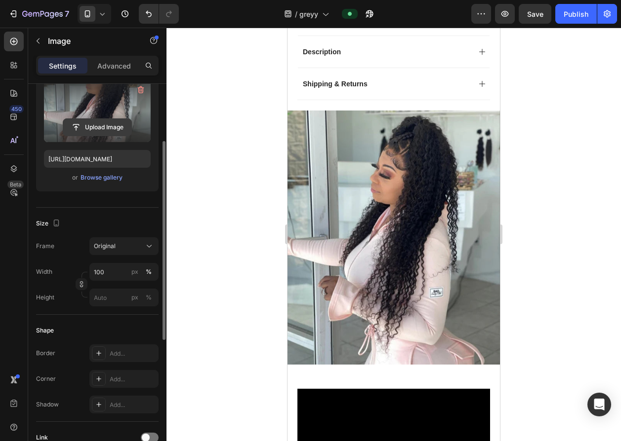
click at [97, 127] on input "file" at bounding box center [97, 127] width 68 height 17
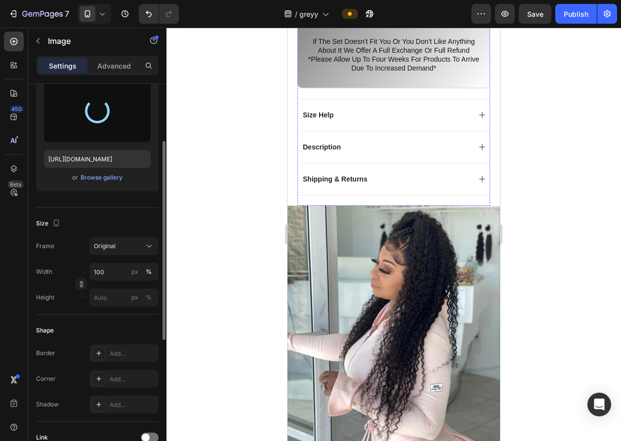
type input "https://cdn.shopify.com/s/files/1/0783/9734/1931/files/gempages_585783880997405…"
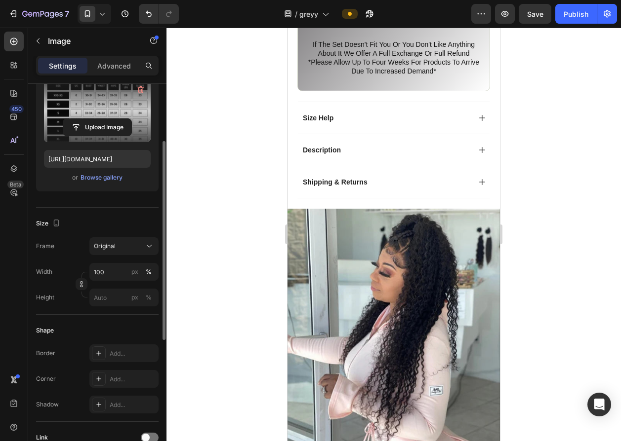
scroll to position [693, 0]
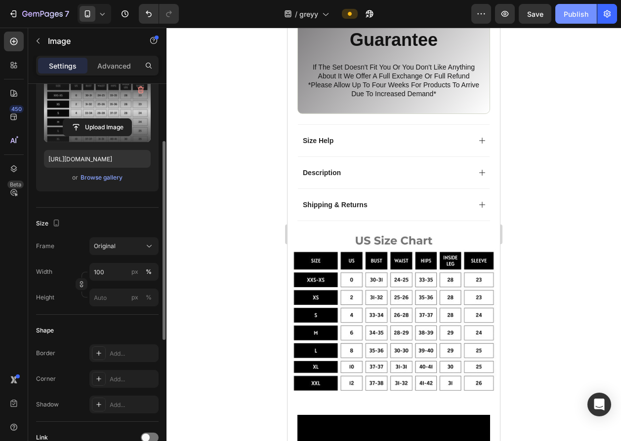
click at [556, 16] on button "Publish" at bounding box center [575, 14] width 41 height 20
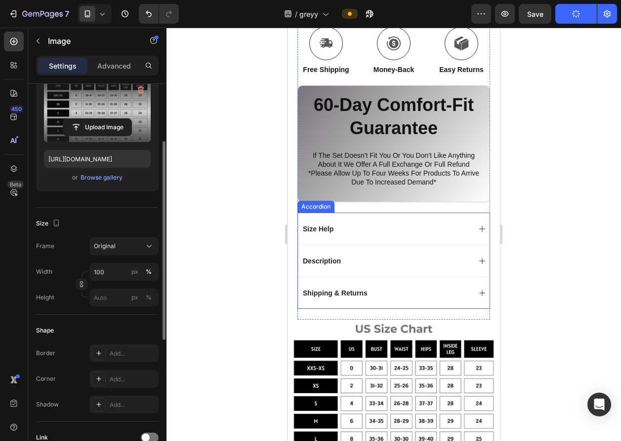
scroll to position [393, 0]
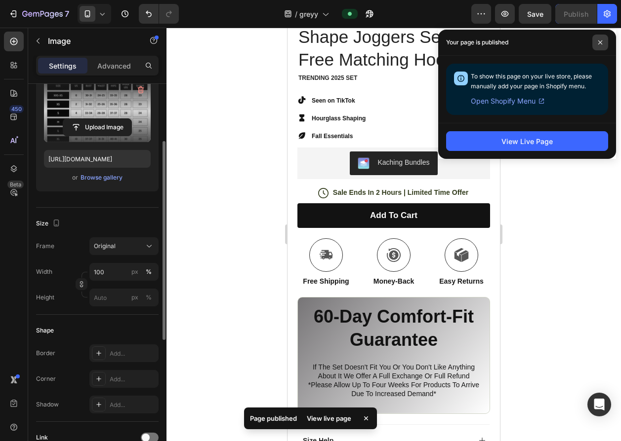
click at [598, 40] on span at bounding box center [600, 43] width 16 height 16
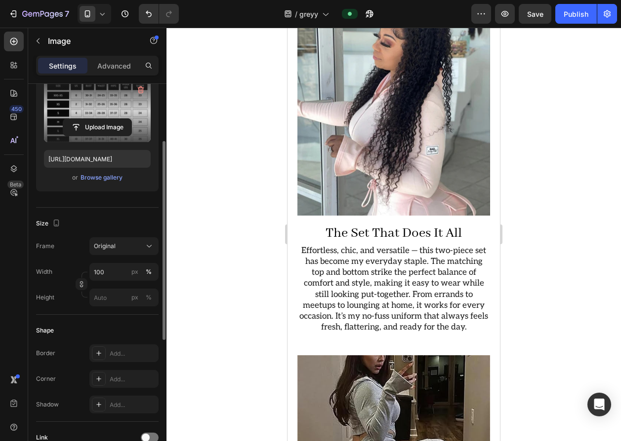
scroll to position [1432, 0]
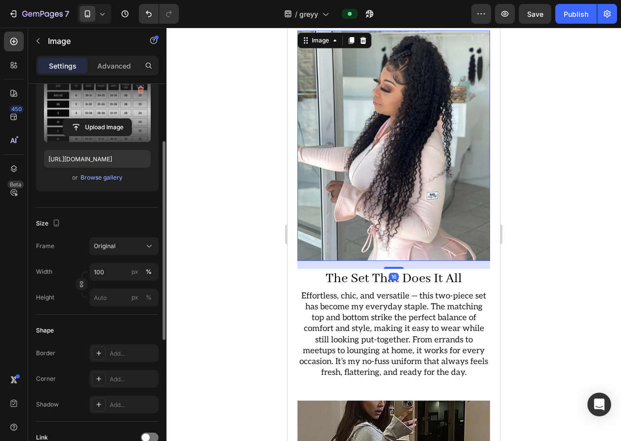
click at [406, 120] on img at bounding box center [393, 146] width 193 height 231
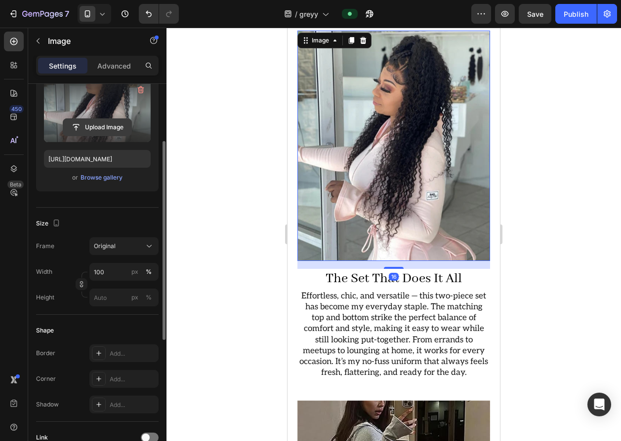
click at [120, 124] on input "file" at bounding box center [97, 127] width 68 height 17
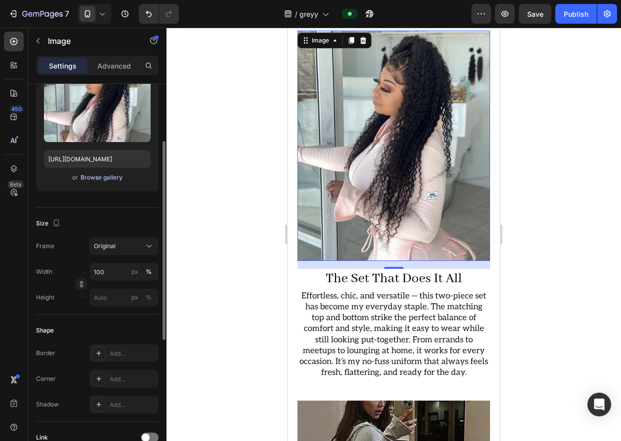
click at [111, 176] on div "Browse gallery" at bounding box center [101, 177] width 42 height 9
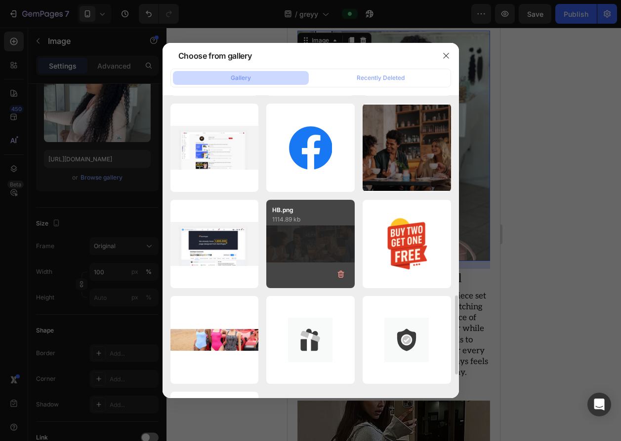
scroll to position [858, 0]
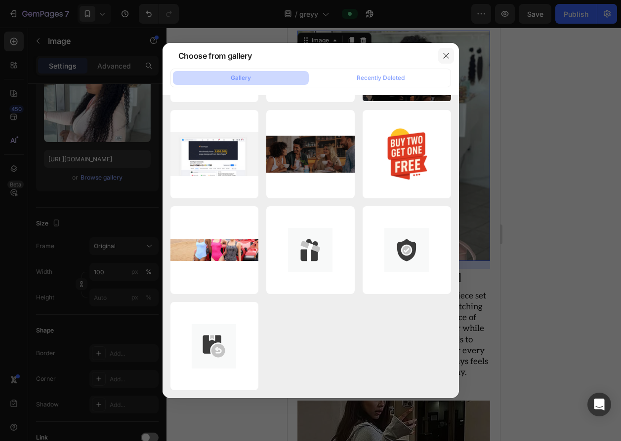
click at [441, 59] on button "button" at bounding box center [446, 56] width 16 height 16
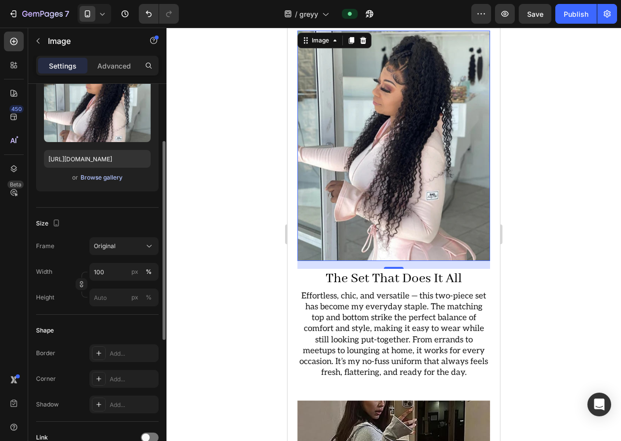
click at [105, 181] on div "Browse gallery" at bounding box center [101, 177] width 42 height 9
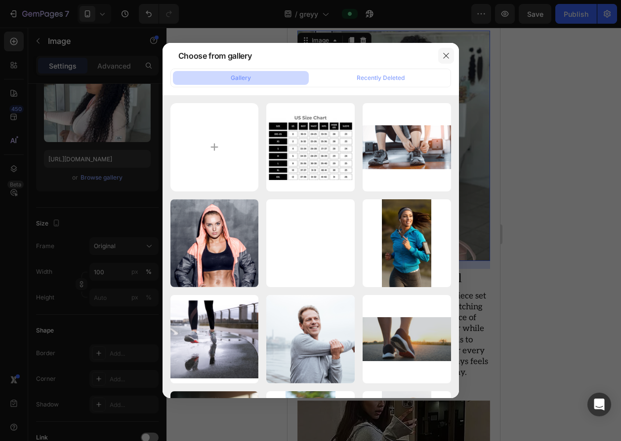
click at [444, 59] on icon "button" at bounding box center [446, 56] width 8 height 8
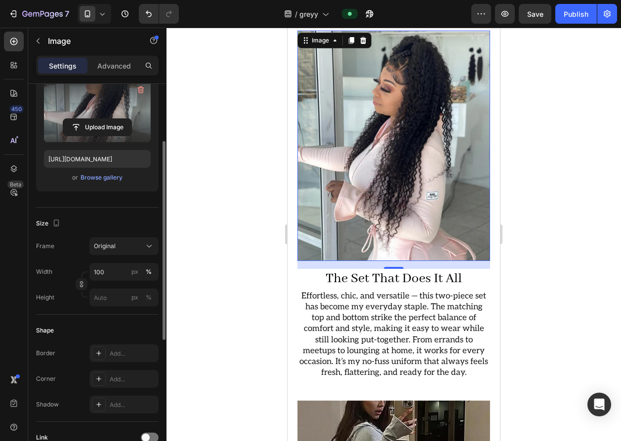
click at [79, 117] on label at bounding box center [97, 111] width 107 height 62
click at [79, 119] on input "file" at bounding box center [97, 127] width 68 height 17
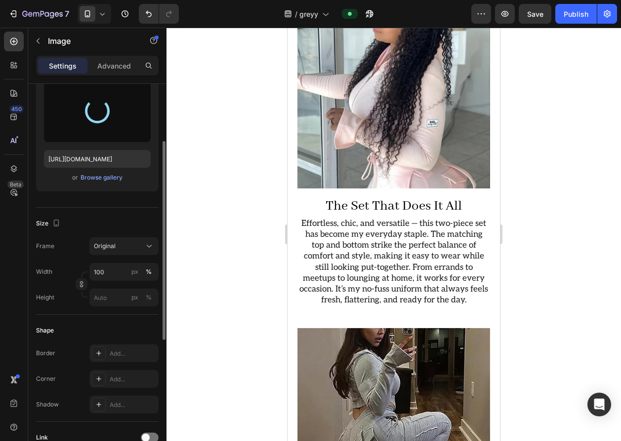
scroll to position [1328, 0]
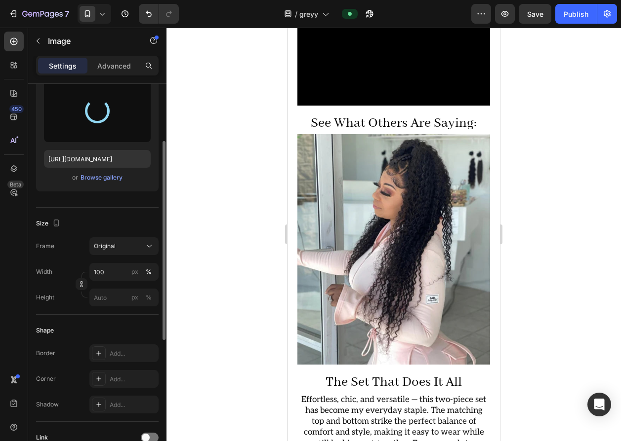
click at [104, 112] on div at bounding box center [97, 111] width 27 height 27
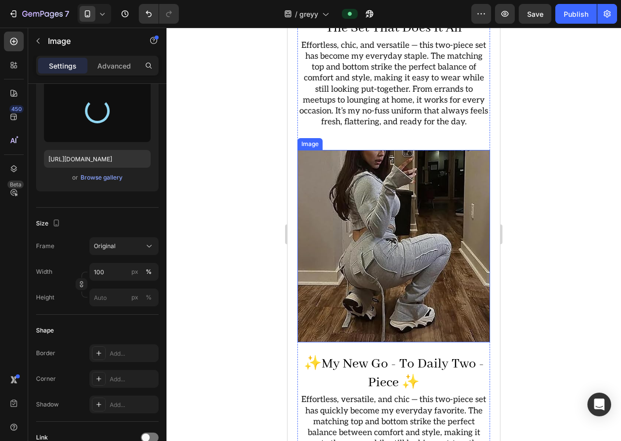
scroll to position [1683, 0]
click at [334, 220] on img at bounding box center [393, 246] width 193 height 193
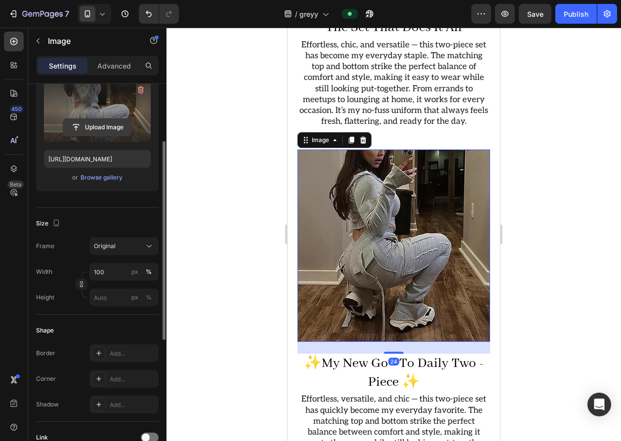
click at [104, 133] on input "file" at bounding box center [97, 127] width 68 height 17
